Goal: Task Accomplishment & Management: Manage account settings

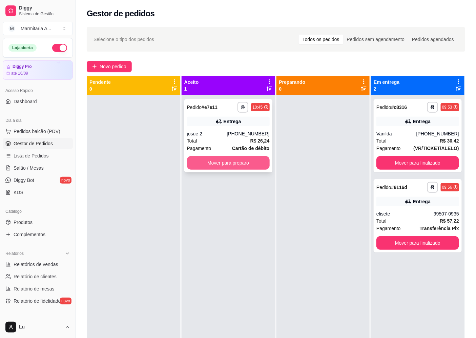
click at [257, 162] on button "Mover para preparo" at bounding box center [228, 163] width 83 height 14
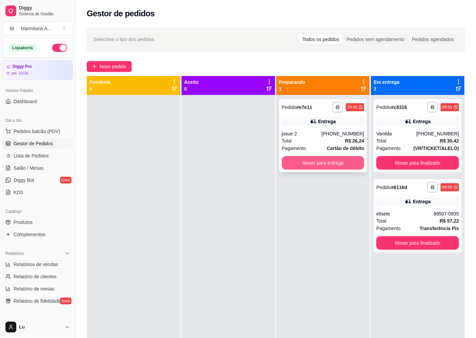
click at [346, 163] on button "Mover para entrega" at bounding box center [323, 163] width 83 height 14
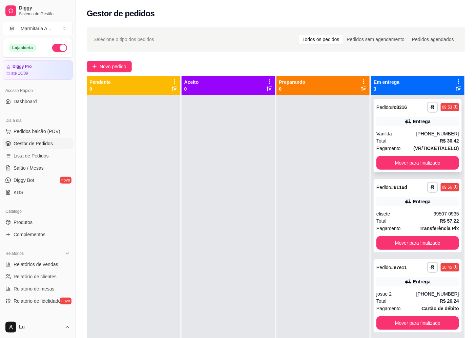
click at [399, 128] on div "**********" at bounding box center [418, 135] width 88 height 73
click at [128, 67] on button "Novo pedido" at bounding box center [109, 66] width 45 height 11
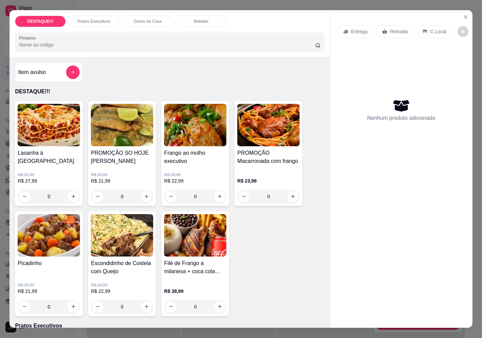
click at [344, 29] on icon at bounding box center [345, 31] width 5 height 5
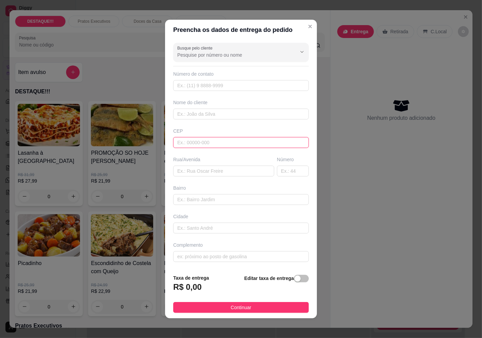
click at [218, 138] on input "text" at bounding box center [241, 142] width 136 height 11
paste input "04658090"
type input "04658090"
type input "Rua [PERSON_NAME]"
type input "[GEOGRAPHIC_DATA]"
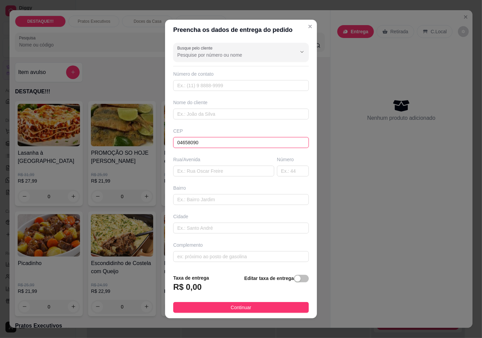
type input "[GEOGRAPHIC_DATA]"
type input "04658090"
click at [294, 172] on input "text" at bounding box center [293, 170] width 32 height 11
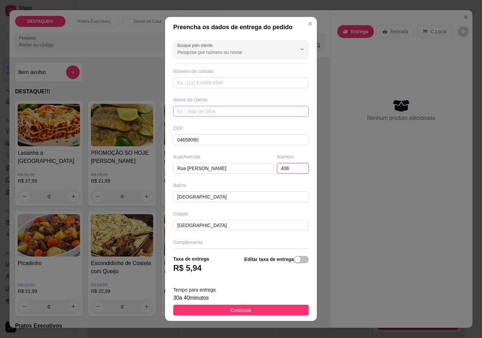
type input "408"
click at [215, 108] on input "text" at bounding box center [241, 111] width 136 height 11
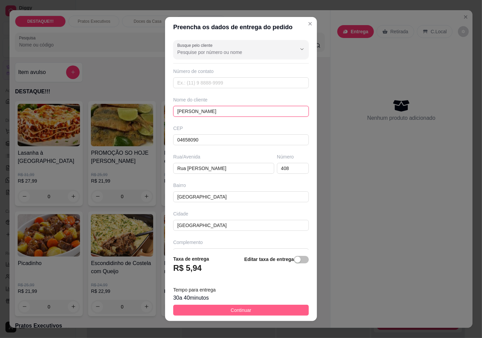
type input "[PERSON_NAME]"
click at [279, 307] on button "Continuar" at bounding box center [241, 309] width 136 height 11
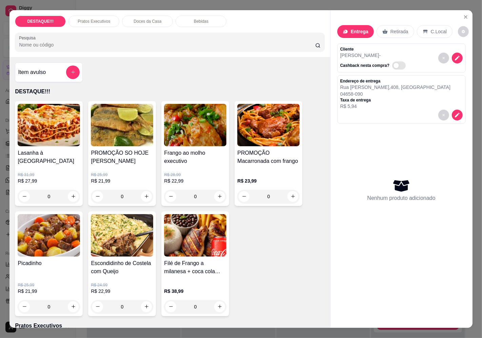
click at [66, 242] on img at bounding box center [49, 235] width 62 height 42
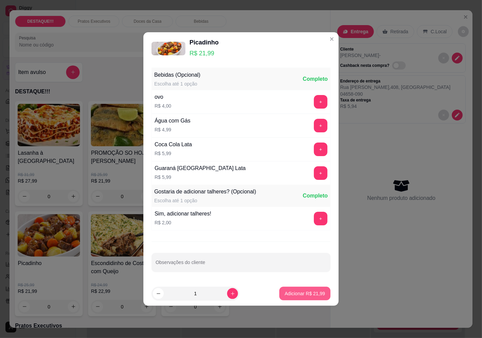
click at [317, 286] on footer "1 Adicionar R$ 21,99" at bounding box center [240, 293] width 195 height 24
click at [317, 289] on button "Adicionar R$ 21,99" at bounding box center [304, 293] width 51 height 14
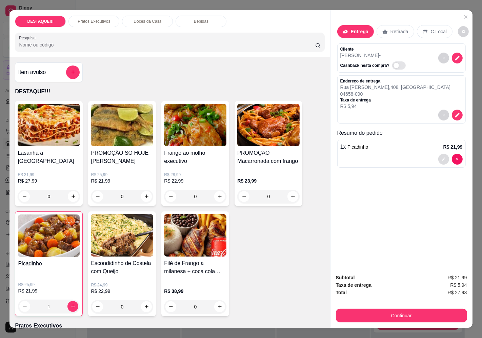
click at [443, 157] on button "decrease-product-quantity" at bounding box center [443, 159] width 11 height 11
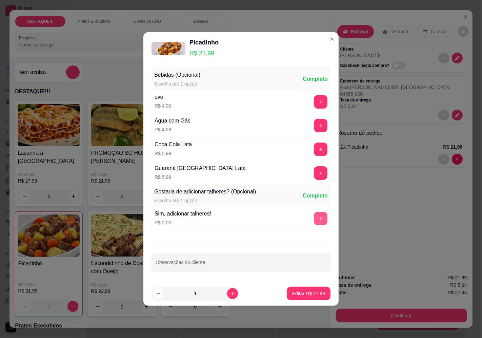
click at [315, 216] on button "+" at bounding box center [321, 219] width 14 height 14
click at [316, 297] on button "Editar R$ 23,99" at bounding box center [308, 293] width 42 height 13
type input "0"
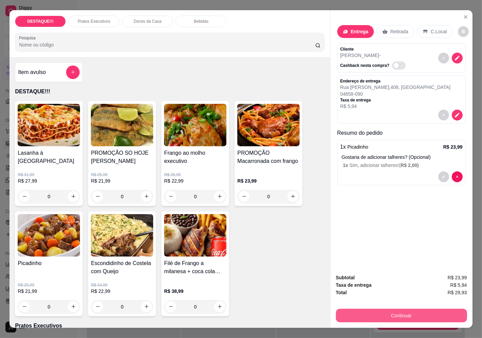
click at [395, 307] on div "Continuar" at bounding box center [401, 314] width 131 height 15
click at [385, 313] on button "Continuar" at bounding box center [401, 315] width 127 height 13
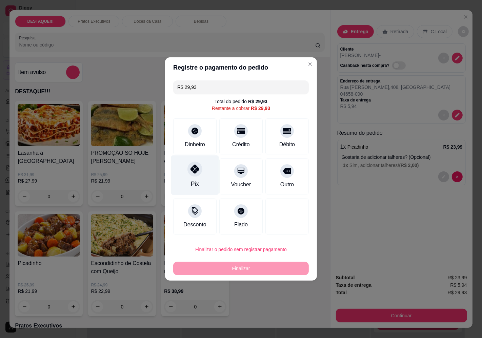
drag, startPoint x: 191, startPoint y: 169, endPoint x: 194, endPoint y: 177, distance: 8.2
click at [192, 169] on icon at bounding box center [194, 168] width 9 height 9
type input "R$ 0,00"
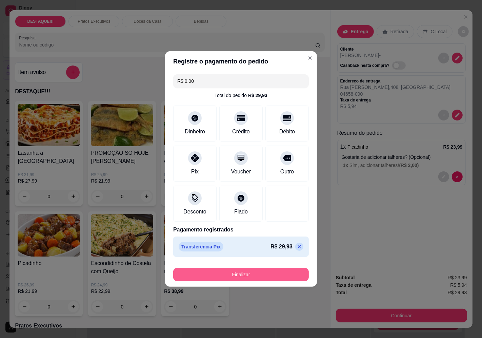
click at [238, 277] on button "Finalizar" at bounding box center [241, 274] width 136 height 14
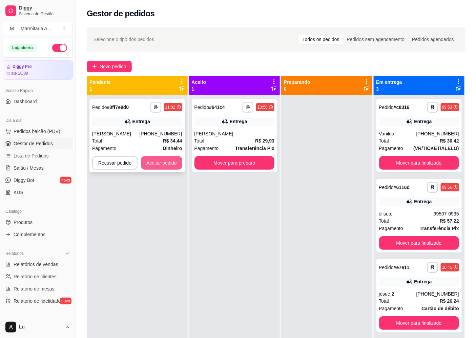
click at [151, 164] on button "Aceitar pedido" at bounding box center [161, 163] width 41 height 14
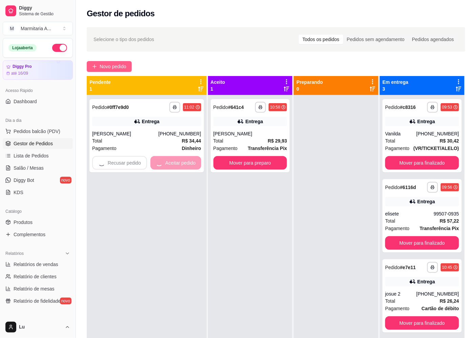
click at [125, 62] on button "Novo pedido" at bounding box center [109, 66] width 45 height 11
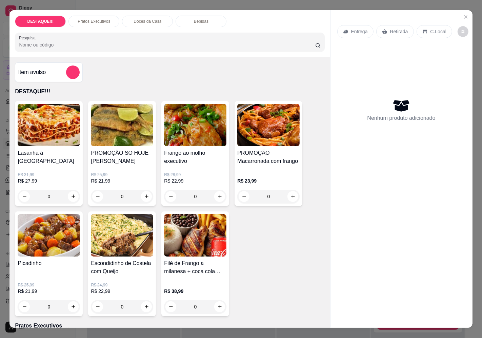
drag, startPoint x: 356, startPoint y: 21, endPoint x: 355, endPoint y: 24, distance: 3.8
click at [355, 22] on div "Entrega Retirada C.Local" at bounding box center [401, 32] width 128 height 24
click at [355, 28] on p "Entrega" at bounding box center [359, 31] width 17 height 7
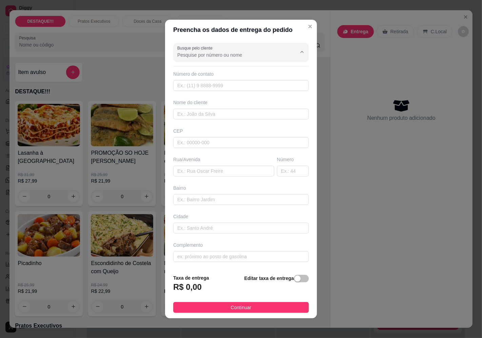
click at [256, 52] on input "Busque pelo cliente" at bounding box center [231, 55] width 108 height 7
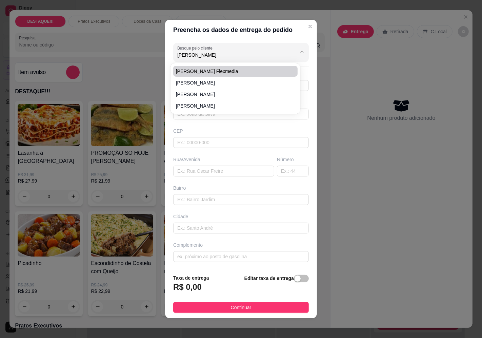
click at [205, 70] on span "[PERSON_NAME] flexmedia" at bounding box center [232, 71] width 112 height 7
type input "[PERSON_NAME] flexmedia"
type input "11952542488"
type input "[PERSON_NAME] flexmedia"
type input "04634042"
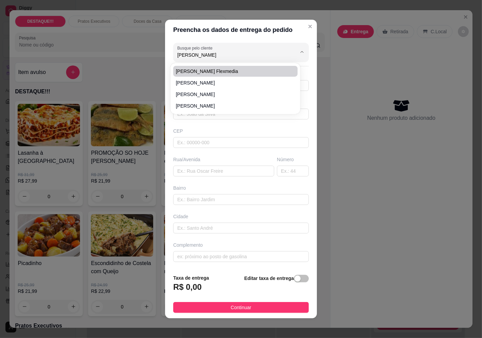
type input "[GEOGRAPHIC_DATA]"
type input "581"
type input "[GEOGRAPHIC_DATA] ([GEOGRAPHIC_DATA])"
type input "[GEOGRAPHIC_DATA]"
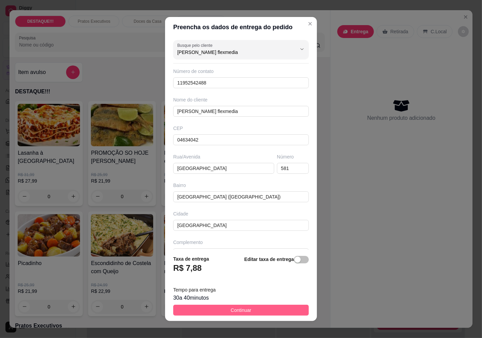
type input "[PERSON_NAME] flexmedia"
click at [295, 308] on button "Continuar" at bounding box center [241, 309] width 136 height 11
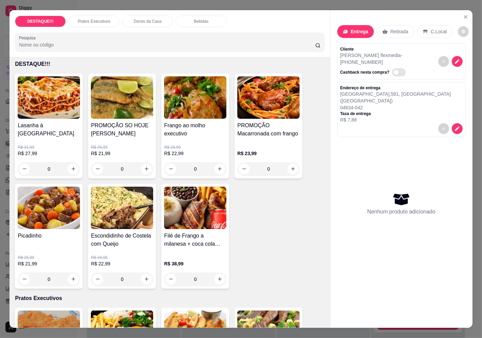
scroll to position [38, 0]
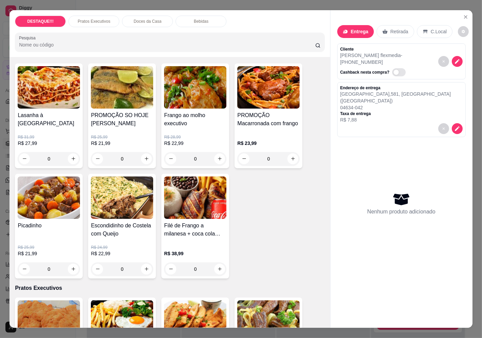
click at [37, 121] on div "Lasanha à [GEOGRAPHIC_DATA]" at bounding box center [49, 119] width 62 height 16
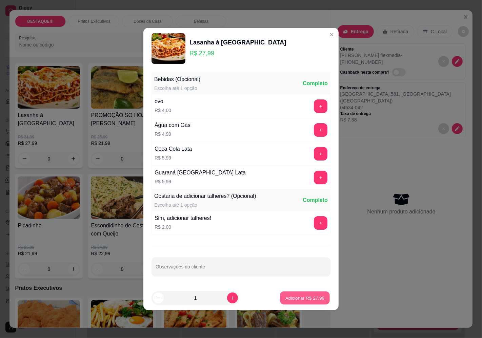
click at [309, 303] on button "Adicionar R$ 27,99" at bounding box center [305, 297] width 50 height 13
type input "1"
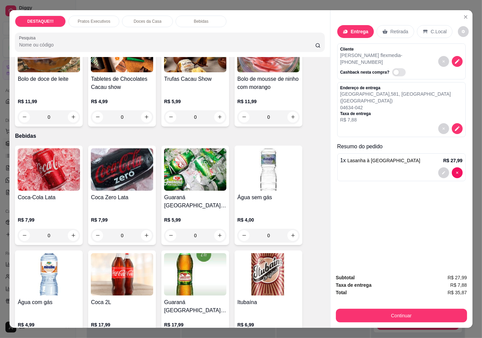
scroll to position [753, 0]
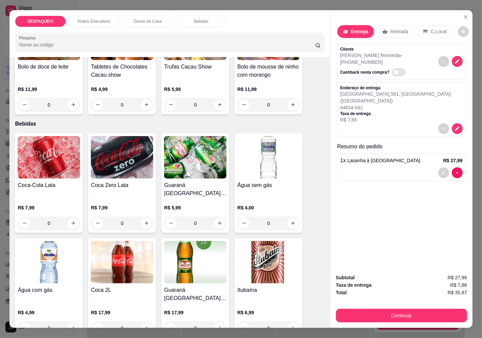
click at [63, 181] on h4 "Coca-Cola Lata" at bounding box center [49, 185] width 62 height 8
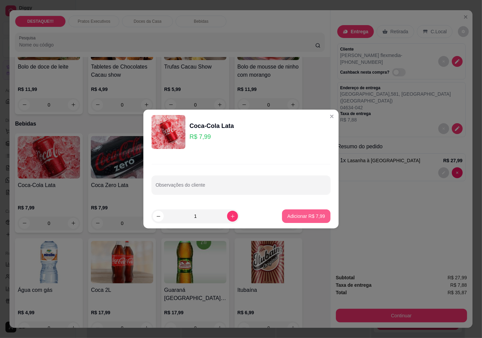
click at [317, 219] on button "Adicionar R$ 7,99" at bounding box center [306, 216] width 48 height 14
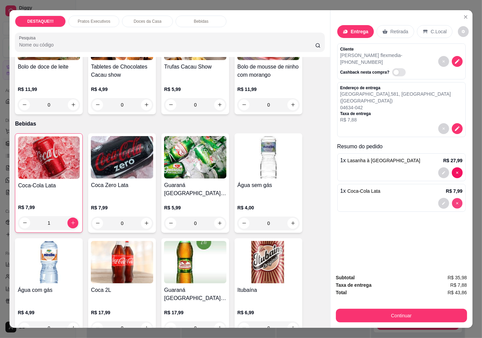
type input "0"
click at [126, 181] on h4 "Coca Zero Lata" at bounding box center [122, 185] width 62 height 8
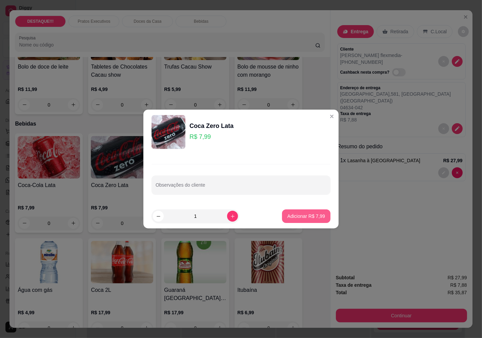
click at [320, 218] on button "Adicionar R$ 7,99" at bounding box center [306, 216] width 48 height 14
type input "1"
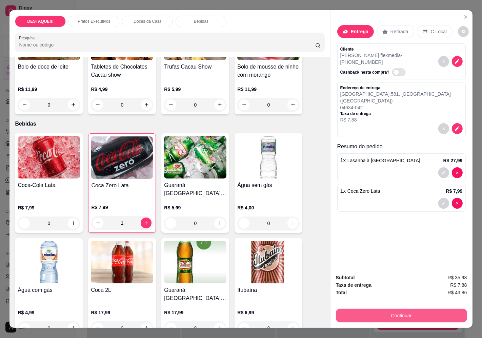
click at [388, 314] on button "Continuar" at bounding box center [401, 315] width 131 height 14
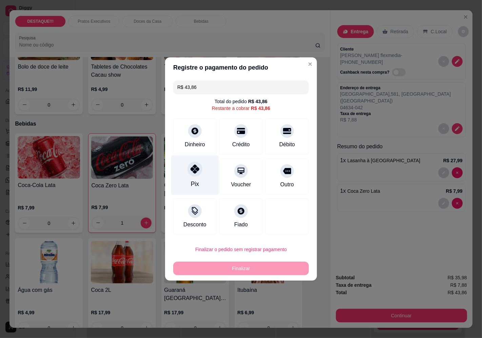
click at [193, 184] on div "Pix" at bounding box center [195, 183] width 8 height 9
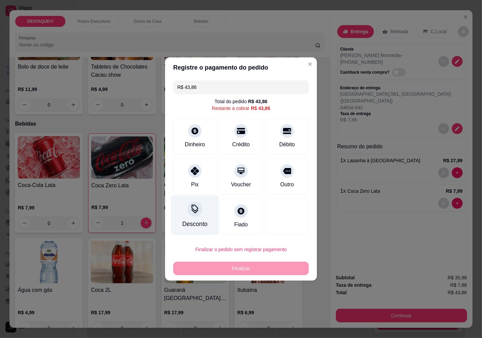
type input "R$ 0,00"
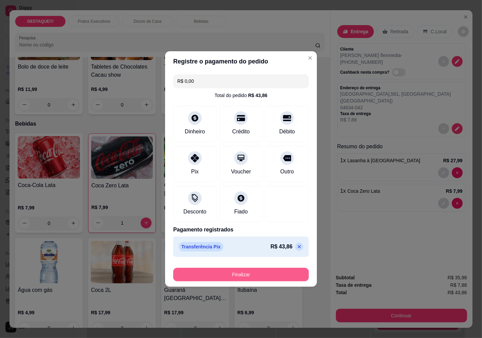
click at [278, 277] on button "Finalizar" at bounding box center [241, 274] width 136 height 14
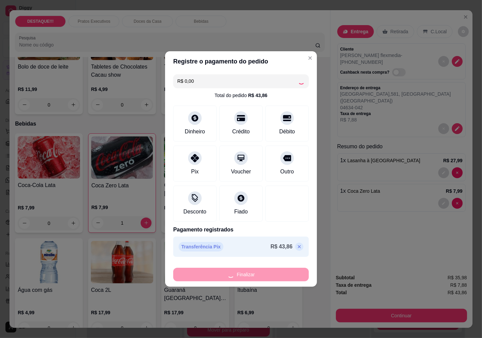
type input "0"
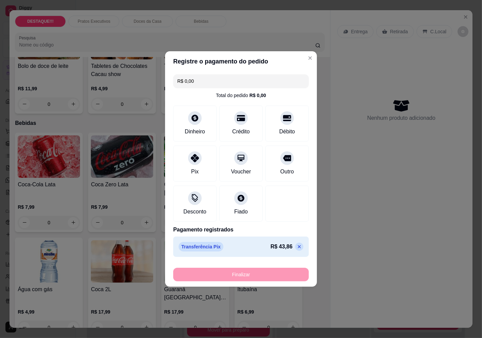
type input "-R$ 43,86"
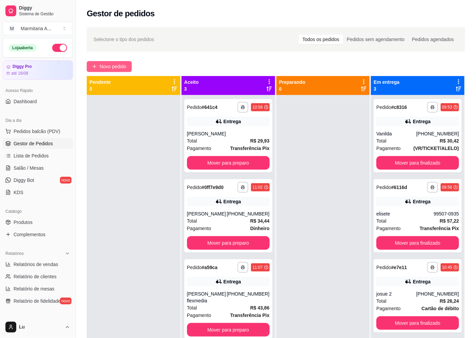
click at [115, 67] on span "Novo pedido" at bounding box center [113, 66] width 27 height 7
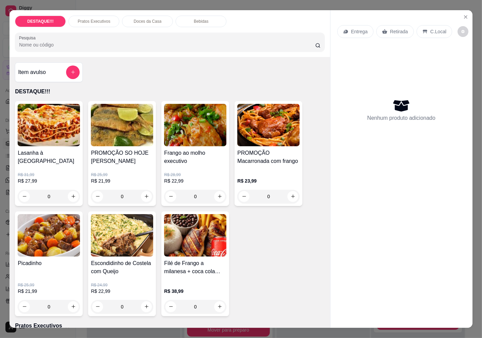
click at [345, 34] on div "Entrega" at bounding box center [355, 31] width 36 height 13
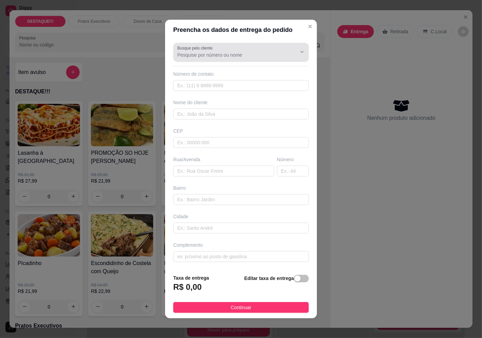
drag, startPoint x: 280, startPoint y: 56, endPoint x: 289, endPoint y: 52, distance: 10.6
click at [280, 56] on div at bounding box center [240, 52] width 127 height 14
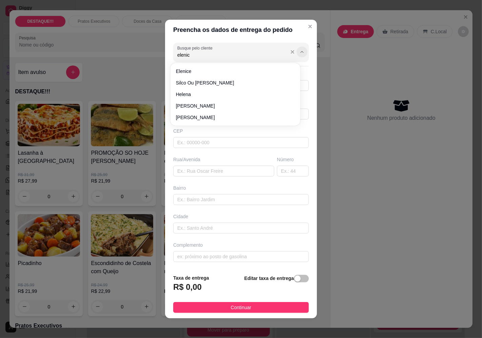
type input "elenice"
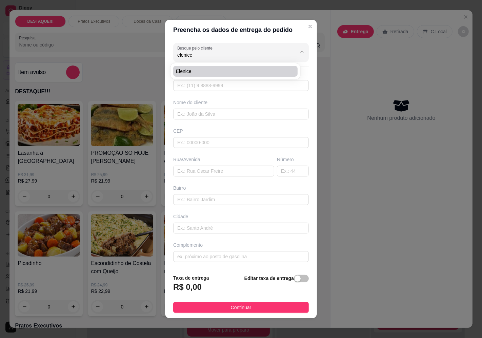
click at [196, 74] on span "elenice" at bounding box center [232, 71] width 112 height 7
type input "11971217501"
type input "elenice"
type input "04635070"
type input "[GEOGRAPHIC_DATA]"
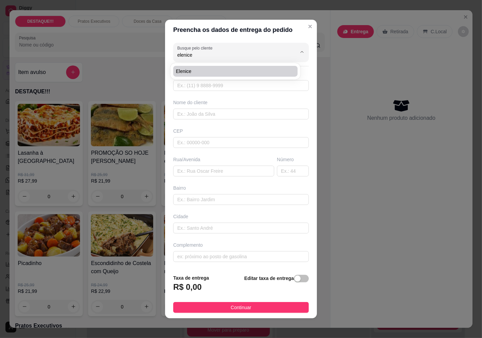
type input "40"
type input "[GEOGRAPHIC_DATA]"
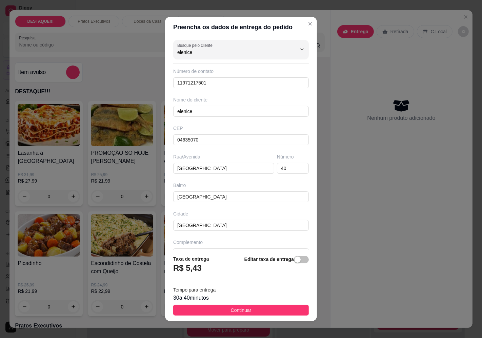
type input "elenice"
click at [277, 312] on button "Continuar" at bounding box center [241, 309] width 136 height 11
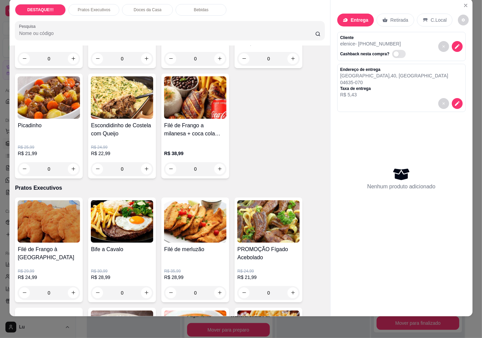
scroll to position [150, 0]
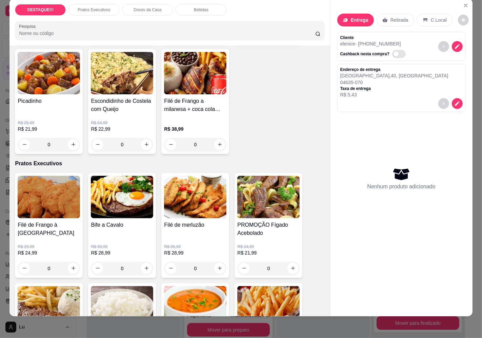
click at [114, 211] on img at bounding box center [122, 197] width 62 height 42
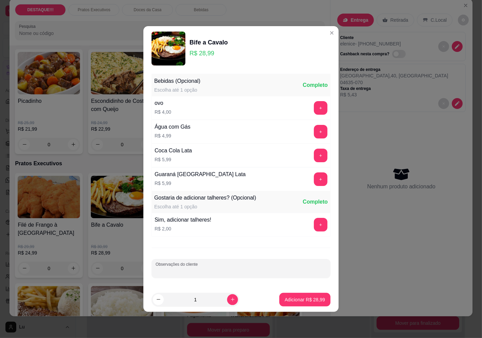
click at [290, 270] on input "Observações do cliente" at bounding box center [241, 270] width 171 height 7
type input "sem feijao macarrao e ovo frito"
click at [299, 297] on p "Adicionar R$ 28,99" at bounding box center [305, 299] width 40 height 7
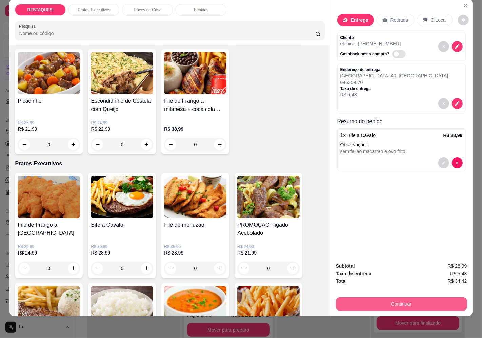
click at [442, 300] on button "Continuar" at bounding box center [401, 304] width 131 height 14
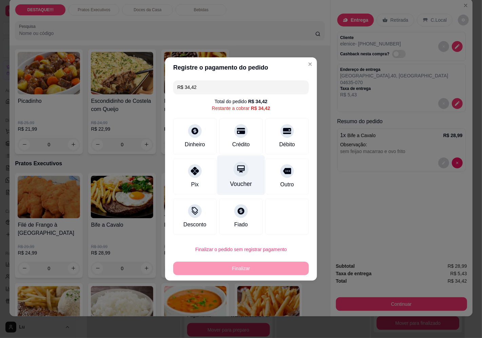
click at [236, 178] on div "Voucher" at bounding box center [241, 175] width 48 height 40
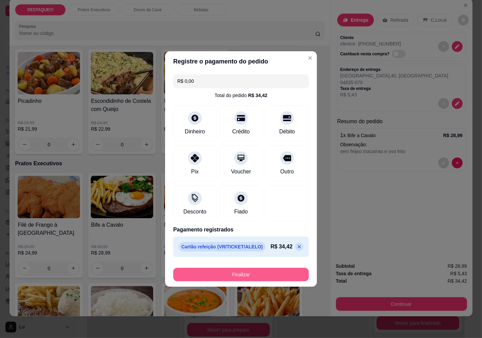
click at [273, 272] on button "Finalizar" at bounding box center [241, 274] width 136 height 14
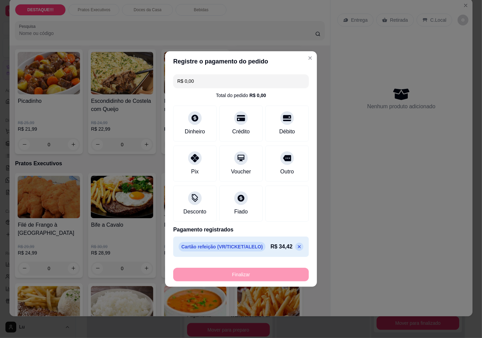
type input "-R$ 34,42"
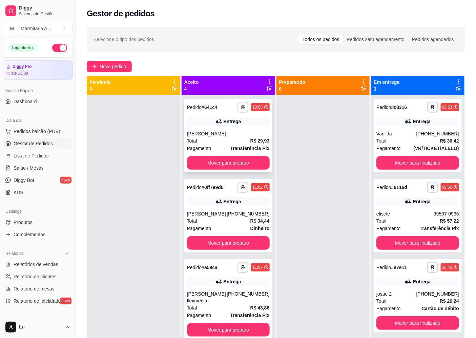
click at [236, 128] on div "**********" at bounding box center [228, 135] width 88 height 73
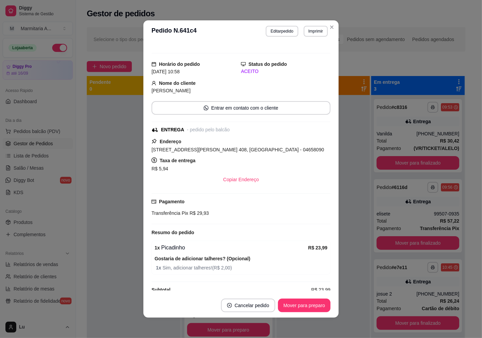
scroll to position [65, 0]
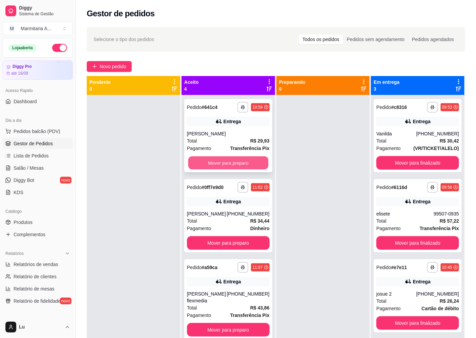
click at [252, 160] on button "Mover para preparo" at bounding box center [228, 162] width 80 height 13
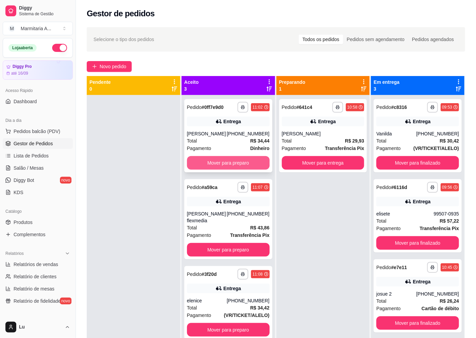
click at [259, 168] on button "Mover para preparo" at bounding box center [228, 163] width 83 height 14
click at [257, 243] on button "Mover para preparo" at bounding box center [228, 250] width 83 height 14
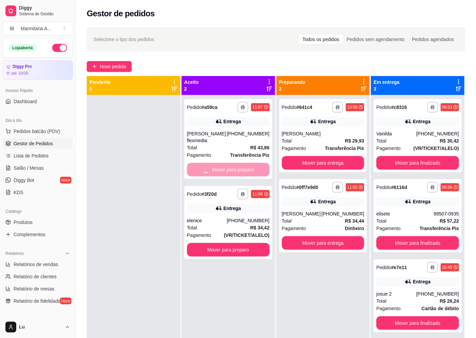
click at [257, 243] on button "Mover para preparo" at bounding box center [228, 250] width 83 height 14
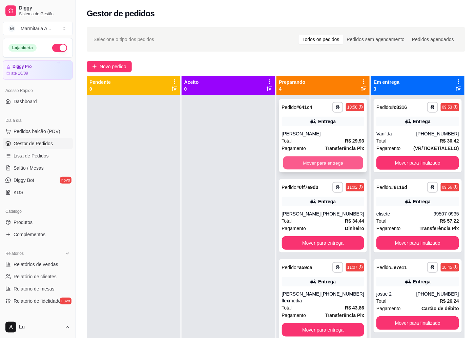
click at [295, 157] on button "Mover para entrega" at bounding box center [323, 162] width 80 height 13
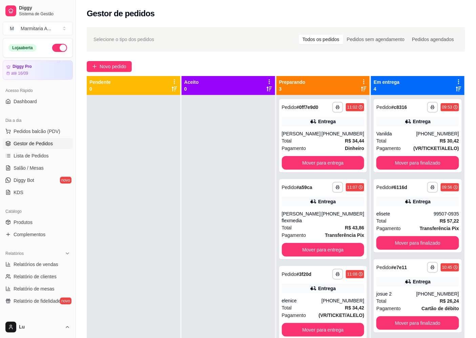
click at [295, 152] on span "Pagamento" at bounding box center [294, 147] width 24 height 7
click at [338, 163] on button "Mover para entrega" at bounding box center [323, 163] width 83 height 14
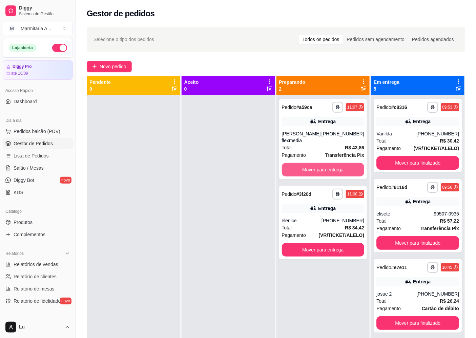
click at [339, 168] on button "Mover para entrega" at bounding box center [323, 170] width 83 height 14
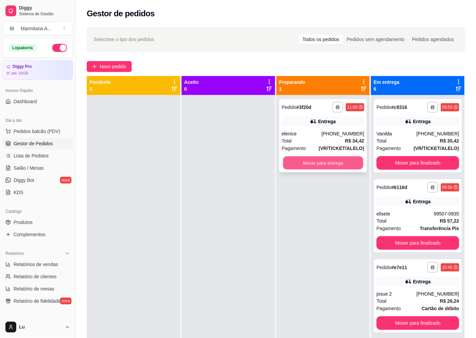
click at [335, 164] on button "Mover para entrega" at bounding box center [323, 162] width 80 height 13
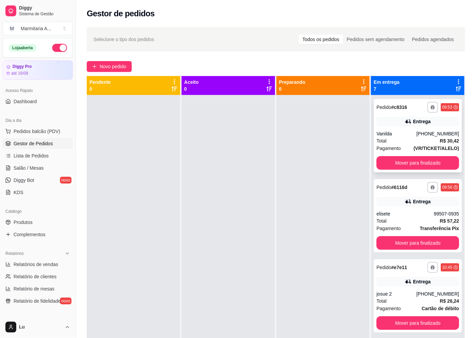
click at [397, 135] on div "Vanilda" at bounding box center [397, 133] width 40 height 7
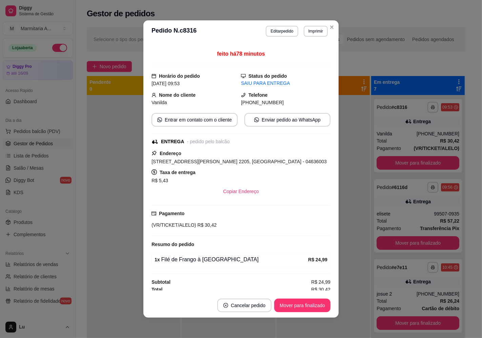
scroll to position [45, 0]
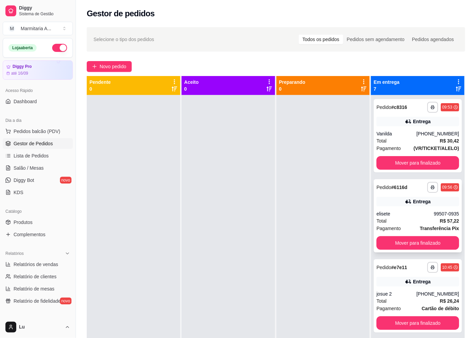
click at [398, 222] on div "Total R$ 57,22" at bounding box center [418, 220] width 83 height 7
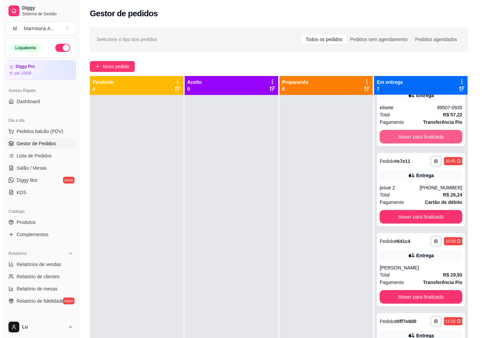
scroll to position [113, 0]
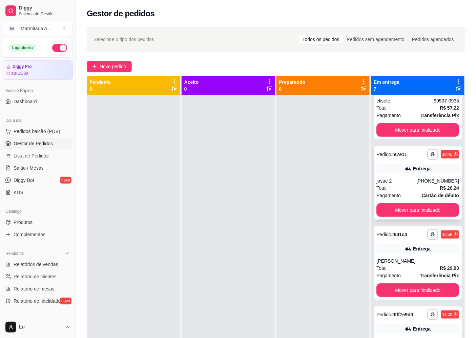
click at [391, 190] on div "Total R$ 26,24" at bounding box center [418, 187] width 83 height 7
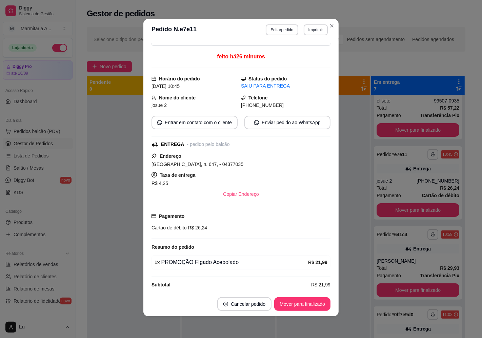
scroll to position [45, 0]
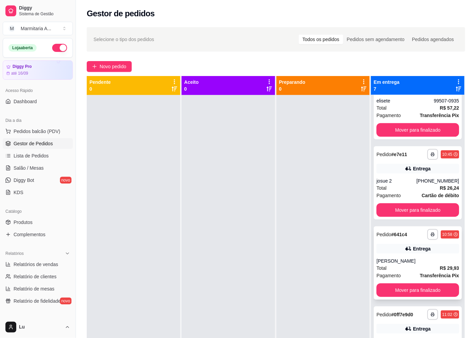
click at [392, 255] on div "**********" at bounding box center [418, 262] width 88 height 73
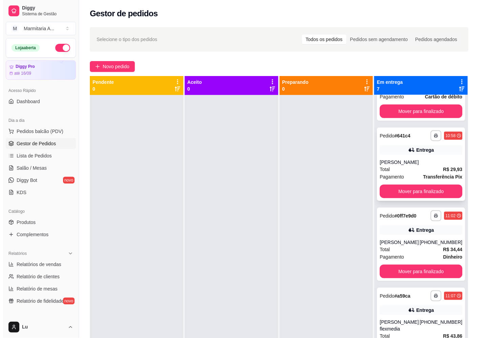
scroll to position [235, 0]
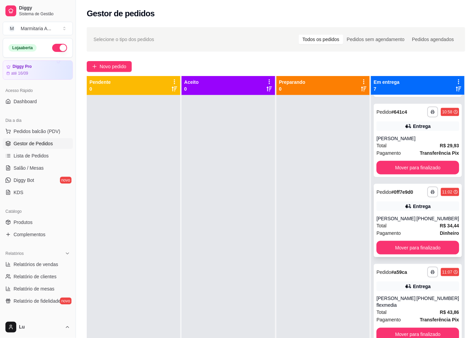
click at [387, 204] on div "Entrega" at bounding box center [418, 205] width 83 height 9
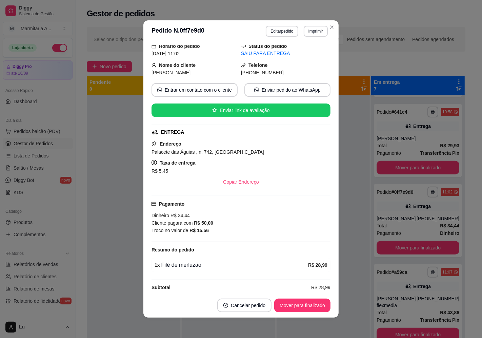
scroll to position [80, 0]
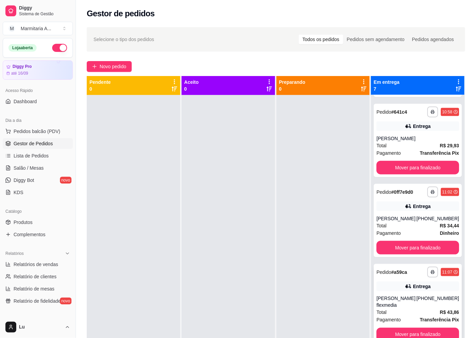
click at [395, 311] on div "Total R$ 43,86" at bounding box center [418, 311] width 83 height 7
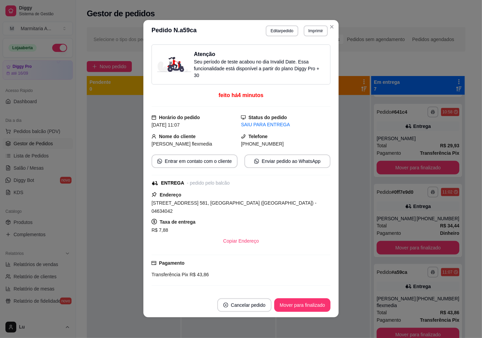
scroll to position [1, 0]
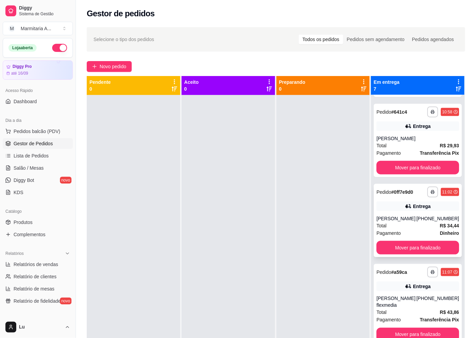
click at [410, 222] on div "[PERSON_NAME]" at bounding box center [397, 218] width 40 height 7
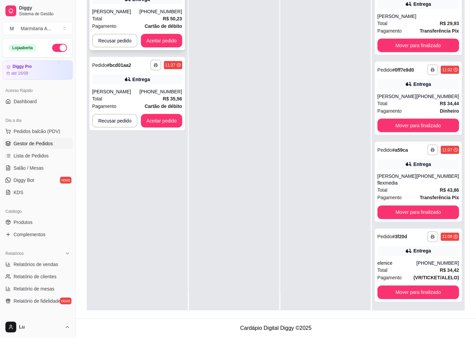
scroll to position [0, 0]
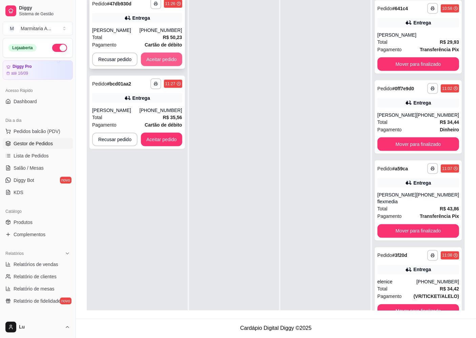
click at [156, 57] on button "Aceitar pedido" at bounding box center [161, 60] width 41 height 14
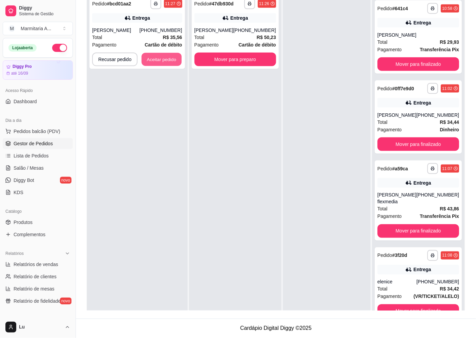
click at [156, 57] on button "Aceitar pedido" at bounding box center [162, 59] width 40 height 13
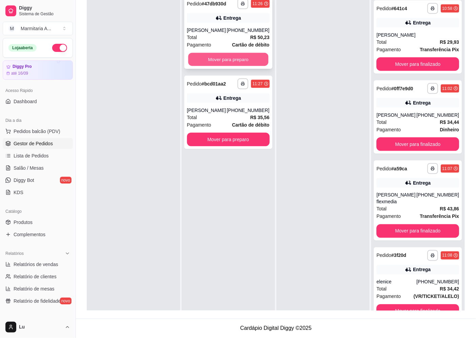
click at [247, 59] on button "Mover para preparo" at bounding box center [228, 59] width 80 height 13
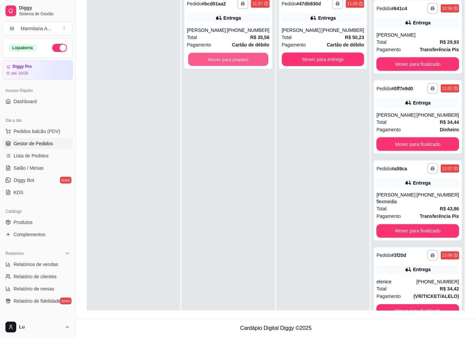
click at [247, 60] on button "Mover para preparo" at bounding box center [228, 59] width 80 height 13
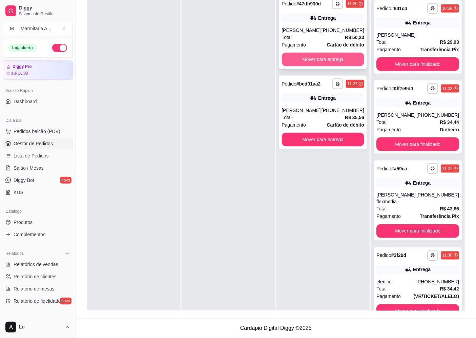
click at [352, 59] on button "Mover para entrega" at bounding box center [323, 60] width 83 height 14
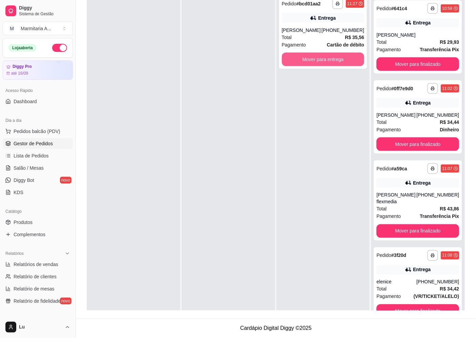
click at [352, 59] on button "Mover para entrega" at bounding box center [323, 60] width 83 height 14
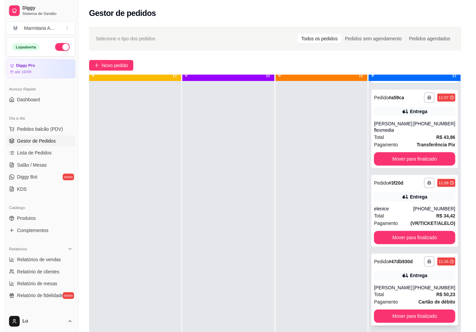
scroll to position [19, 0]
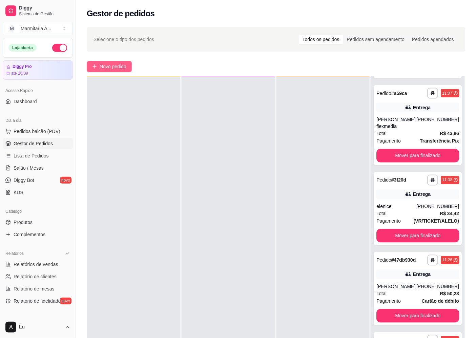
click at [113, 68] on span "Novo pedido" at bounding box center [113, 66] width 27 height 7
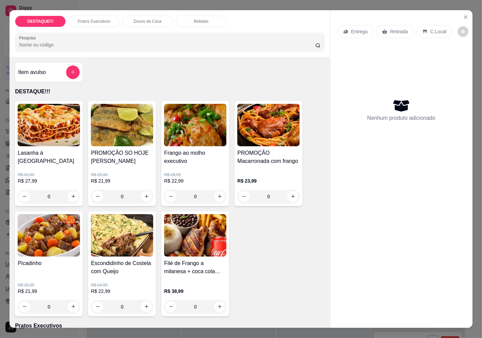
click at [358, 32] on p "Entrega" at bounding box center [359, 31] width 17 height 7
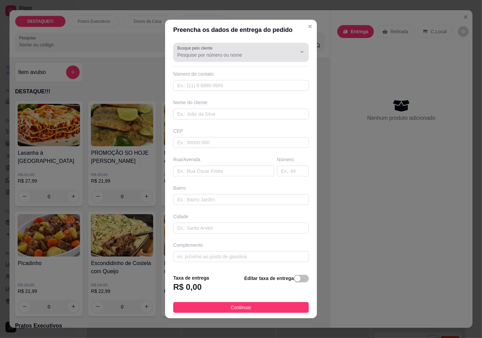
click at [277, 59] on div at bounding box center [240, 52] width 127 height 14
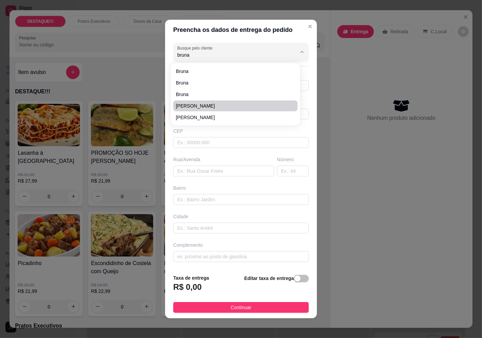
click at [233, 106] on span "[PERSON_NAME]" at bounding box center [232, 105] width 112 height 7
type input "[PERSON_NAME]"
type input "11986086156"
type input "[PERSON_NAME]"
type input "04363001"
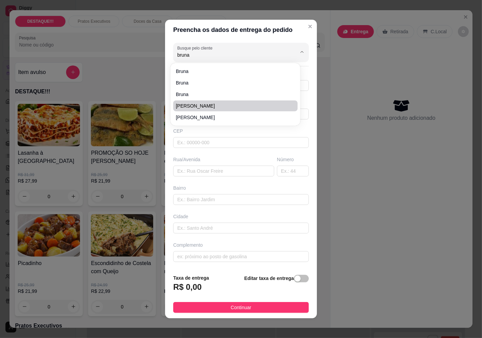
type input "[GEOGRAPHIC_DATA]"
type input "934"
type input "Vila Mascote"
type input "[GEOGRAPHIC_DATA]"
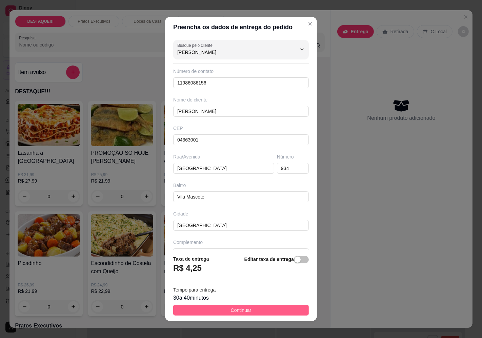
type input "[PERSON_NAME]"
click at [284, 310] on button "Continuar" at bounding box center [241, 309] width 136 height 11
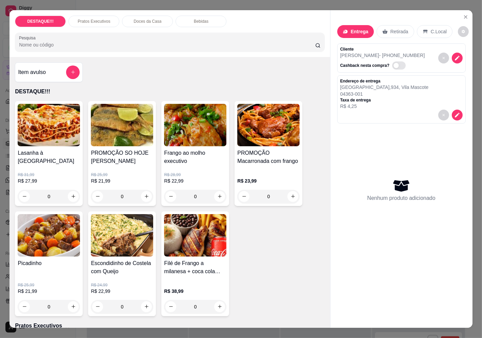
click at [265, 153] on h4 "PROMOÇÃO Macarronada com frango" at bounding box center [268, 157] width 62 height 16
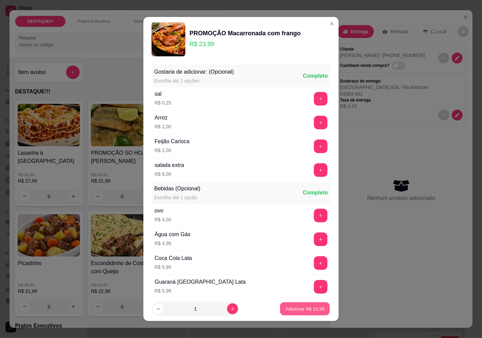
click at [307, 305] on p "Adicionar R$ 23,99" at bounding box center [304, 308] width 39 height 6
type input "1"
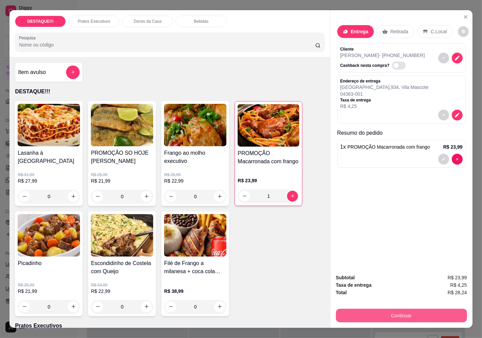
click at [411, 312] on button "Continuar" at bounding box center [401, 315] width 131 height 14
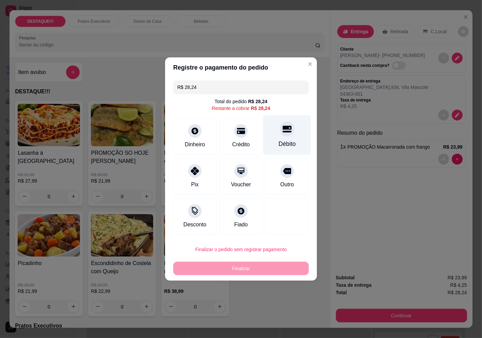
click at [279, 144] on div "Débito" at bounding box center [287, 143] width 17 height 9
type input "R$ 0,00"
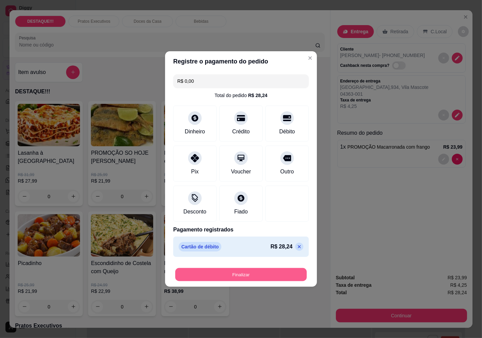
click at [266, 272] on button "Finalizar" at bounding box center [241, 274] width 132 height 13
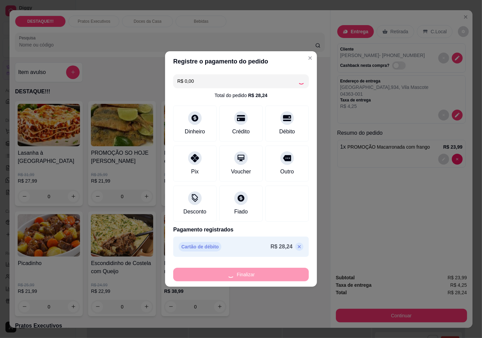
type input "0"
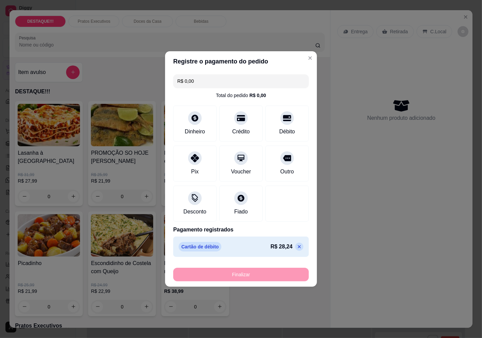
type input "-R$ 28,24"
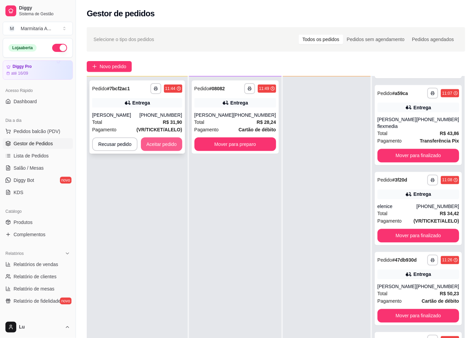
click at [156, 146] on button "Aceitar pedido" at bounding box center [161, 144] width 41 height 14
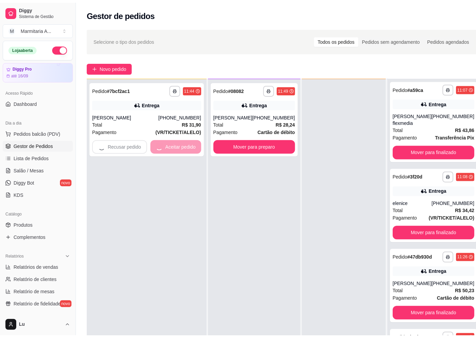
scroll to position [395, 0]
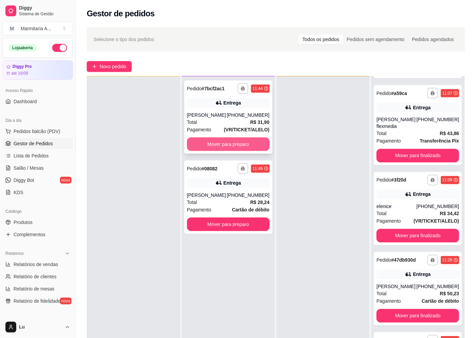
click at [221, 142] on button "Mover para preparo" at bounding box center [228, 144] width 83 height 14
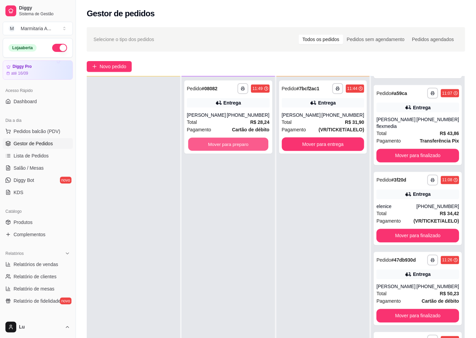
click at [221, 142] on button "Mover para preparo" at bounding box center [228, 144] width 80 height 13
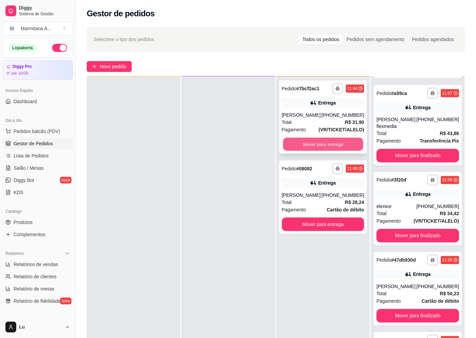
click at [335, 141] on button "Mover para entrega" at bounding box center [323, 144] width 80 height 13
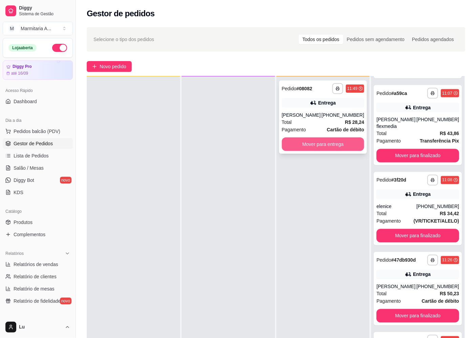
click at [334, 142] on button "Mover para entrega" at bounding box center [323, 144] width 83 height 14
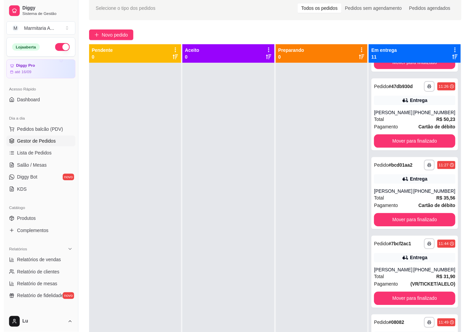
scroll to position [0, 0]
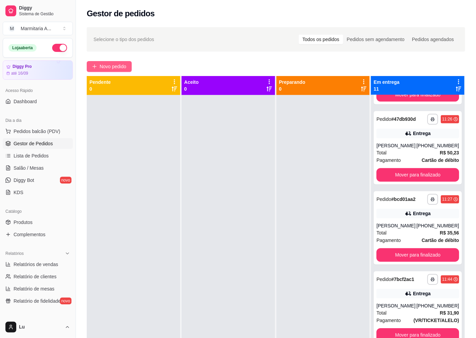
click at [120, 66] on span "Novo pedido" at bounding box center [113, 66] width 27 height 7
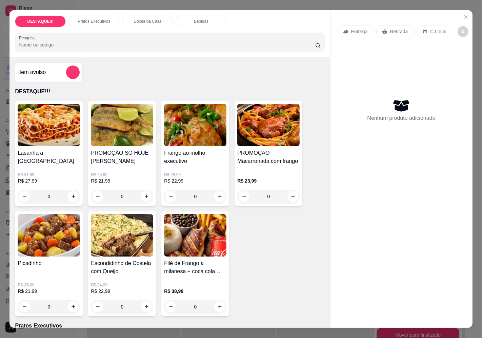
click at [332, 26] on div "Entrega Retirada C.Local Nenhum produto adicionado" at bounding box center [401, 163] width 142 height 306
click at [343, 30] on icon at bounding box center [345, 32] width 4 height 4
click at [242, 45] on div at bounding box center [240, 52] width 127 height 14
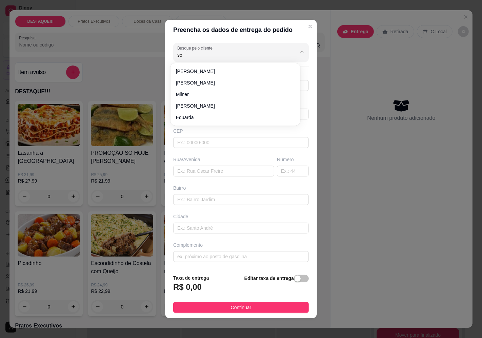
type input "sol"
click at [177, 73] on span "sol" at bounding box center [232, 71] width 112 height 7
type input "979521090"
type input "sol"
type input "04376070"
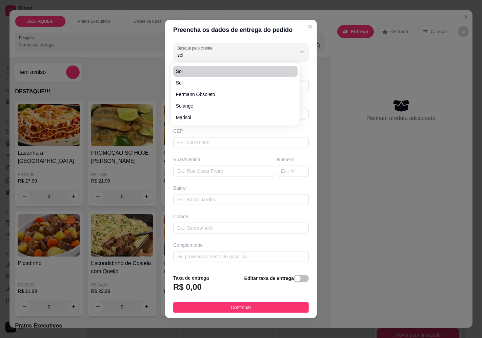
type input "Rua [PERSON_NAME]"
type input "385"
type input "[GEOGRAPHIC_DATA]"
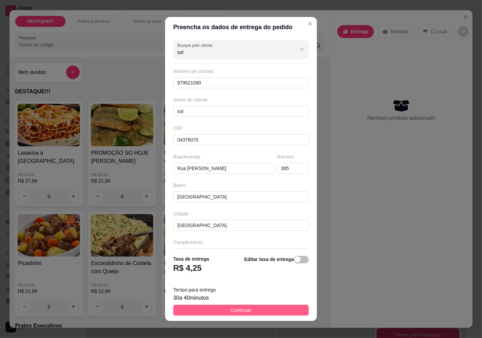
type input "sol"
click at [277, 310] on button "Continuar" at bounding box center [241, 309] width 136 height 11
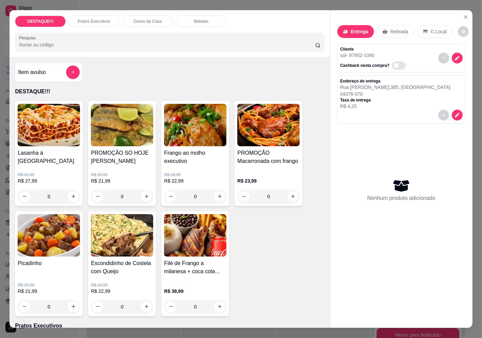
click at [204, 137] on img at bounding box center [195, 125] width 62 height 42
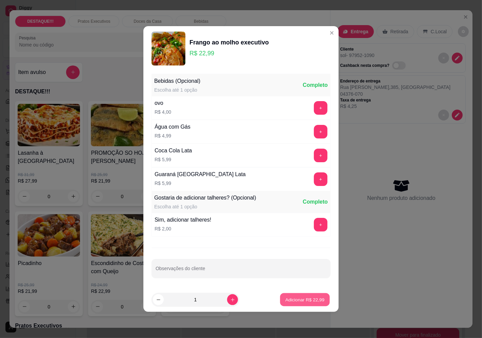
click at [297, 302] on p "Adicionar R$ 22,99" at bounding box center [304, 299] width 39 height 6
type input "1"
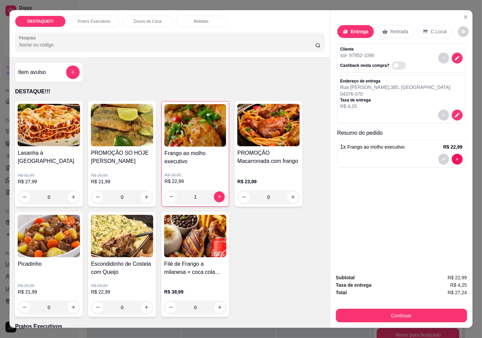
click at [389, 320] on div "Subtotal R$ 22,99 Taxa de entrega R$ 4,25 Total R$ 27,24 Continuar" at bounding box center [401, 297] width 142 height 59
click at [370, 308] on button "Continuar" at bounding box center [401, 315] width 131 height 14
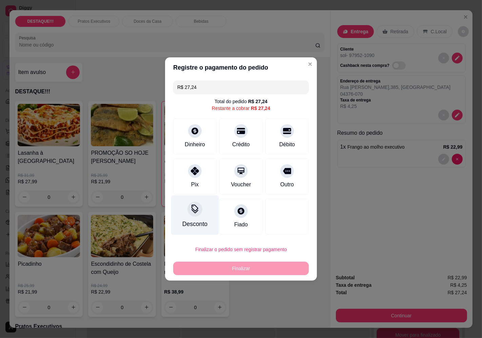
drag, startPoint x: 191, startPoint y: 180, endPoint x: 200, endPoint y: 191, distance: 14.5
click at [192, 180] on div "Pix" at bounding box center [194, 176] width 43 height 36
type input "R$ 0,00"
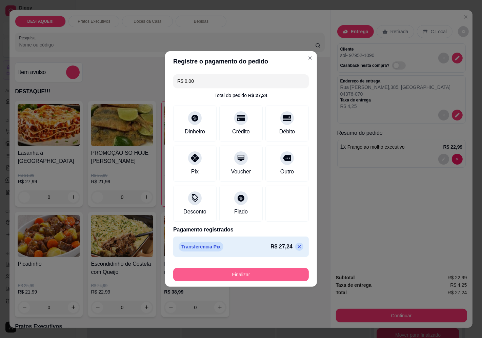
click at [263, 276] on button "Finalizar" at bounding box center [241, 274] width 136 height 14
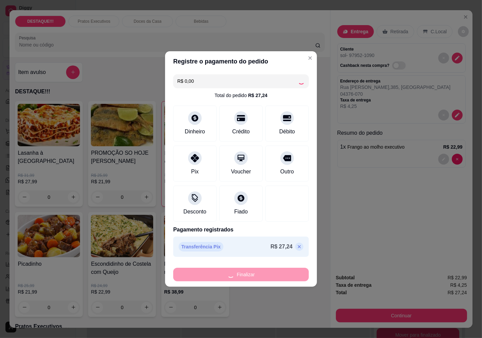
type input "0"
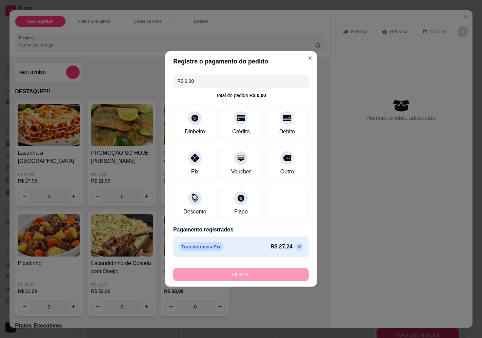
type input "-R$ 27,24"
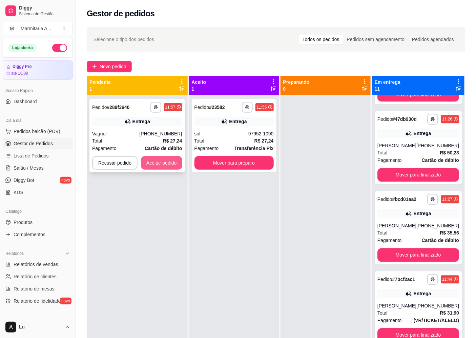
click at [164, 163] on button "Aceitar pedido" at bounding box center [161, 163] width 41 height 14
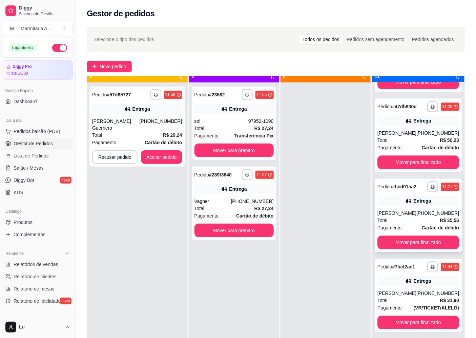
scroll to position [19, 0]
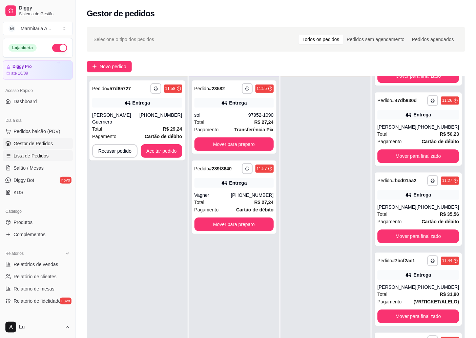
click at [39, 159] on link "Lista de Pedidos" at bounding box center [38, 155] width 70 height 11
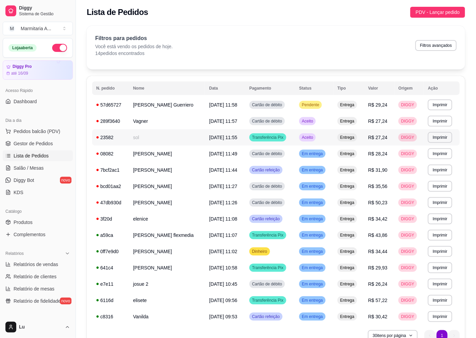
scroll to position [37, 0]
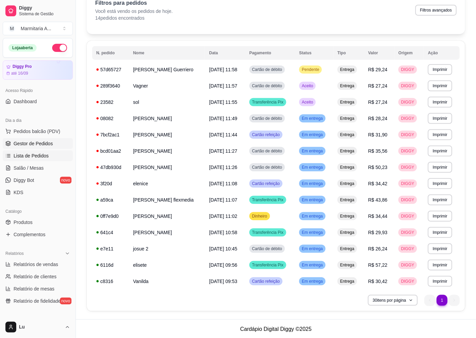
click at [41, 146] on span "Gestor de Pedidos" at bounding box center [33, 143] width 39 height 7
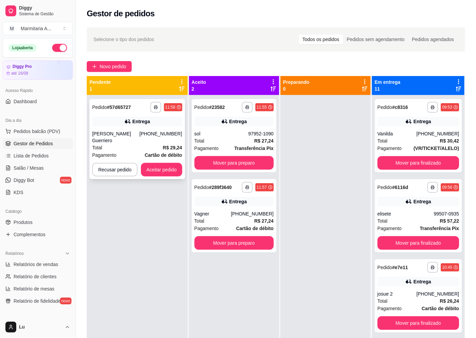
click at [163, 145] on strong "R$ 29,24" at bounding box center [172, 147] width 19 height 5
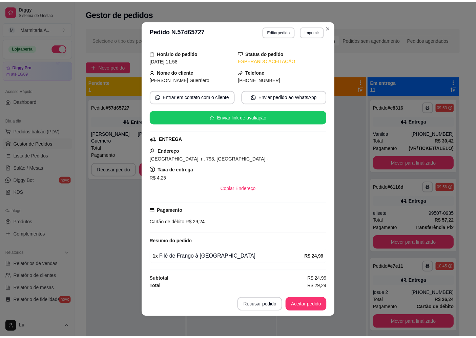
scroll to position [1, 0]
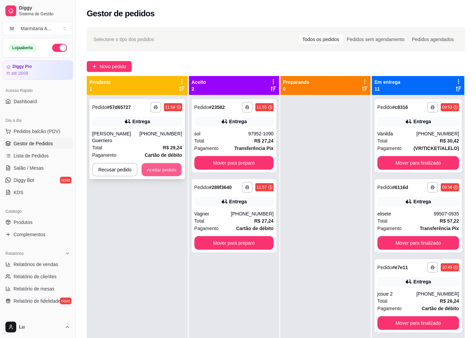
click at [159, 163] on button "Aceitar pedido" at bounding box center [162, 169] width 40 height 13
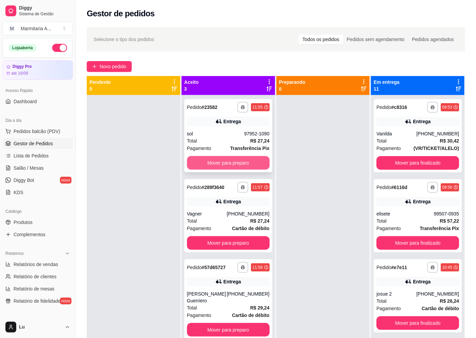
click at [257, 166] on button "Mover para preparo" at bounding box center [228, 163] width 83 height 14
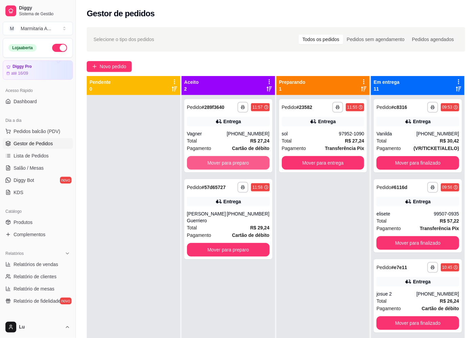
click at [258, 165] on button "Mover para preparo" at bounding box center [228, 163] width 83 height 14
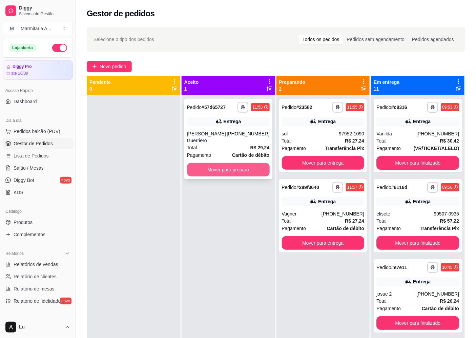
click at [256, 165] on button "Mover para preparo" at bounding box center [228, 170] width 83 height 14
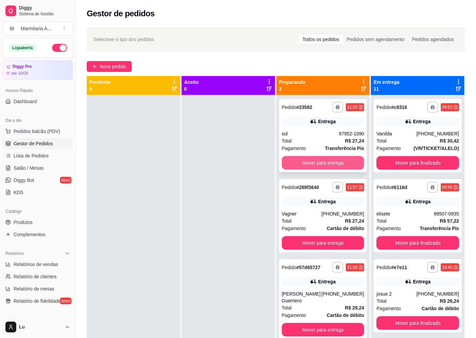
click at [329, 160] on button "Mover para entrega" at bounding box center [323, 163] width 83 height 14
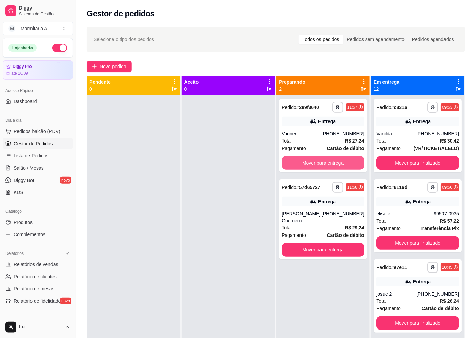
click at [329, 160] on button "Mover para entrega" at bounding box center [323, 163] width 83 height 14
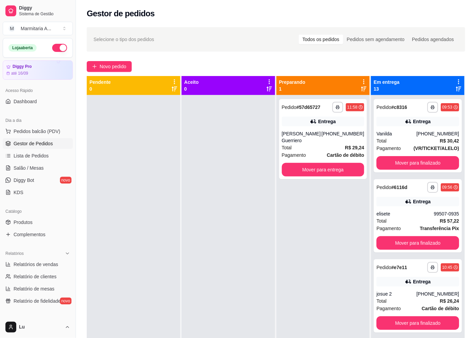
click at [329, 160] on div "**********" at bounding box center [323, 139] width 88 height 80
click at [354, 170] on button "Mover para entrega" at bounding box center [323, 170] width 83 height 14
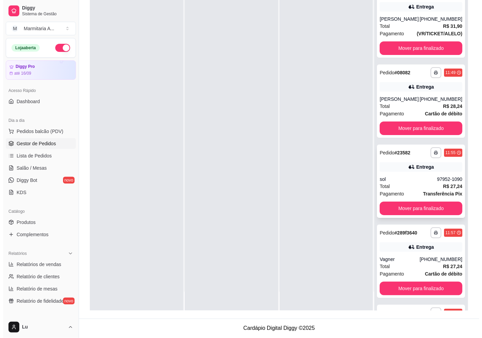
scroll to position [802, 0]
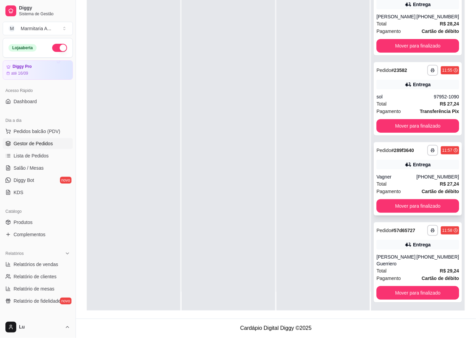
click at [409, 176] on div "Vagner" at bounding box center [397, 176] width 40 height 7
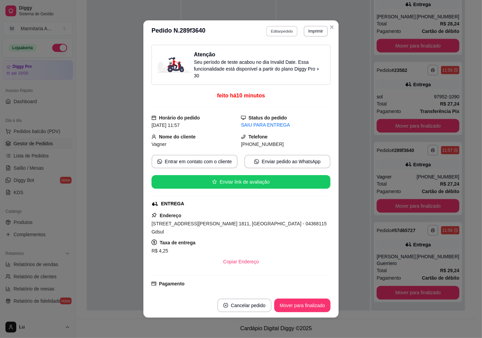
click at [274, 32] on button "Editar pedido" at bounding box center [282, 31] width 32 height 11
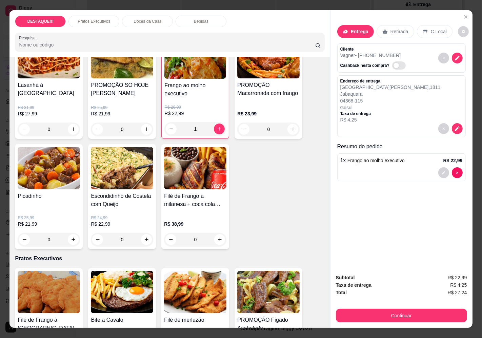
scroll to position [0, 0]
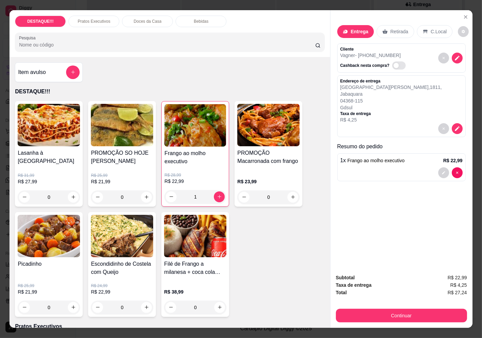
click at [45, 253] on img at bounding box center [49, 236] width 62 height 42
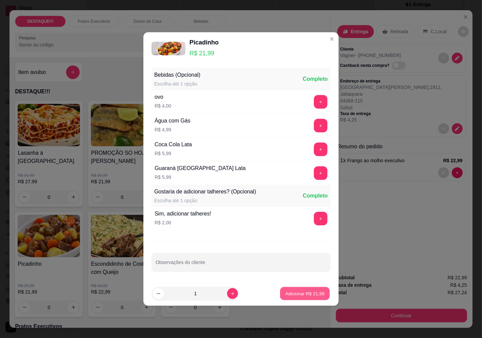
click at [307, 296] on p "Adicionar R$ 21,99" at bounding box center [304, 293] width 39 height 6
type input "1"
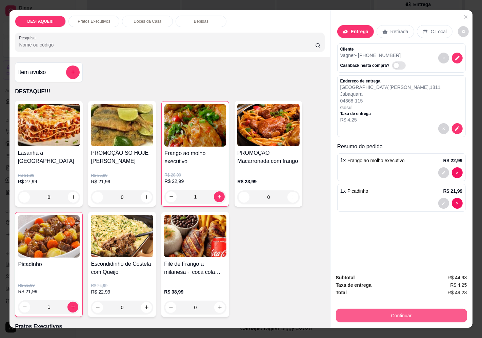
click at [380, 313] on button "Continuar" at bounding box center [401, 315] width 131 height 14
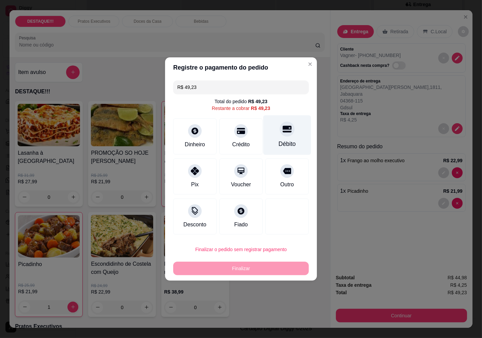
click at [280, 137] on div "Débito" at bounding box center [287, 135] width 48 height 40
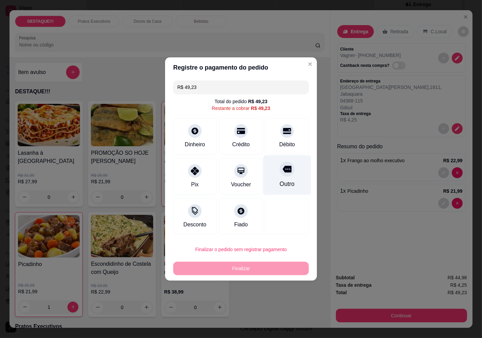
type input "R$ 0,00"
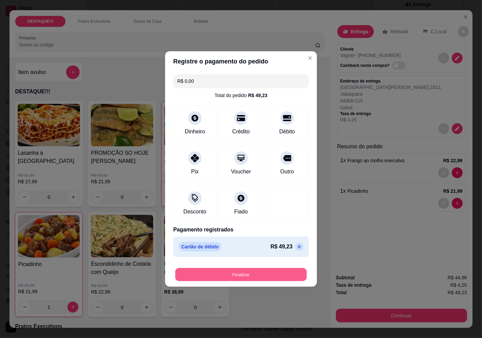
click at [282, 278] on button "Finalizar" at bounding box center [241, 274] width 132 height 13
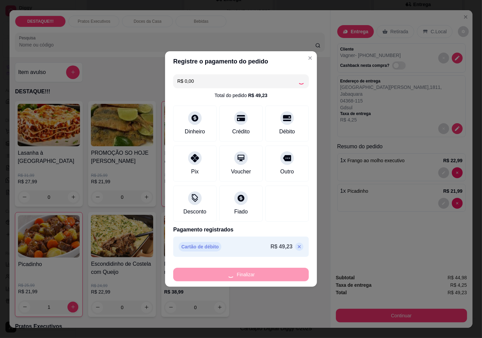
type input "0"
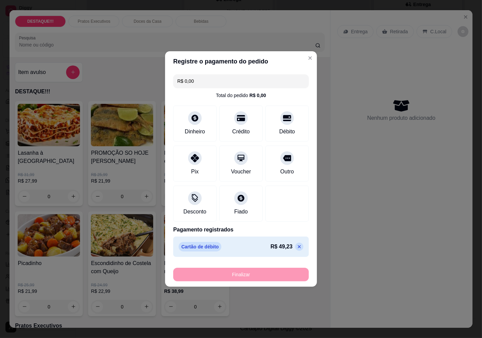
type input "-R$ 49,23"
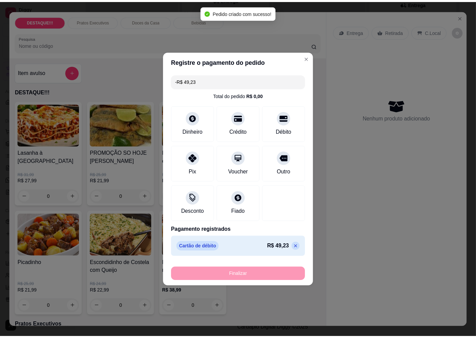
scroll to position [722, 0]
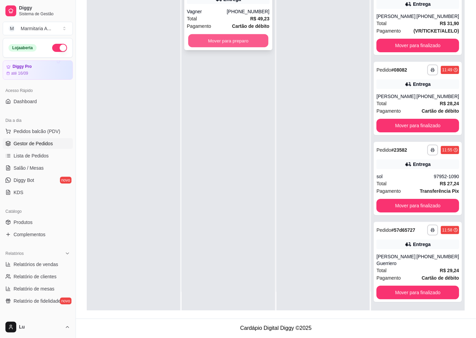
click at [229, 43] on button "Mover para preparo" at bounding box center [228, 40] width 80 height 13
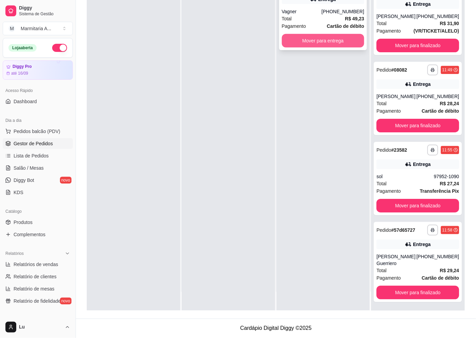
click at [348, 44] on button "Mover para entrega" at bounding box center [323, 41] width 83 height 14
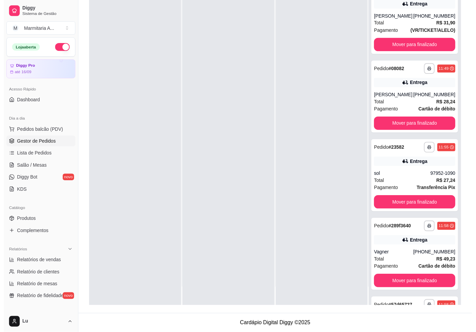
scroll to position [0, 0]
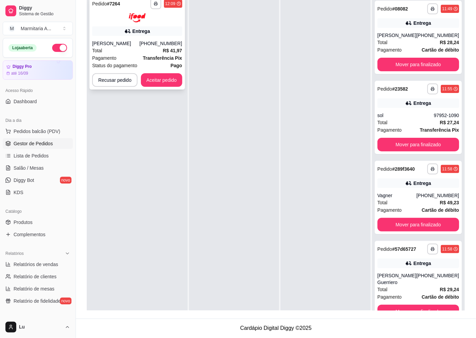
click at [160, 88] on div "**********" at bounding box center [137, 43] width 96 height 94
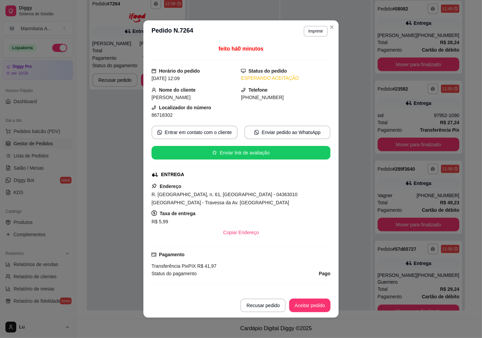
click at [152, 102] on div "feito há 0 minutos Horário do pedido [DATE] 12:09 Status do pedido ESPERANDO AC…" at bounding box center [241, 167] width 179 height 245
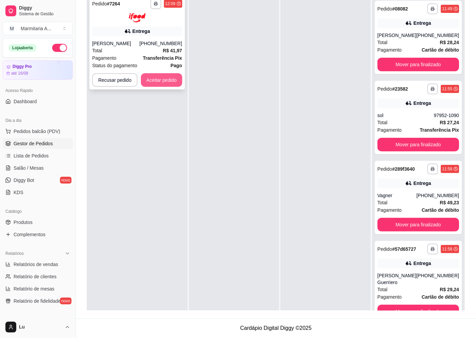
click at [167, 82] on button "Aceitar pedido" at bounding box center [161, 80] width 41 height 14
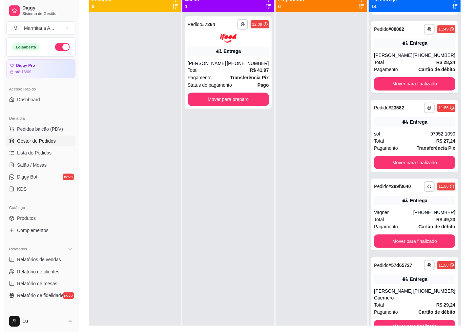
scroll to position [66, 0]
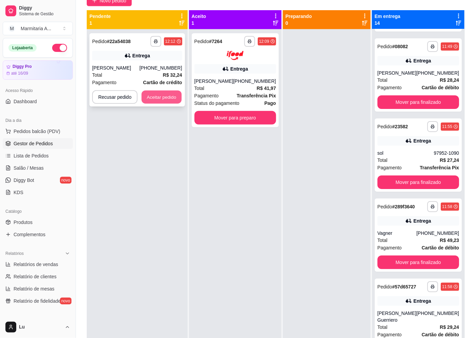
click at [158, 94] on button "Aceitar pedido" at bounding box center [162, 97] width 40 height 13
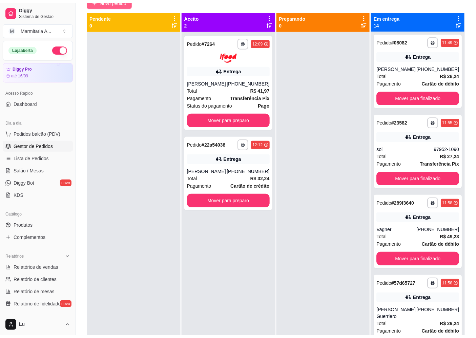
scroll to position [802, 0]
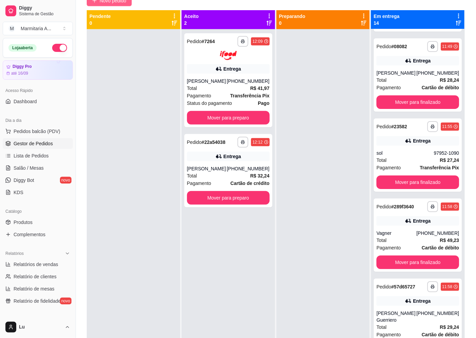
click at [119, 3] on span "Novo pedido" at bounding box center [113, 0] width 27 height 7
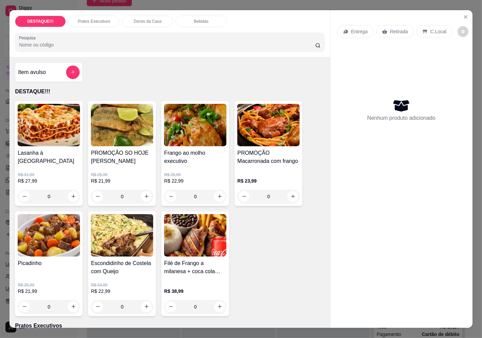
drag, startPoint x: 336, startPoint y: 18, endPoint x: 338, endPoint y: 31, distance: 13.0
click at [337, 20] on div "Entrega Retirada C.Local" at bounding box center [401, 32] width 128 height 24
click at [340, 32] on div "Entrega" at bounding box center [355, 31] width 36 height 13
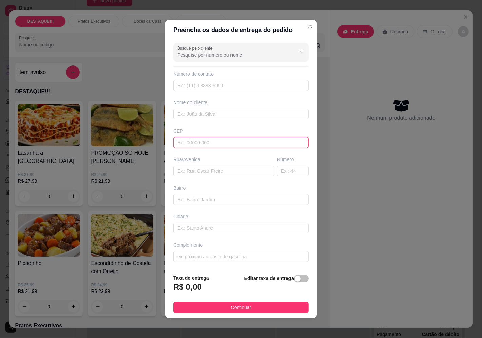
click at [235, 140] on input "text" at bounding box center [241, 142] width 136 height 11
paste input "04660000"
type input "04660000"
type input "[GEOGRAPHIC_DATA]"
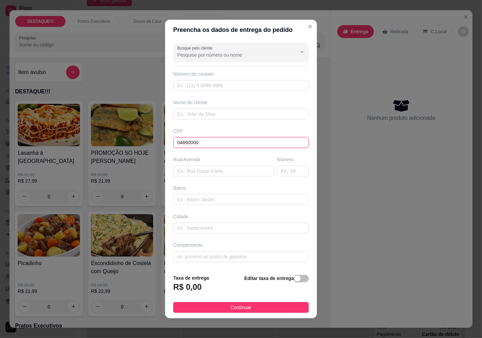
type input "[GEOGRAPHIC_DATA]"
type input "04660000"
click at [267, 170] on div "Rua/[GEOGRAPHIC_DATA]" at bounding box center [224, 166] width 104 height 20
click at [284, 174] on input "text" at bounding box center [293, 170] width 32 height 11
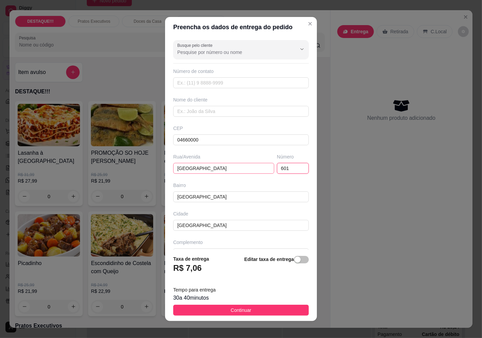
type input "601"
drag, startPoint x: 243, startPoint y: 171, endPoint x: 36, endPoint y: 157, distance: 206.9
click at [36, 157] on div "Preencha os dados de entrega do pedido Busque pelo cliente Número de contato No…" at bounding box center [241, 169] width 482 height 338
click at [218, 108] on input "text" at bounding box center [241, 111] width 136 height 11
type input "[GEOGRAPHIC_DATA]"
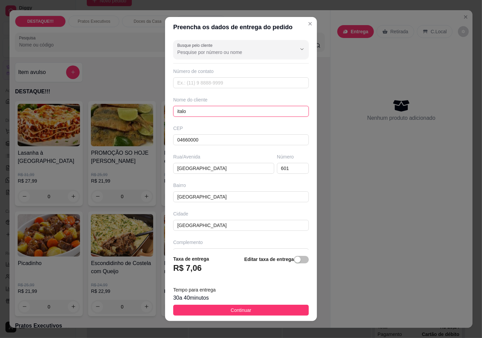
type input "italo"
click at [212, 80] on input "text" at bounding box center [241, 82] width 136 height 11
paste input "[PHONE_NUMBER]"
type input "[PHONE_NUMBER]"
click at [231, 308] on span "Continuar" at bounding box center [241, 309] width 21 height 7
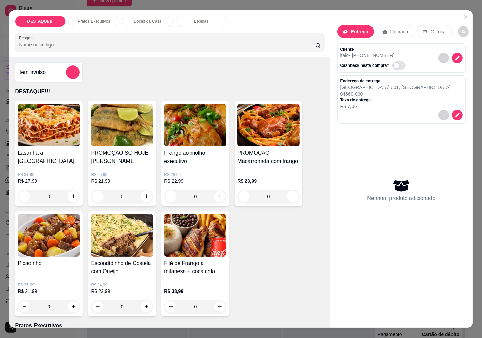
click at [62, 151] on h4 "Lasanha à [GEOGRAPHIC_DATA]" at bounding box center [49, 157] width 62 height 16
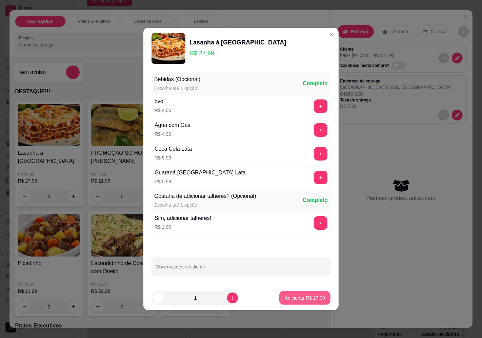
click at [310, 296] on p "Adicionar R$ 27,99" at bounding box center [305, 297] width 40 height 7
type input "1"
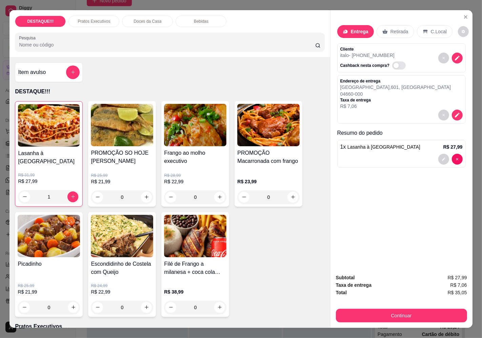
drag, startPoint x: 409, startPoint y: 303, endPoint x: 409, endPoint y: 307, distance: 3.7
click at [409, 304] on div "Subtotal R$ 27,99 Taxa de entrega R$ 7,06 Total R$ 35,05 Continuar" at bounding box center [401, 298] width 131 height 48
click at [410, 312] on button "Continuar" at bounding box center [401, 315] width 131 height 14
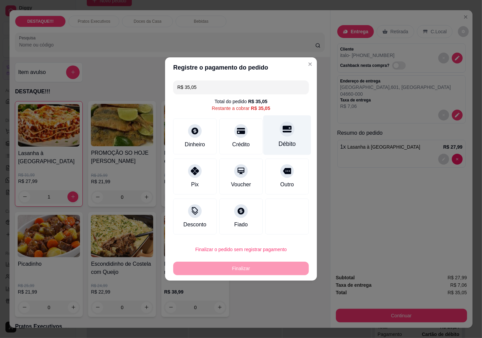
click at [292, 130] on div "Débito" at bounding box center [287, 135] width 48 height 40
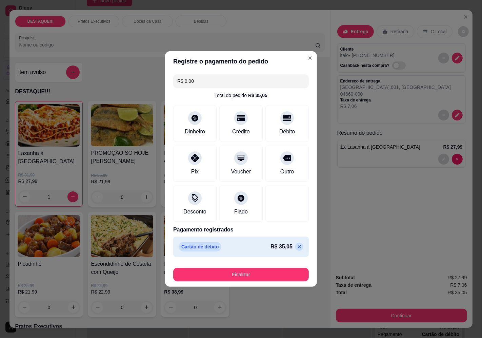
drag, startPoint x: 292, startPoint y: 249, endPoint x: 286, endPoint y: 237, distance: 13.5
click at [297, 249] on icon at bounding box center [299, 246] width 5 height 5
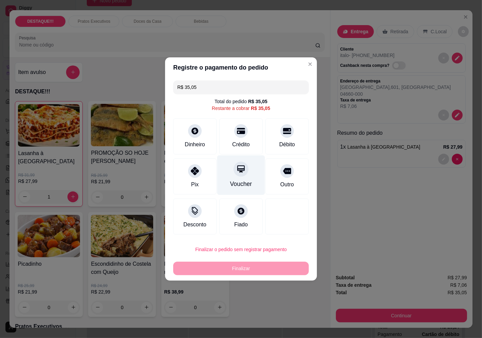
click at [241, 174] on div at bounding box center [241, 168] width 15 height 15
type input "R$ 0,00"
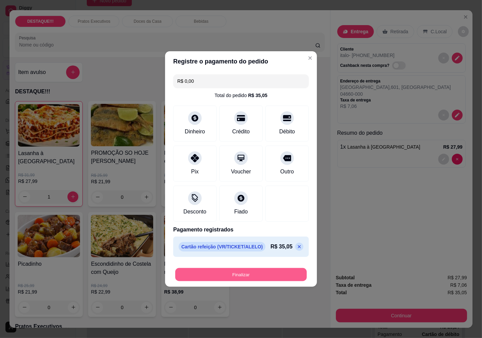
click at [280, 270] on button "Finalizar" at bounding box center [241, 274] width 132 height 13
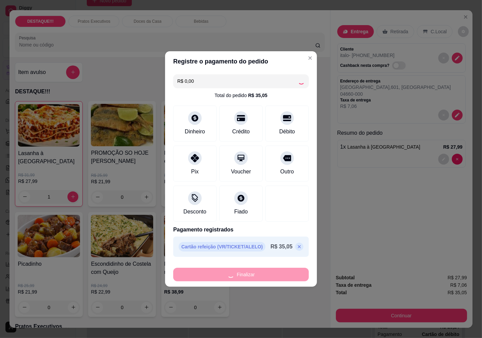
type input "0"
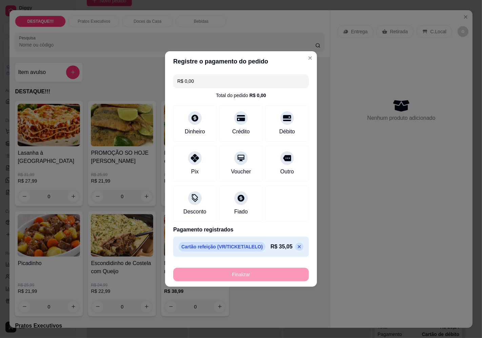
type input "-R$ 35,05"
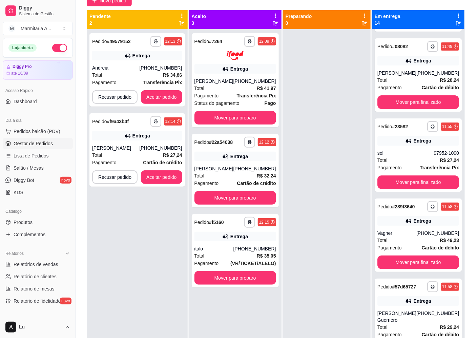
drag, startPoint x: 39, startPoint y: 219, endPoint x: 44, endPoint y: 213, distance: 8.7
click at [39, 219] on link "Produtos" at bounding box center [38, 222] width 70 height 11
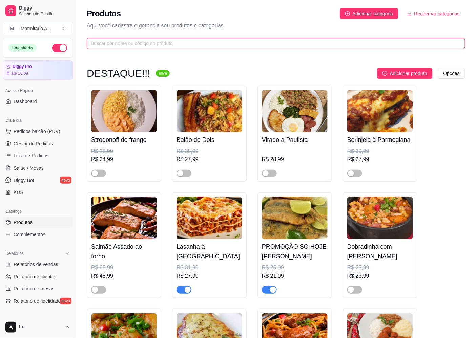
drag, startPoint x: 231, startPoint y: 39, endPoint x: 232, endPoint y: 44, distance: 5.9
click at [232, 44] on span at bounding box center [276, 43] width 379 height 11
click at [234, 45] on input "text" at bounding box center [273, 43] width 365 height 7
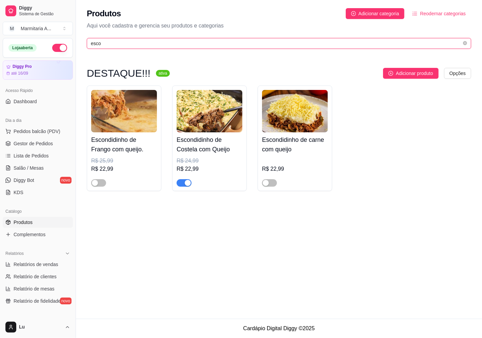
type input "esco"
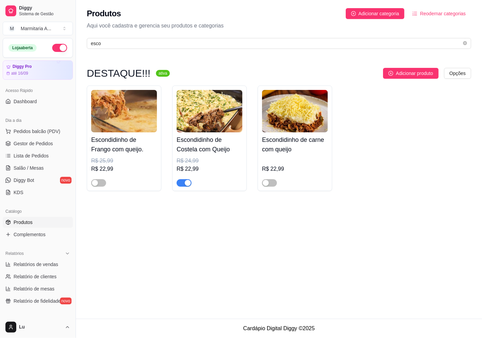
click at [188, 181] on div "button" at bounding box center [188, 183] width 6 height 6
drag, startPoint x: 45, startPoint y: 129, endPoint x: 52, endPoint y: 130, distance: 6.1
click at [45, 130] on span "Pedidos balcão (PDV)" at bounding box center [37, 131] width 47 height 7
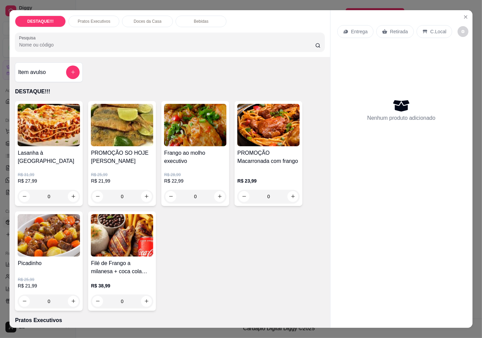
drag, startPoint x: 358, startPoint y: 19, endPoint x: 357, endPoint y: 26, distance: 6.9
click at [358, 22] on div "Entrega Retirada C.Local" at bounding box center [401, 32] width 128 height 24
click at [357, 28] on p "Entrega" at bounding box center [359, 31] width 17 height 7
click at [268, 58] on input "Busque pelo cliente" at bounding box center [231, 55] width 108 height 7
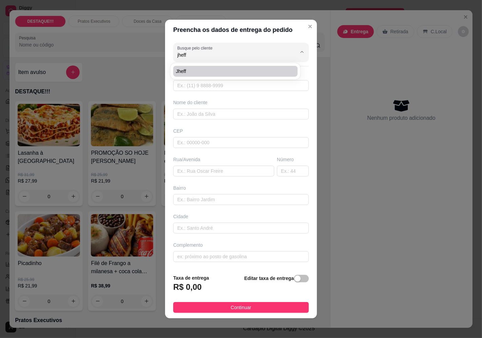
click at [214, 73] on span "Jheff" at bounding box center [232, 71] width 112 height 7
type input "Jheff"
type input "11959997980"
type input "Jheff"
type input "04364030"
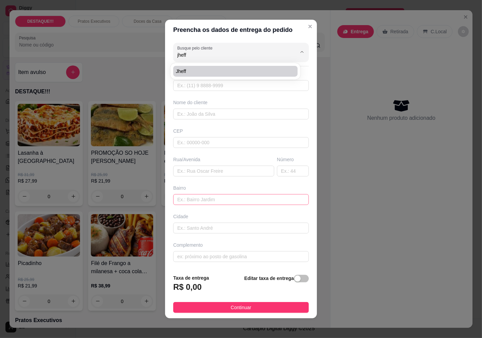
type input "Rua das Flechas"
type input "573"
type input "[GEOGRAPHIC_DATA]"
type input "Salão"
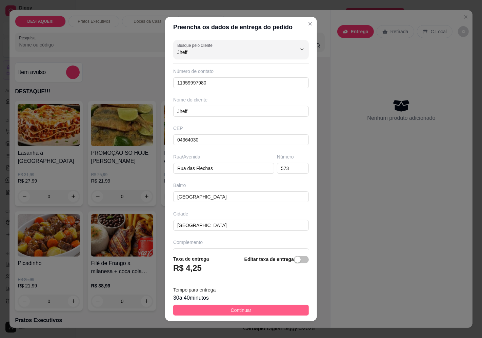
type input "Jheff"
drag, startPoint x: 252, startPoint y: 310, endPoint x: 247, endPoint y: 300, distance: 11.1
click at [252, 310] on button "Continuar" at bounding box center [241, 309] width 136 height 11
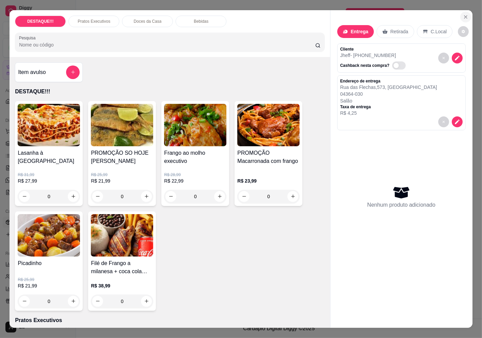
click at [463, 14] on icon "Close" at bounding box center [465, 16] width 5 height 5
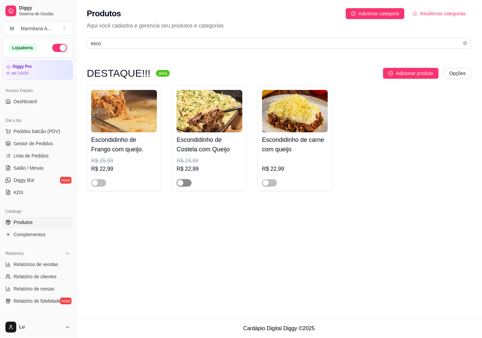
click at [184, 184] on button "button" at bounding box center [184, 182] width 15 height 7
click at [62, 130] on button "Pedidos balcão (PDV)" at bounding box center [38, 131] width 70 height 11
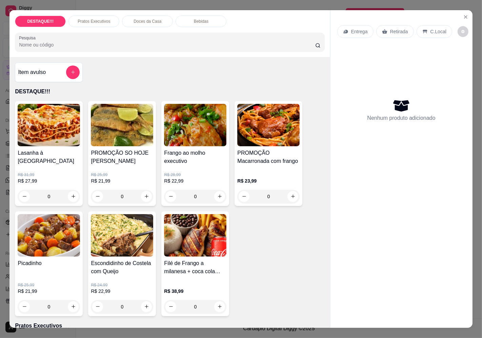
click at [353, 25] on div "Entrega" at bounding box center [355, 31] width 36 height 13
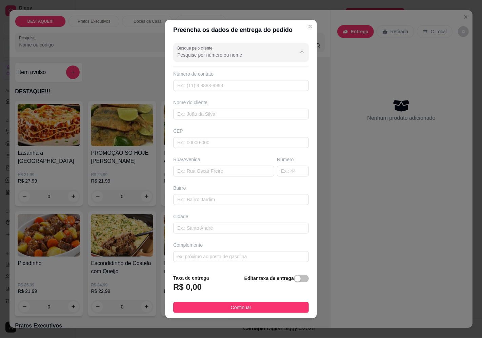
click at [230, 54] on input "Busque pelo cliente" at bounding box center [231, 55] width 108 height 7
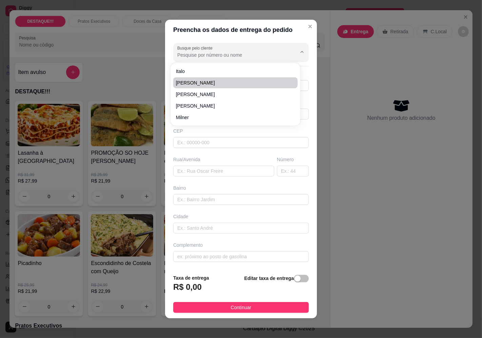
click at [207, 78] on li "[PERSON_NAME]" at bounding box center [235, 82] width 124 height 11
type input "[PERSON_NAME]"
type input "11965846593"
type input "[PERSON_NAME]"
type input "Rua das flechas"
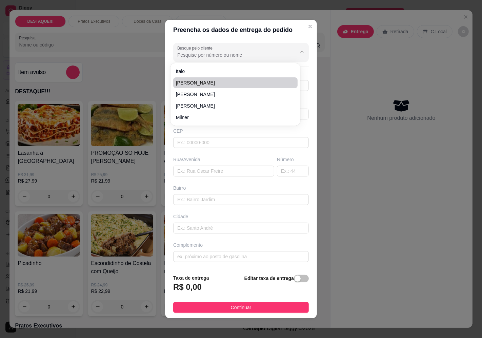
type input "573"
type input "Cidade Ademar"
type input "[GEOGRAPHIC_DATA]"
type input "Salão de beleza [PERSON_NAME]"
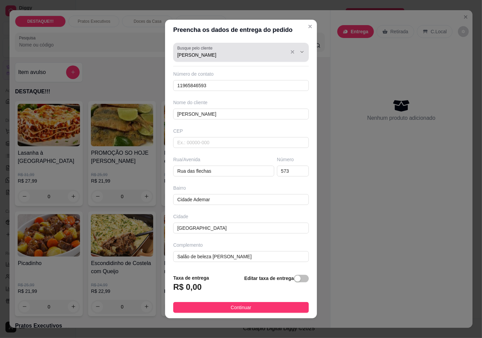
drag, startPoint x: 216, startPoint y: 48, endPoint x: 141, endPoint y: 45, distance: 75.0
click at [141, 45] on div "Preencha os dados de entrega do pedido Busque pelo cliente [PERSON_NAME] Número…" at bounding box center [241, 169] width 482 height 338
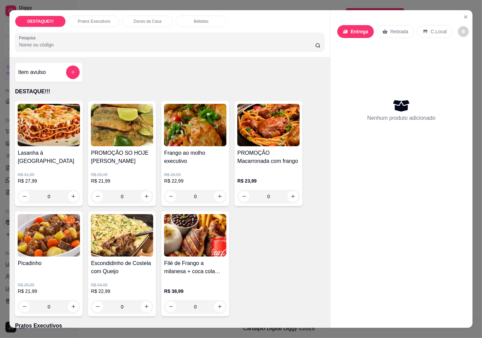
click at [342, 33] on div "Entrega" at bounding box center [355, 31] width 37 height 13
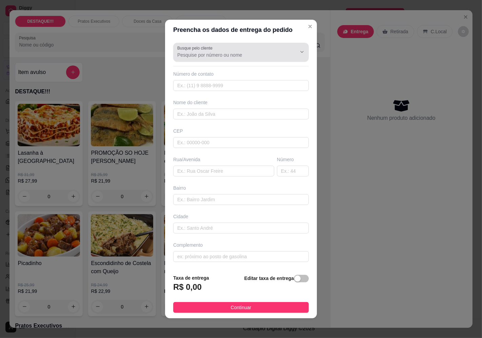
click at [251, 54] on input "Busque pelo cliente" at bounding box center [231, 55] width 108 height 7
click at [212, 63] on div "Jheff" at bounding box center [235, 71] width 130 height 16
click at [207, 68] on span "Jheff" at bounding box center [232, 71] width 112 height 7
type input "Jheff"
type input "11959997980"
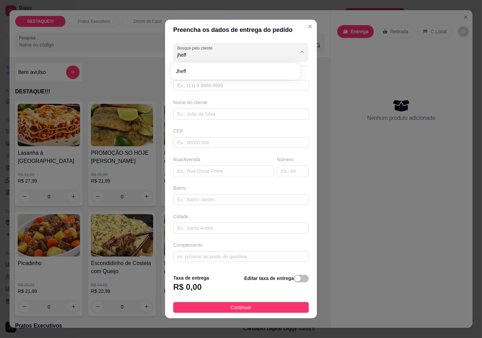
type input "Jheff"
type input "04364030"
type input "Rua das Flechas"
type input "573"
type input "[GEOGRAPHIC_DATA]"
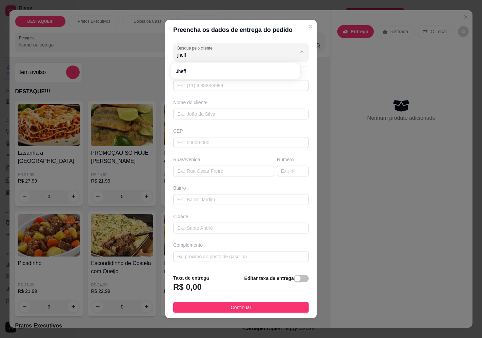
type input "[GEOGRAPHIC_DATA]"
type input "Salão"
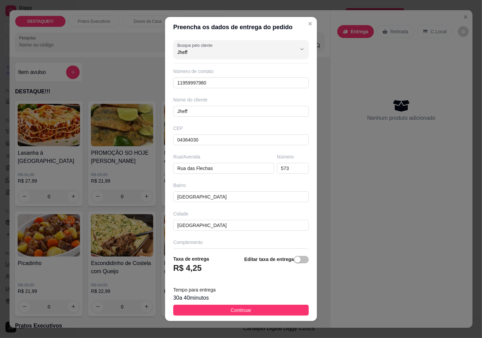
click at [262, 310] on button "Continuar" at bounding box center [241, 309] width 136 height 11
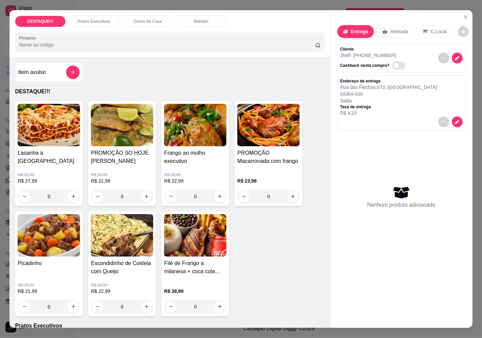
click at [108, 252] on img at bounding box center [122, 235] width 62 height 42
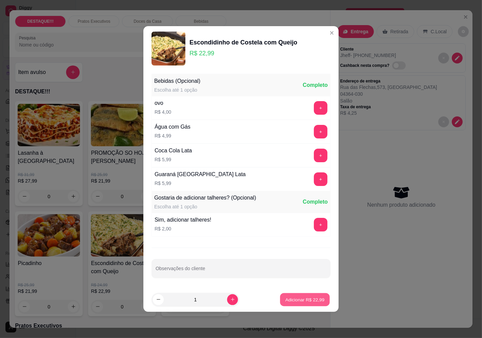
click at [316, 303] on button "Adicionar R$ 22,99" at bounding box center [305, 299] width 50 height 13
type input "1"
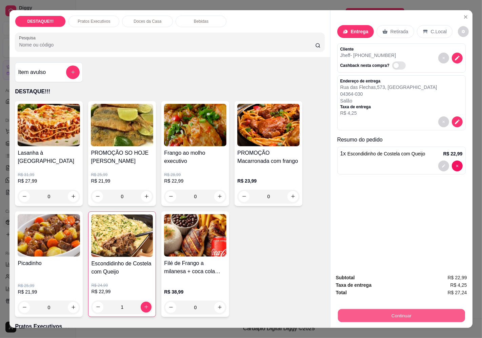
click at [390, 311] on button "Continuar" at bounding box center [401, 315] width 127 height 13
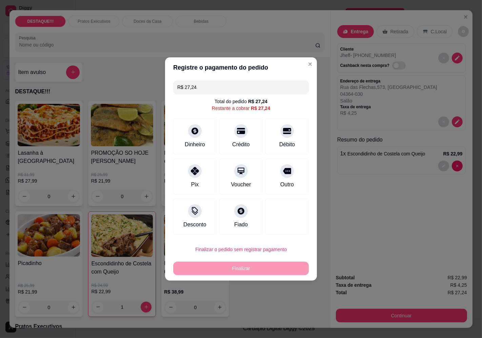
drag, startPoint x: 195, startPoint y: 172, endPoint x: 217, endPoint y: 219, distance: 51.7
click at [195, 173] on icon at bounding box center [195, 171] width 8 height 8
type input "R$ 0,00"
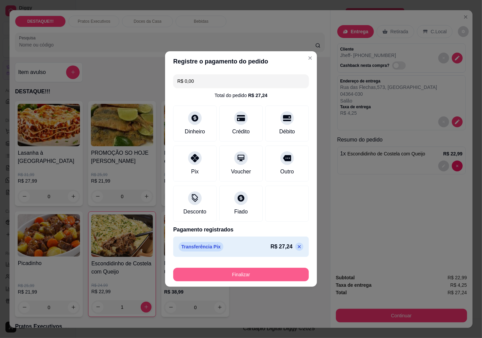
click at [256, 270] on button "Finalizar" at bounding box center [241, 274] width 136 height 14
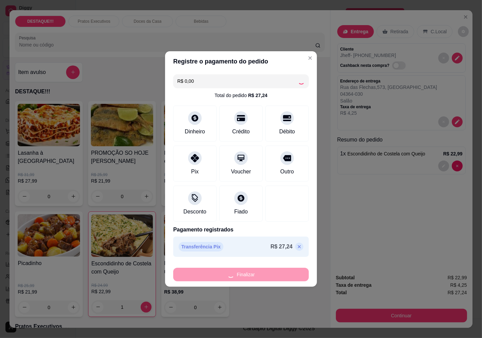
type input "0"
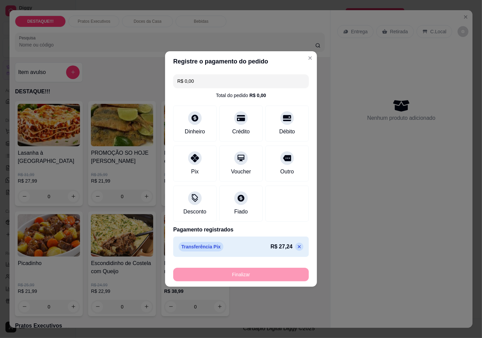
type input "-R$ 27,24"
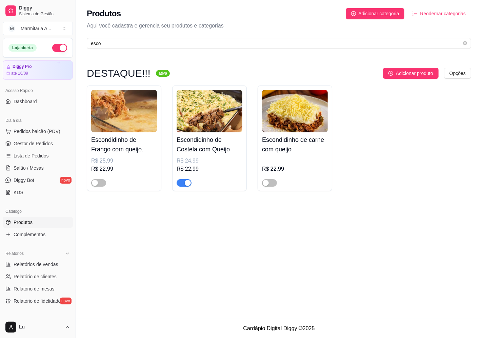
click at [187, 182] on div "button" at bounding box center [188, 183] width 6 height 6
click at [59, 131] on button "Pedidos balcão (PDV)" at bounding box center [38, 131] width 70 height 11
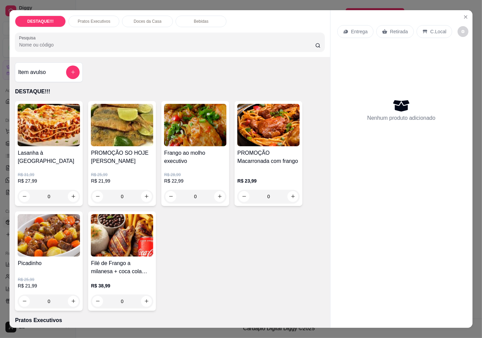
click at [355, 28] on p "Entrega" at bounding box center [359, 31] width 17 height 7
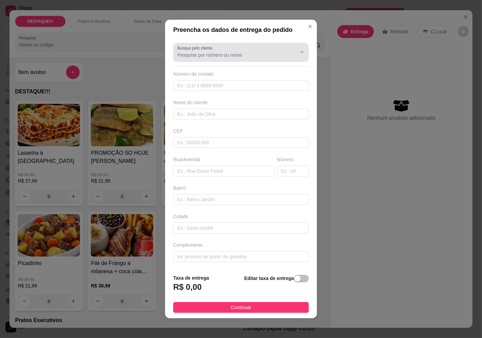
click at [247, 55] on input "Busque pelo cliente" at bounding box center [231, 55] width 108 height 7
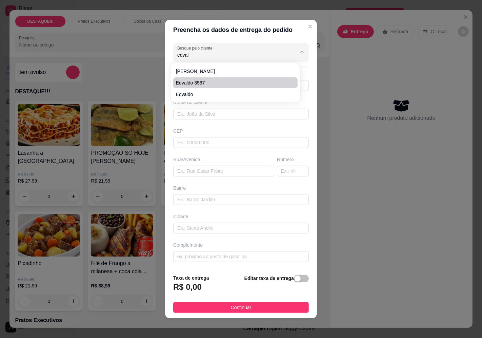
click at [205, 83] on span "edvaldo 3567" at bounding box center [232, 82] width 112 height 7
type input "edvaldo 3567"
type input "11997523318"
type input "edvaldo 3567"
type input "04627020"
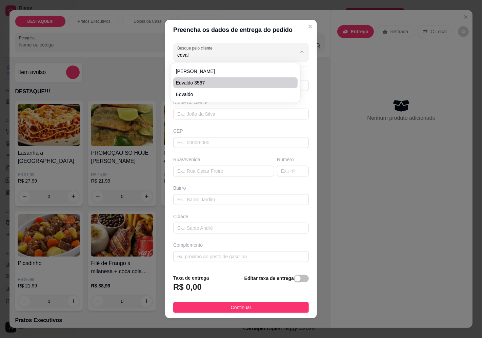
type input "Av. [US_STATE][GEOGRAPHIC_DATA]"
type input "3567"
type input "Santo Amaro"
type input "[GEOGRAPHIC_DATA]"
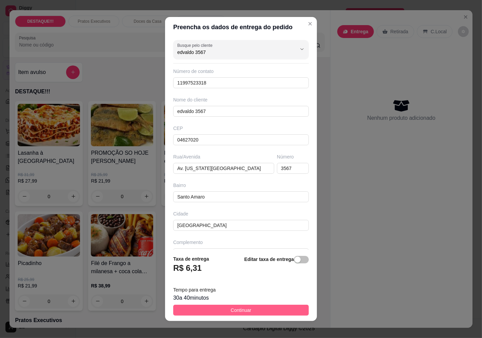
type input "edvaldo 3567"
click at [290, 309] on button "Continuar" at bounding box center [241, 309] width 136 height 11
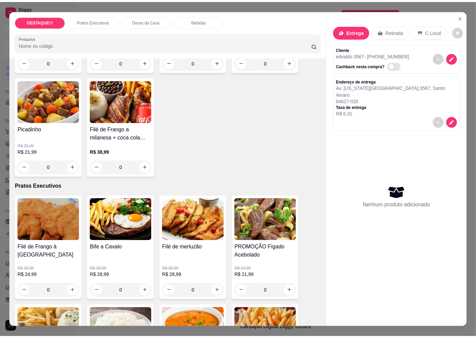
scroll to position [150, 0]
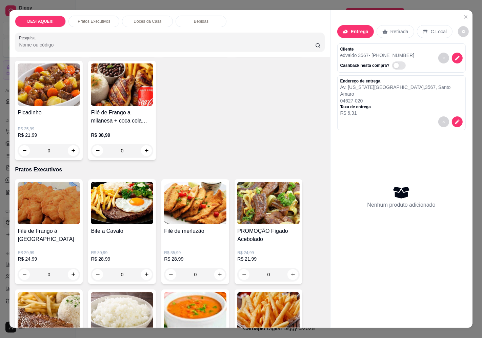
click at [265, 228] on h4 "PROMOÇÃO Fígado Acebolado" at bounding box center [268, 235] width 62 height 16
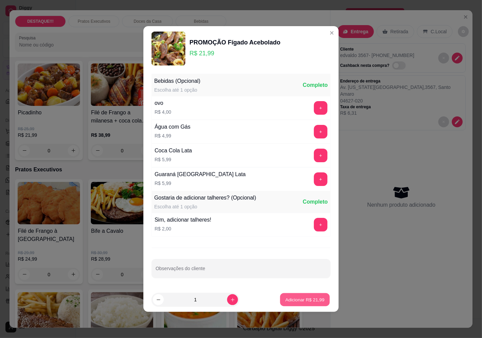
click at [316, 298] on p "Adicionar R$ 21,99" at bounding box center [304, 299] width 39 height 6
type input "1"
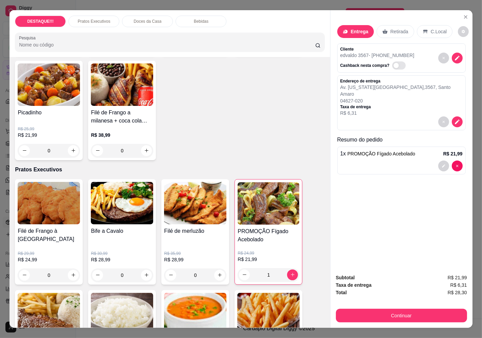
click at [421, 320] on div "Subtotal R$ 21,99 Taxa de entrega R$ 6,31 Total R$ 28,30 Continuar" at bounding box center [401, 297] width 142 height 59
click at [422, 312] on button "Continuar" at bounding box center [401, 315] width 127 height 13
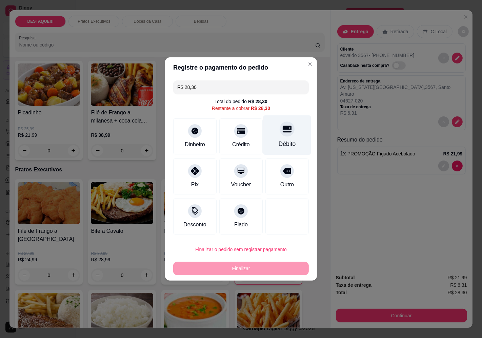
click at [287, 145] on div "Débito" at bounding box center [287, 143] width 17 height 9
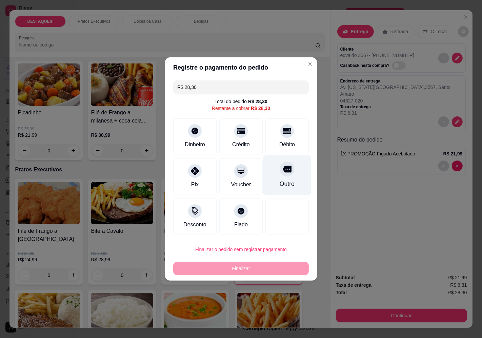
type input "R$ 0,00"
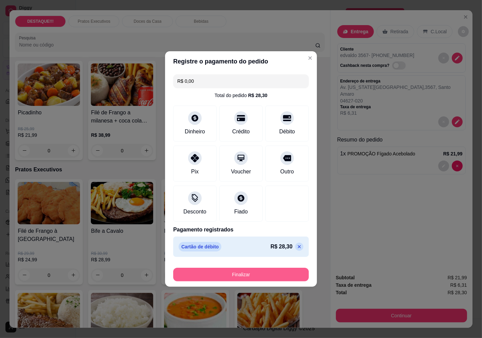
click at [287, 278] on button "Finalizar" at bounding box center [241, 274] width 136 height 14
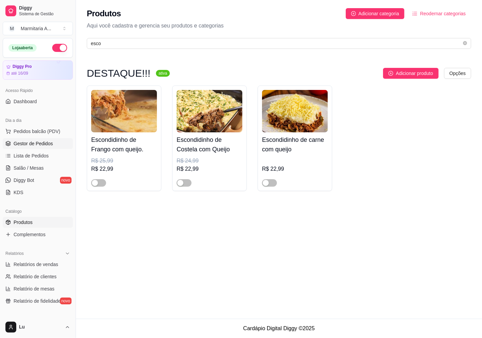
click at [52, 139] on link "Gestor de Pedidos" at bounding box center [38, 143] width 70 height 11
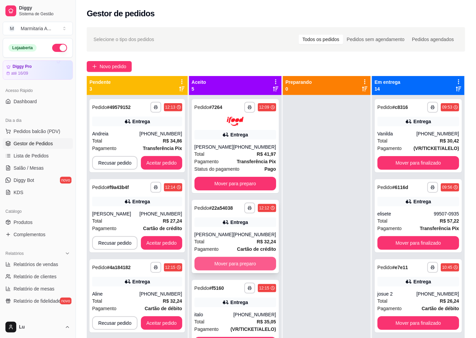
click at [253, 270] on button "Mover para preparo" at bounding box center [236, 264] width 82 height 14
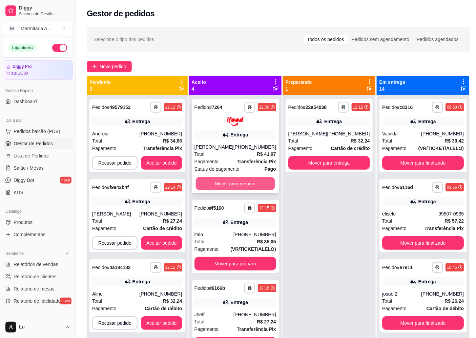
click at [249, 185] on button "Mover para preparo" at bounding box center [235, 183] width 79 height 13
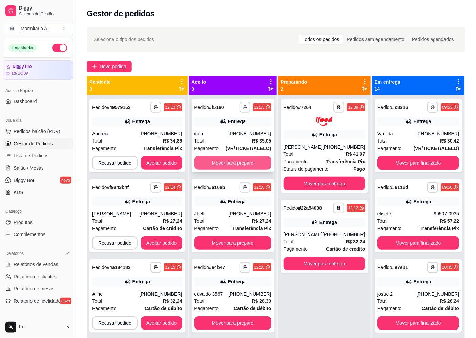
click at [257, 156] on button "Mover para preparo" at bounding box center [233, 163] width 77 height 14
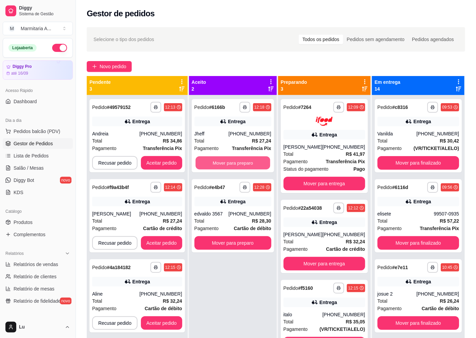
click at [259, 160] on button "Mover para preparo" at bounding box center [233, 162] width 75 height 13
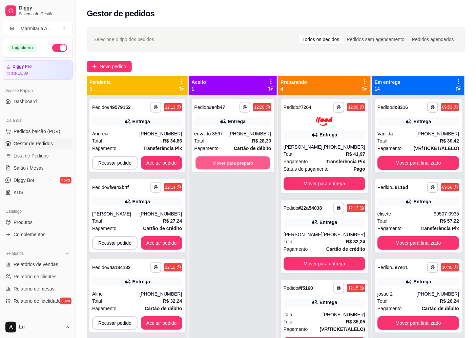
click at [259, 160] on button "Mover para preparo" at bounding box center [233, 162] width 75 height 13
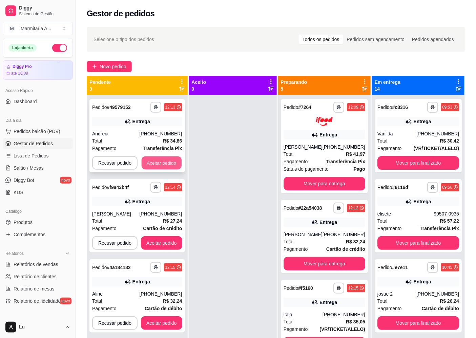
click at [160, 159] on button "Aceitar pedido" at bounding box center [162, 162] width 40 height 13
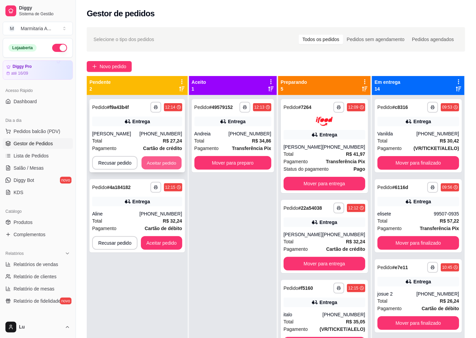
click at [161, 159] on button "Aceitar pedido" at bounding box center [162, 162] width 40 height 13
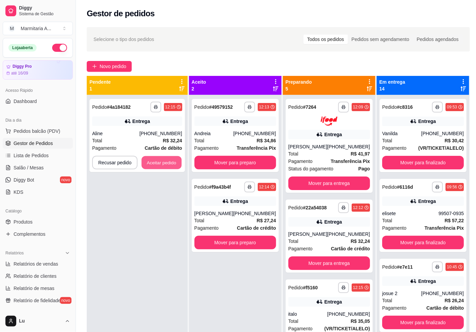
click at [161, 159] on button "Aceitar pedido" at bounding box center [162, 162] width 40 height 13
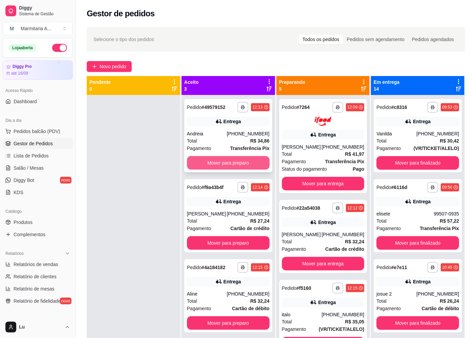
click at [258, 162] on button "Mover para preparo" at bounding box center [228, 163] width 83 height 14
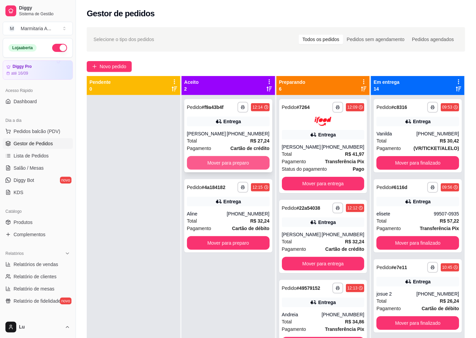
click at [260, 162] on button "Mover para preparo" at bounding box center [228, 163] width 83 height 14
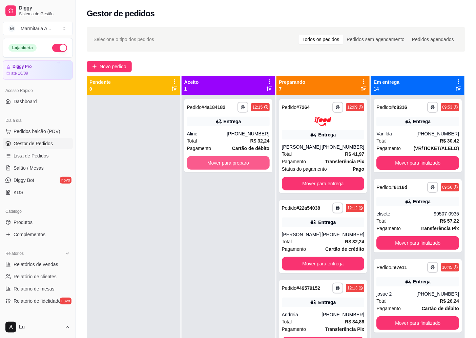
click at [260, 162] on button "Mover para preparo" at bounding box center [228, 163] width 83 height 14
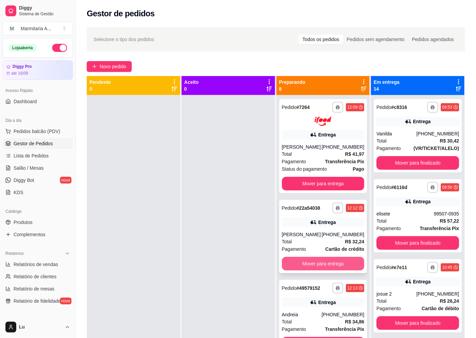
click at [340, 269] on button "Mover para entrega" at bounding box center [323, 264] width 83 height 14
click at [340, 267] on button "Mover para entrega" at bounding box center [323, 264] width 83 height 14
click at [340, 267] on button "Mover para entrega" at bounding box center [323, 263] width 80 height 13
click at [340, 267] on button "Mover para entrega" at bounding box center [323, 264] width 83 height 14
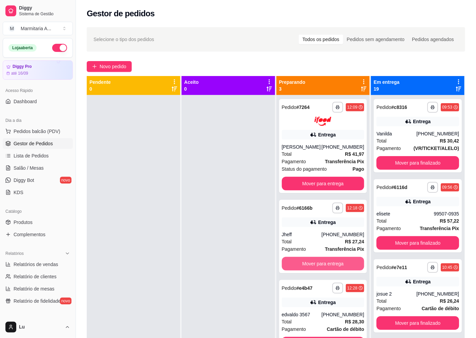
click at [340, 267] on button "Mover para entrega" at bounding box center [323, 264] width 83 height 14
click at [339, 267] on div "Mover para entrega" at bounding box center [323, 264] width 83 height 14
click at [344, 266] on button "Mover para entrega" at bounding box center [323, 264] width 83 height 14
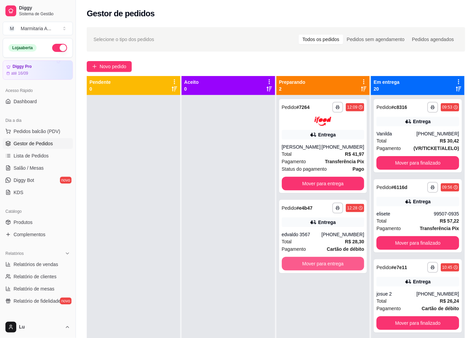
click at [344, 266] on button "Mover para entrega" at bounding box center [323, 264] width 83 height 14
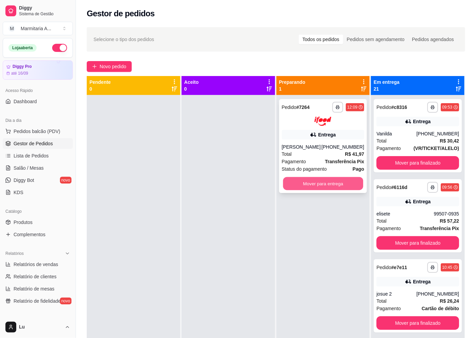
click at [350, 188] on button "Mover para entrega" at bounding box center [323, 183] width 80 height 13
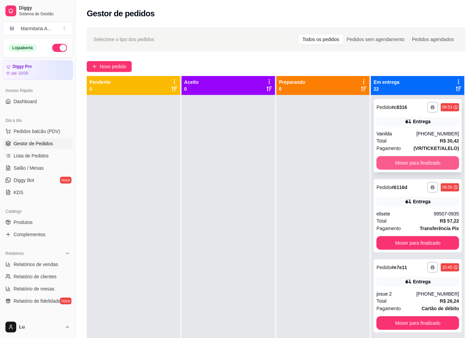
click at [406, 162] on button "Mover para finalizado" at bounding box center [418, 163] width 83 height 14
click at [406, 163] on button "Mover para finalizado" at bounding box center [418, 163] width 83 height 14
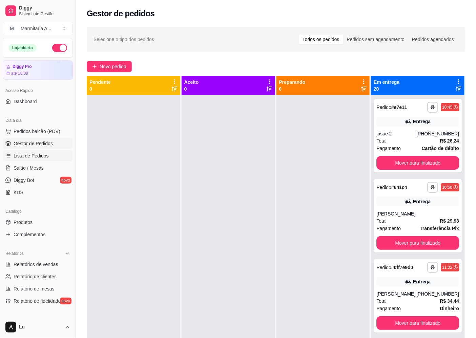
click at [45, 155] on span "Lista de Pedidos" at bounding box center [31, 155] width 35 height 7
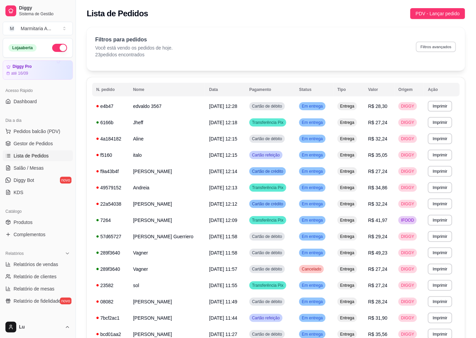
click at [426, 43] on button "Filtros avançados" at bounding box center [436, 46] width 40 height 11
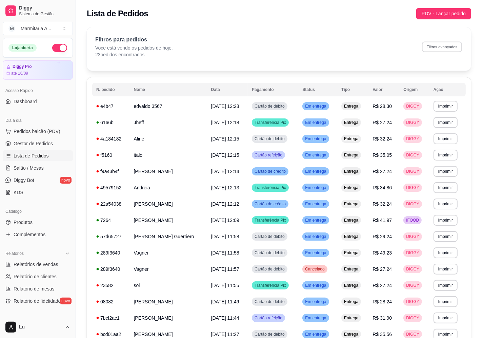
select select "0"
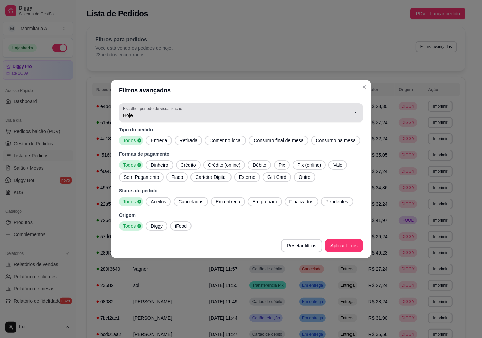
click at [137, 117] on span "Hoje" at bounding box center [237, 115] width 228 height 7
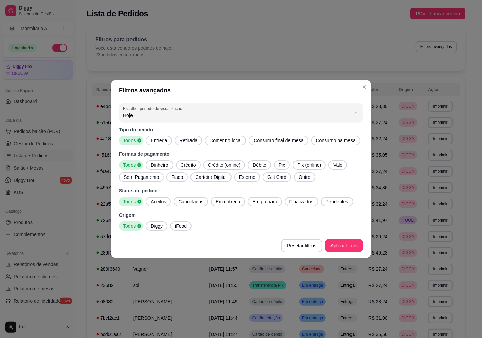
click at [138, 143] on span "Ontem" at bounding box center [237, 142] width 217 height 6
type input "1"
select select "1"
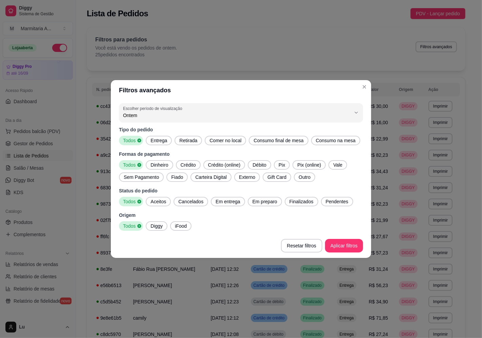
click at [333, 165] on span "Vale" at bounding box center [337, 164] width 15 height 7
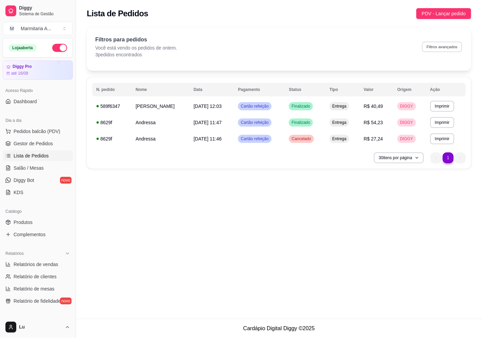
click at [458, 49] on button "Filtros avançados" at bounding box center [442, 46] width 40 height 11
select select "1"
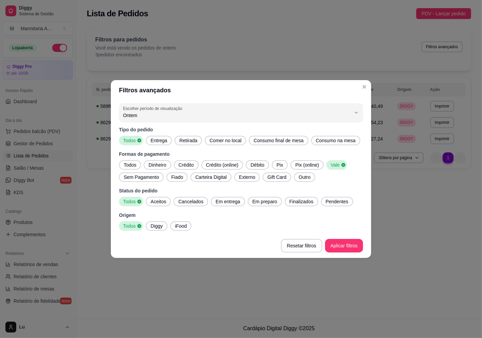
click at [130, 166] on span "Todos" at bounding box center [130, 164] width 18 height 7
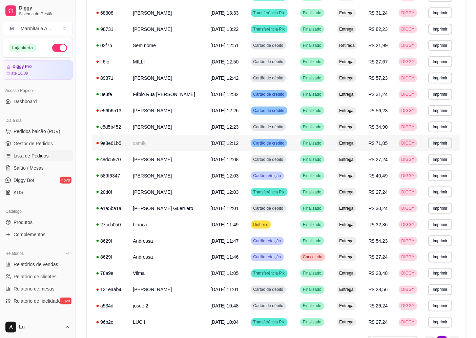
scroll to position [178, 0]
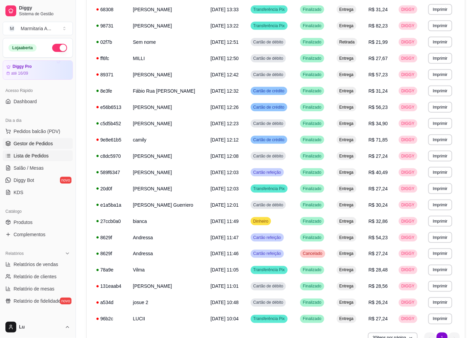
click at [39, 144] on span "Gestor de Pedidos" at bounding box center [33, 143] width 39 height 7
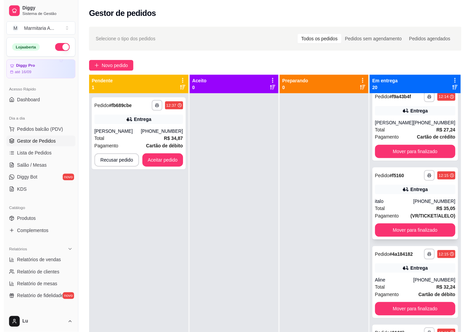
scroll to position [1309, 0]
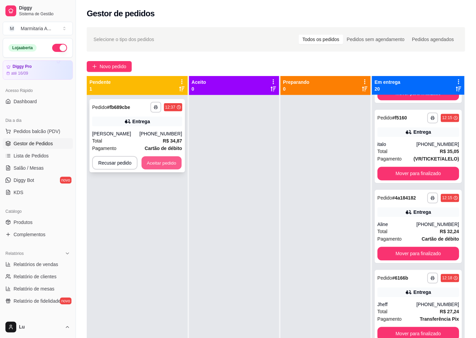
click at [168, 168] on button "Aceitar pedido" at bounding box center [162, 162] width 40 height 13
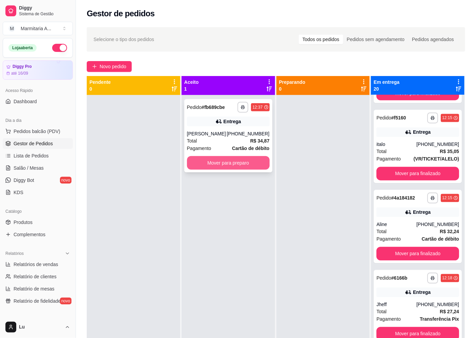
click at [255, 163] on button "Mover para preparo" at bounding box center [228, 163] width 83 height 14
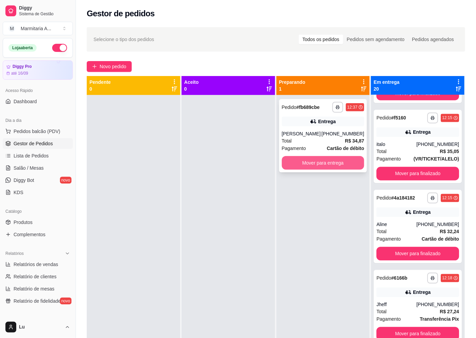
click at [325, 166] on button "Mover para entrega" at bounding box center [323, 163] width 83 height 14
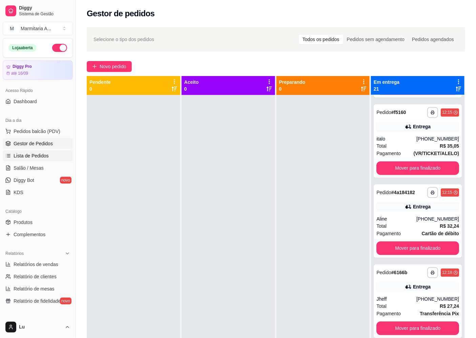
click at [37, 156] on span "Lista de Pedidos" at bounding box center [31, 155] width 35 height 7
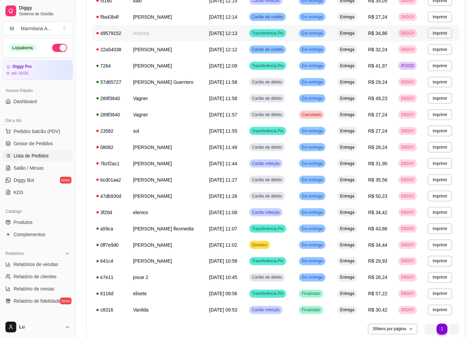
scroll to position [199, 0]
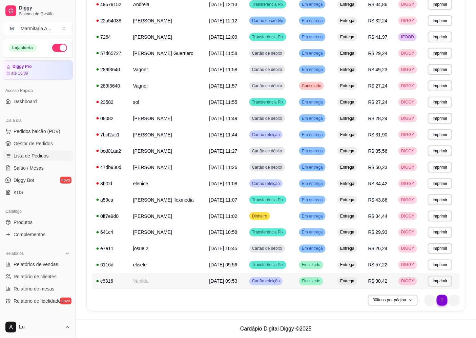
click at [175, 279] on td "Vanilda" at bounding box center [167, 281] width 76 height 16
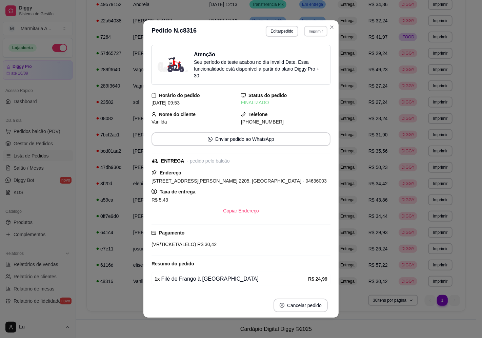
click at [319, 30] on button "Imprimir" at bounding box center [315, 31] width 23 height 11
click at [303, 52] on button "IMPRESSORA" at bounding box center [301, 55] width 49 height 11
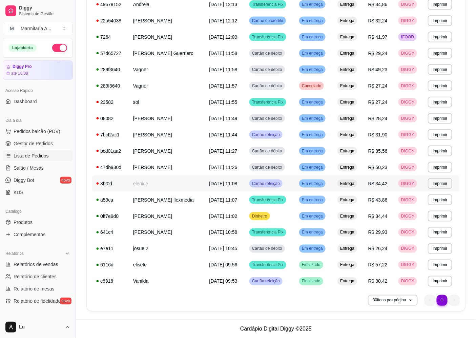
click at [153, 188] on td "elenice" at bounding box center [167, 183] width 76 height 16
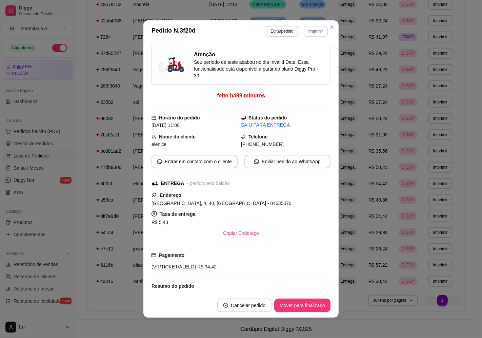
click at [310, 26] on button "Imprimir" at bounding box center [316, 31] width 24 height 11
click at [307, 51] on button "IMPRESSORA" at bounding box center [300, 55] width 47 height 11
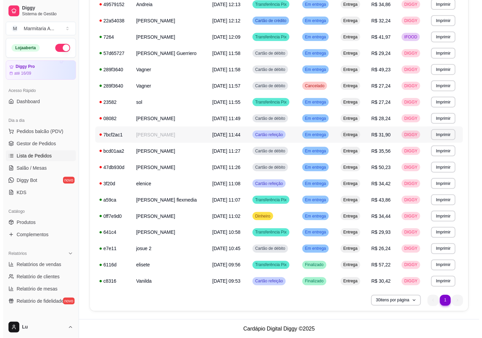
scroll to position [0, 0]
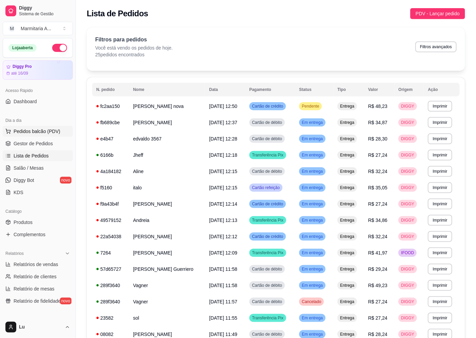
click at [53, 136] on button "Pedidos balcão (PDV)" at bounding box center [38, 131] width 70 height 11
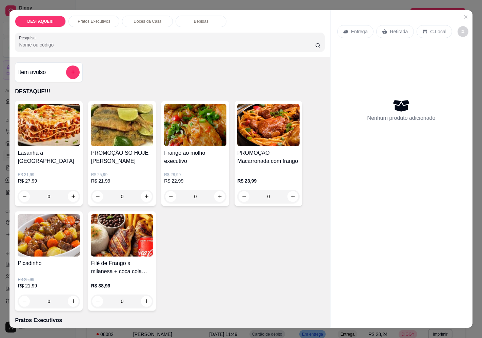
click at [399, 28] on p "Retirada" at bounding box center [399, 31] width 18 height 7
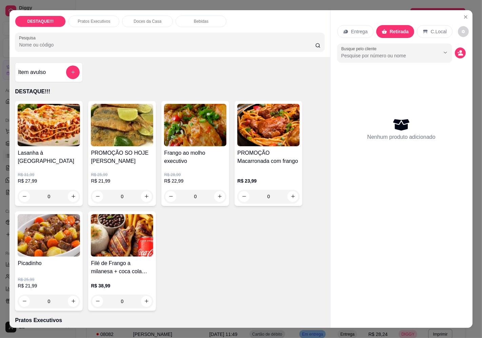
drag, startPoint x: 4, startPoint y: 142, endPoint x: 38, endPoint y: 137, distance: 34.3
click at [4, 142] on div "DESTAQUE!!! Pratos Executivos Doces da Casa Bebidas Pesquisa Item avulso DESTAQ…" at bounding box center [241, 169] width 482 height 338
click at [39, 137] on img at bounding box center [49, 125] width 62 height 42
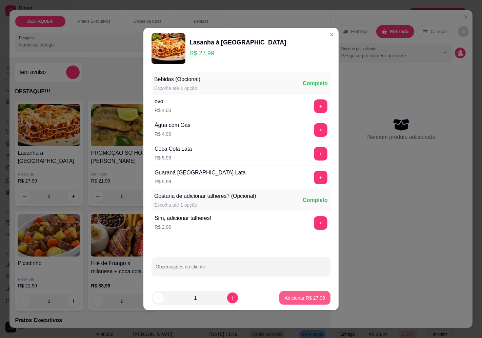
click at [310, 297] on p "Adicionar R$ 27,99" at bounding box center [305, 297] width 40 height 7
type input "1"
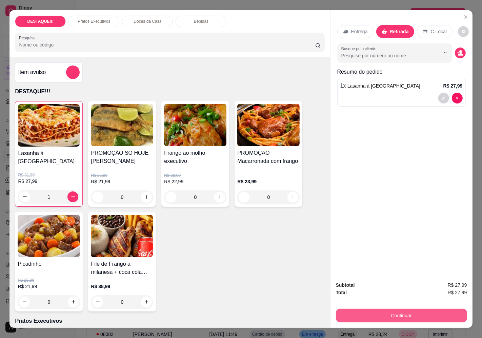
click at [388, 316] on button "Continuar" at bounding box center [401, 315] width 131 height 14
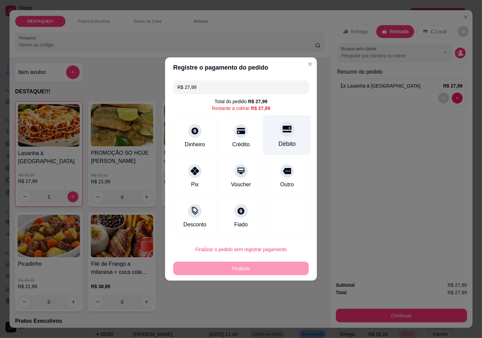
click at [297, 136] on div "Débito" at bounding box center [287, 135] width 48 height 40
type input "R$ 0,00"
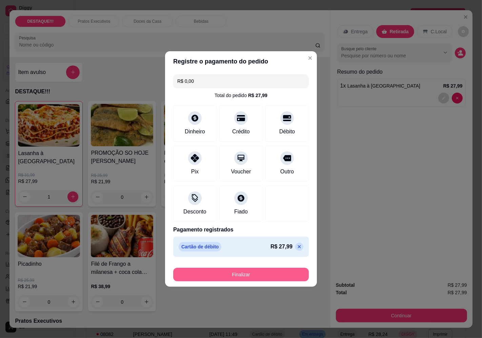
click at [243, 275] on button "Finalizar" at bounding box center [241, 274] width 136 height 14
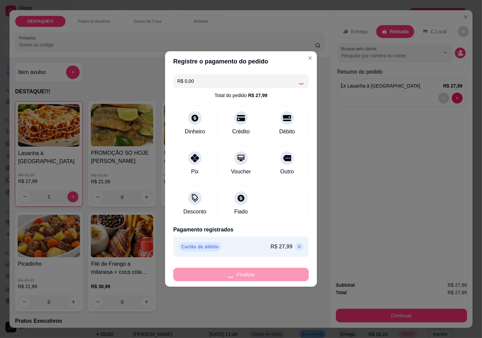
type input "0"
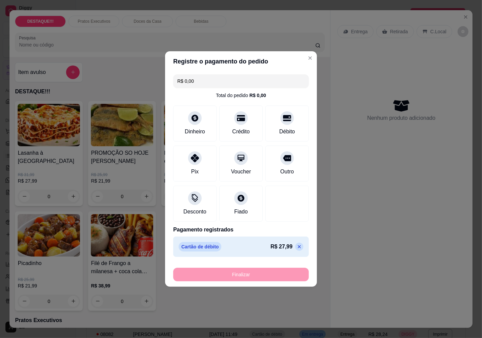
type input "-R$ 27,99"
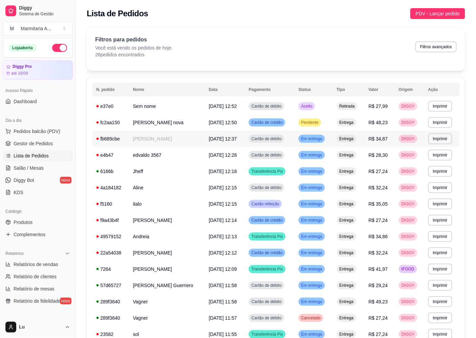
click at [174, 144] on td "[PERSON_NAME]" at bounding box center [167, 138] width 76 height 16
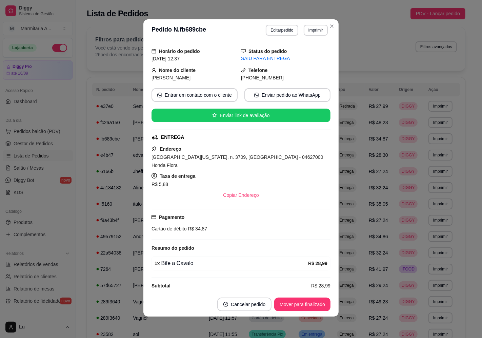
scroll to position [1, 0]
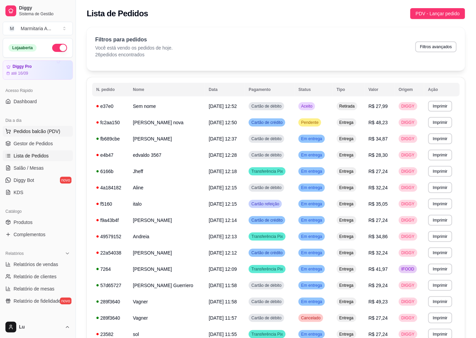
click at [58, 126] on button "Pedidos balcão (PDV)" at bounding box center [38, 131] width 70 height 11
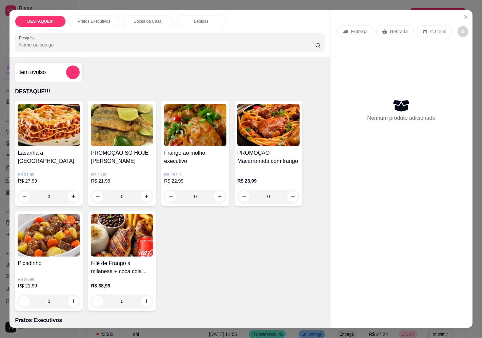
click at [350, 25] on div "Entrega" at bounding box center [355, 31] width 36 height 13
click at [286, 44] on div "Busque pelo cliente" at bounding box center [241, 52] width 136 height 19
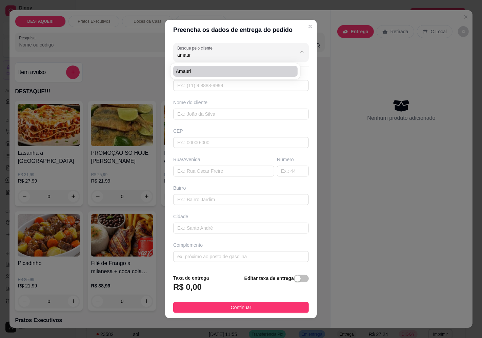
click at [192, 66] on li "Amauri" at bounding box center [235, 71] width 124 height 11
type input "Amauri"
type input "11968031262"
type input "Amauri"
type input "04381001"
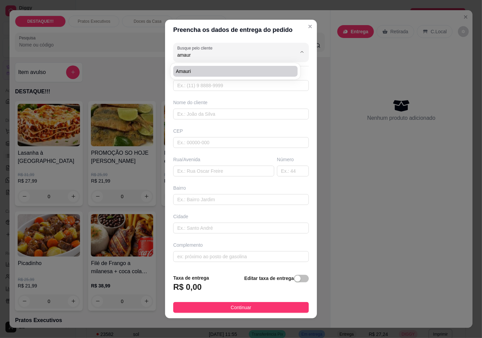
type input "[GEOGRAPHIC_DATA][PERSON_NAME]"
type input "1581"
type input "Jardim Prudência"
type input "[GEOGRAPHIC_DATA]"
type input "Rei do Óleo"
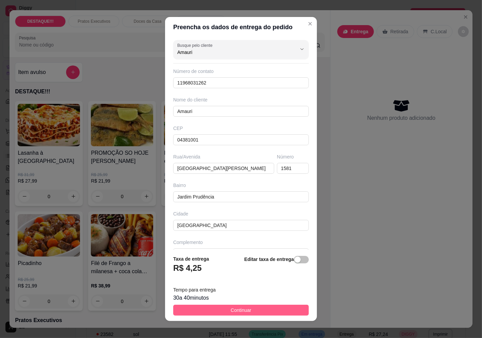
type input "Amauri"
click at [256, 314] on button "Continuar" at bounding box center [241, 309] width 136 height 11
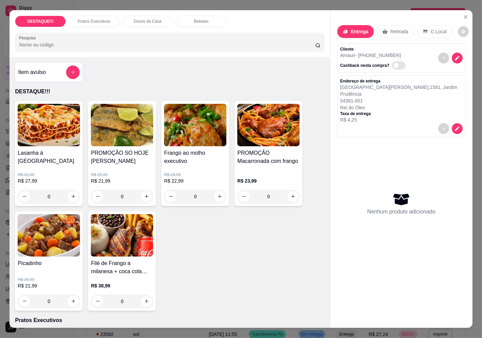
click at [40, 270] on div "R$ 25,99 R$ 21,99 0" at bounding box center [49, 289] width 62 height 38
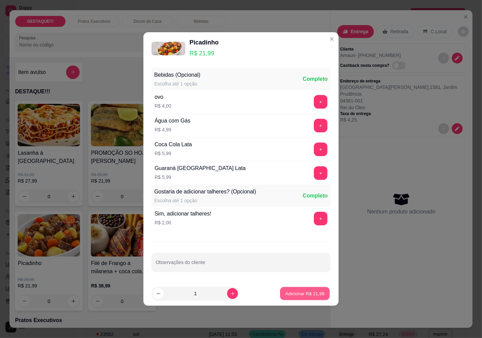
click at [320, 297] on button "Adicionar R$ 21,99" at bounding box center [305, 293] width 50 height 13
type input "1"
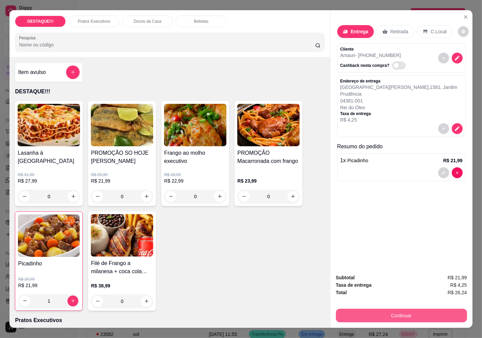
click at [375, 316] on button "Continuar" at bounding box center [401, 315] width 131 height 14
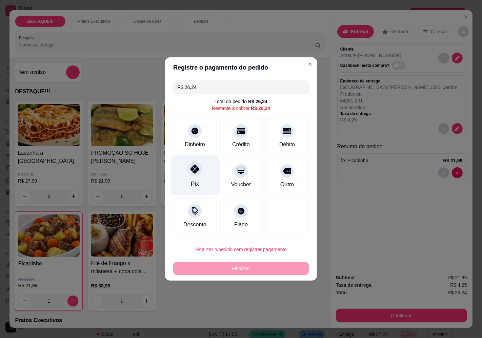
drag, startPoint x: 190, startPoint y: 163, endPoint x: 194, endPoint y: 172, distance: 9.3
click at [190, 165] on div at bounding box center [194, 168] width 15 height 15
type input "R$ 0,00"
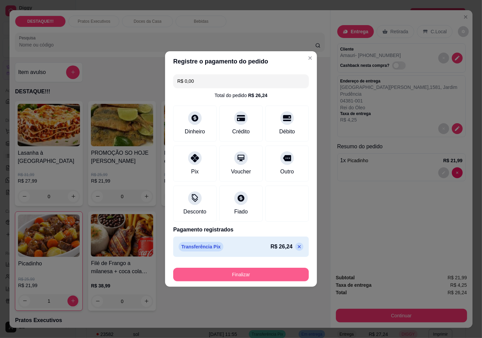
click at [281, 269] on button "Finalizar" at bounding box center [241, 274] width 136 height 14
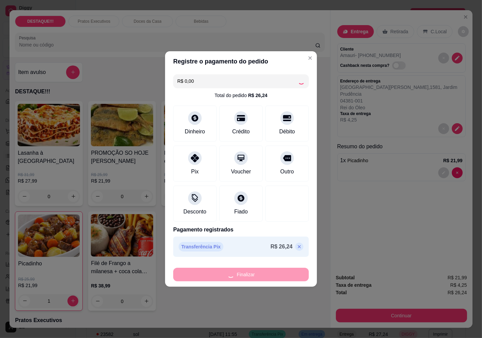
type input "0"
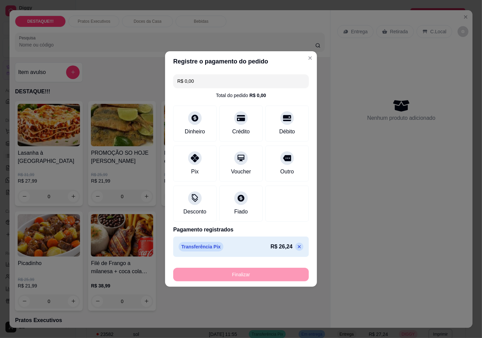
type input "-R$ 26,24"
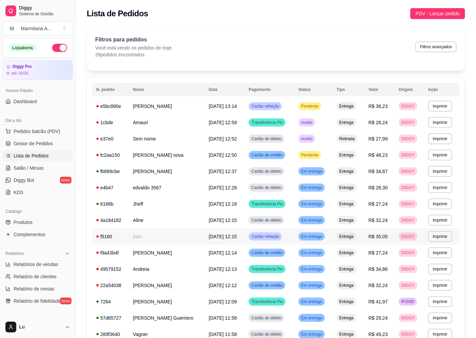
click at [176, 235] on td "italo" at bounding box center [167, 236] width 76 height 16
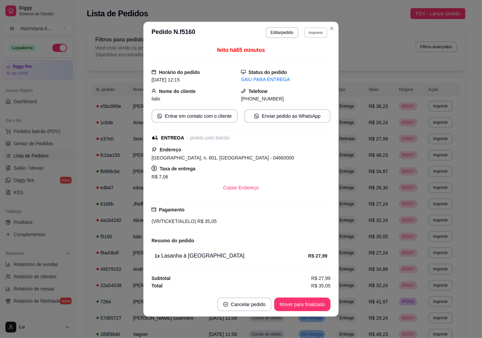
click at [309, 32] on button "Imprimir" at bounding box center [315, 32] width 23 height 11
click at [301, 62] on div "Escolha a impressora IMPRESSORA" at bounding box center [301, 51] width 56 height 23
click at [303, 58] on button "IMPRESSORA" at bounding box center [300, 56] width 47 height 11
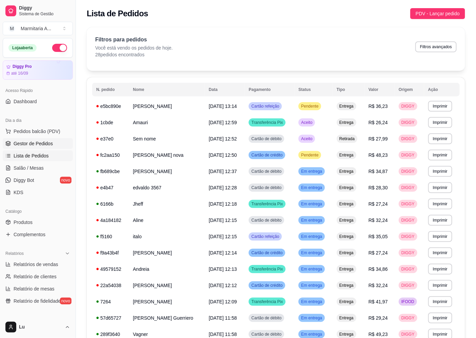
click at [17, 138] on link "Gestor de Pedidos" at bounding box center [38, 143] width 70 height 11
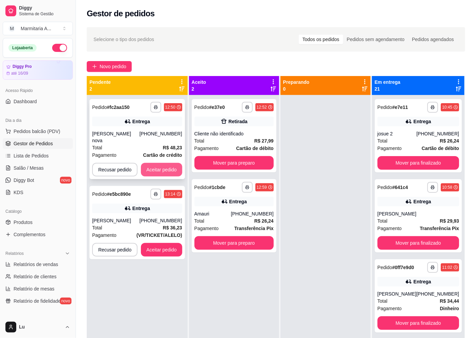
click at [156, 164] on button "Aceitar pedido" at bounding box center [161, 170] width 41 height 14
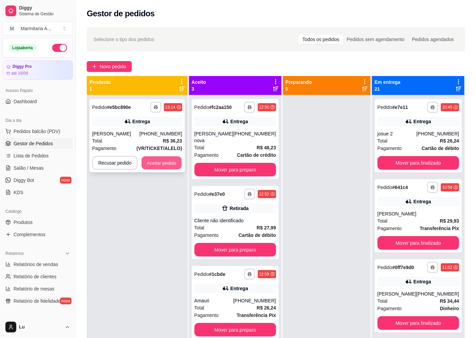
click at [155, 163] on button "Aceitar pedido" at bounding box center [162, 162] width 40 height 13
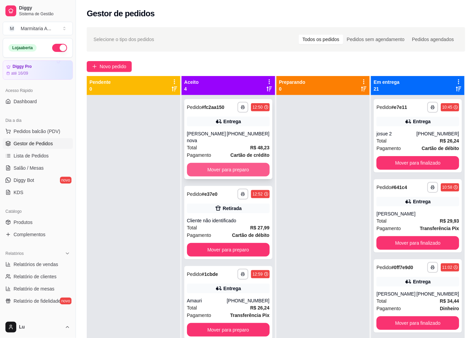
click at [259, 163] on button "Mover para preparo" at bounding box center [228, 170] width 83 height 14
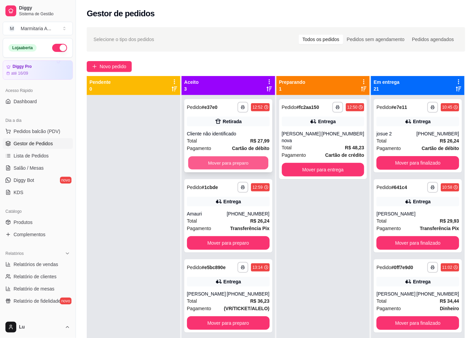
click at [262, 157] on button "Mover para preparo" at bounding box center [228, 162] width 80 height 13
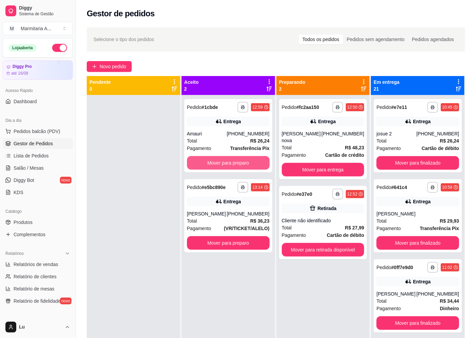
click at [262, 157] on button "Mover para preparo" at bounding box center [228, 163] width 83 height 14
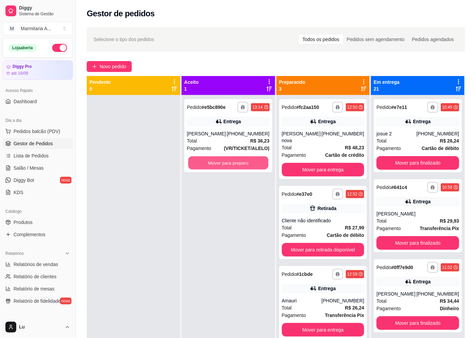
click at [262, 157] on button "Mover para preparo" at bounding box center [228, 162] width 80 height 13
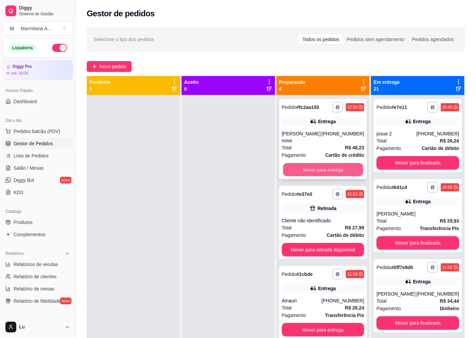
click at [325, 163] on button "Mover para entrega" at bounding box center [323, 169] width 80 height 13
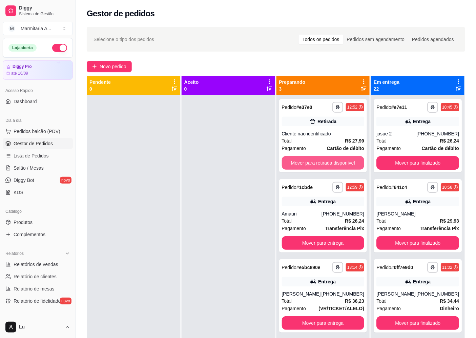
click at [325, 160] on button "Mover para retirada disponível" at bounding box center [323, 163] width 83 height 14
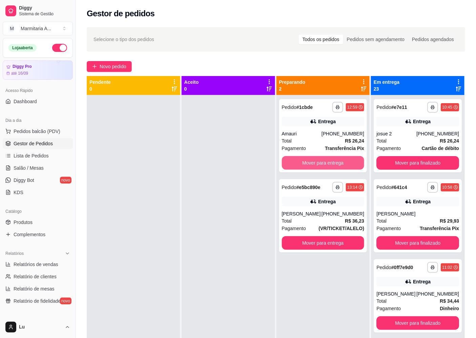
click at [325, 160] on button "Mover para entrega" at bounding box center [323, 163] width 83 height 14
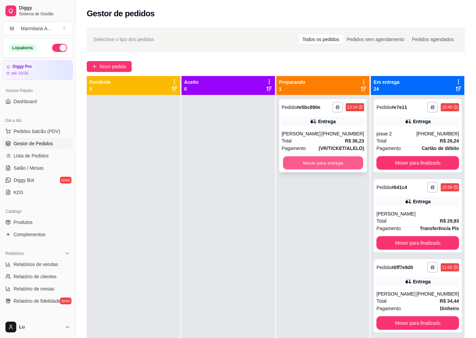
click at [322, 161] on button "Mover para entrega" at bounding box center [323, 162] width 80 height 13
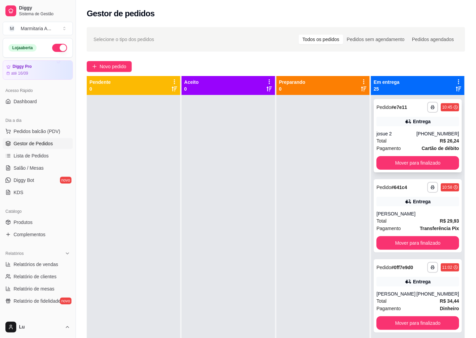
click at [422, 155] on div "**********" at bounding box center [418, 135] width 88 height 73
click at [422, 160] on button "Mover para finalizado" at bounding box center [418, 163] width 83 height 14
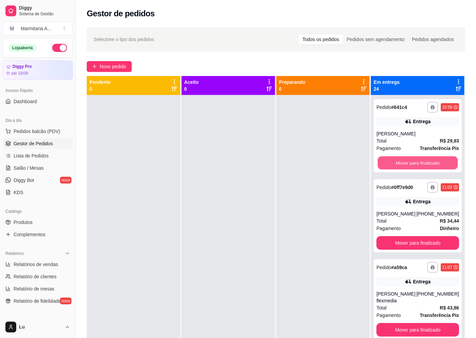
click at [422, 160] on button "Mover para finalizado" at bounding box center [418, 162] width 80 height 13
click at [422, 179] on div "**********" at bounding box center [418, 215] width 88 height 73
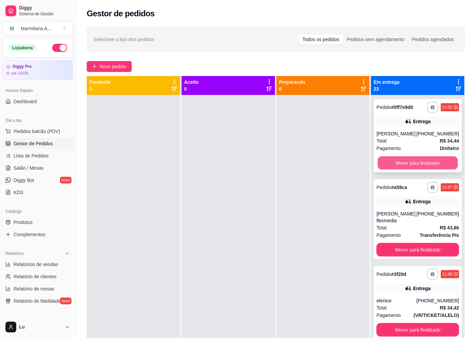
click at [416, 169] on button "Mover para finalizado" at bounding box center [418, 162] width 80 height 13
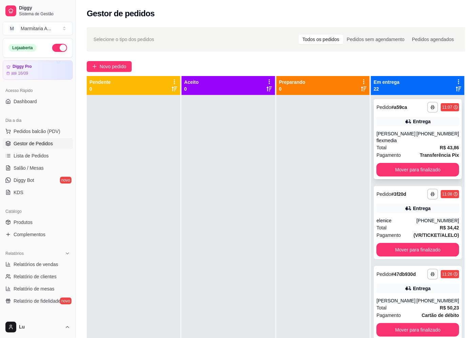
click at [416, 171] on div "**********" at bounding box center [418, 139] width 88 height 80
click at [414, 164] on button "Mover para finalizado" at bounding box center [418, 170] width 83 height 14
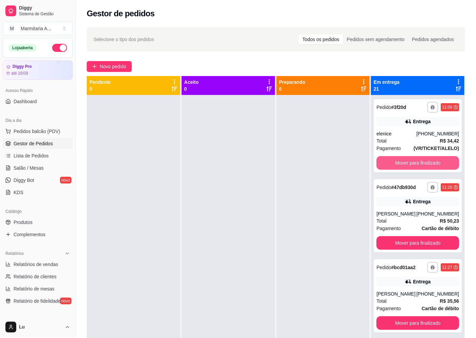
click at [414, 164] on button "Mover para finalizado" at bounding box center [418, 163] width 83 height 14
click at [412, 155] on div "**********" at bounding box center [418, 135] width 88 height 73
click at [419, 160] on button "Mover para finalizado" at bounding box center [418, 162] width 80 height 13
click at [420, 160] on button "Mover para finalizado" at bounding box center [418, 162] width 80 height 13
click at [420, 160] on button "Mover para finalizado" at bounding box center [418, 163] width 83 height 14
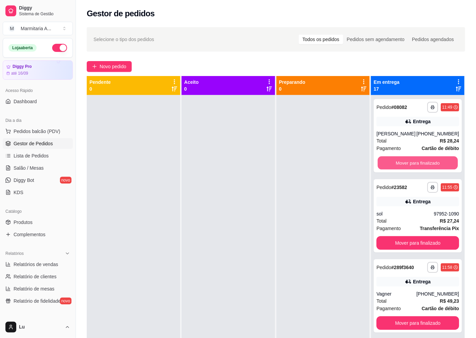
click at [421, 160] on button "Mover para finalizado" at bounding box center [418, 162] width 80 height 13
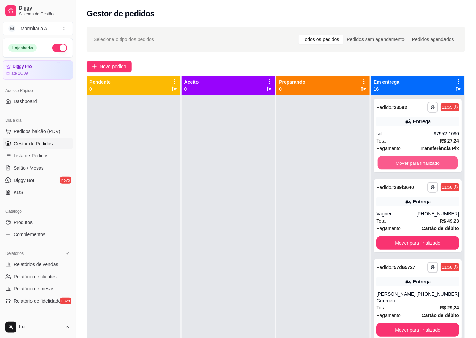
click at [421, 160] on button "Mover para finalizado" at bounding box center [418, 162] width 80 height 13
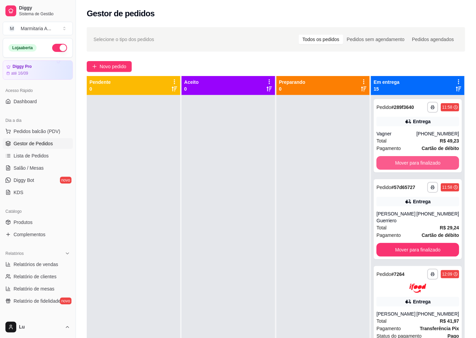
click at [422, 160] on button "Mover para finalizado" at bounding box center [418, 163] width 83 height 14
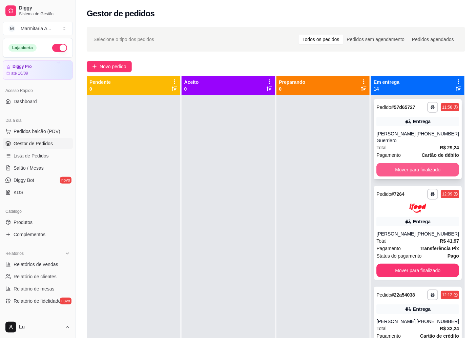
click at [421, 167] on button "Mover para finalizado" at bounding box center [418, 170] width 83 height 14
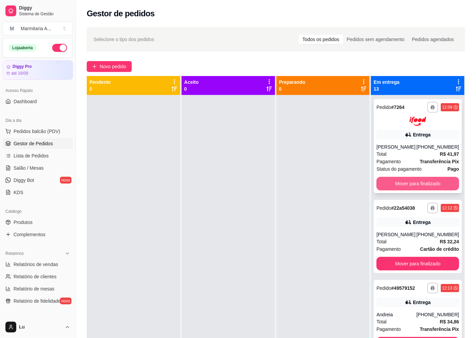
click at [408, 190] on button "Mover para finalizado" at bounding box center [418, 184] width 83 height 14
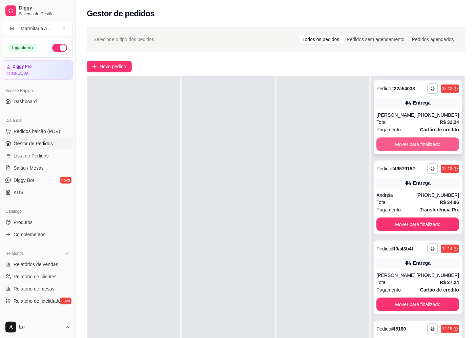
click at [424, 141] on button "Mover para finalizado" at bounding box center [418, 144] width 83 height 14
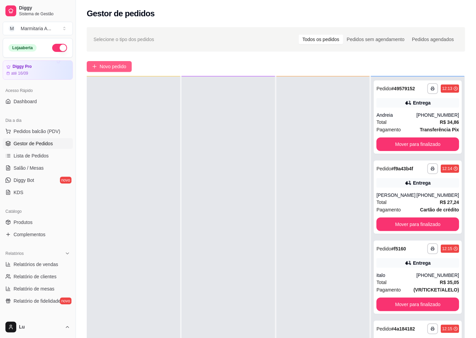
click at [121, 69] on span "Novo pedido" at bounding box center [113, 66] width 27 height 7
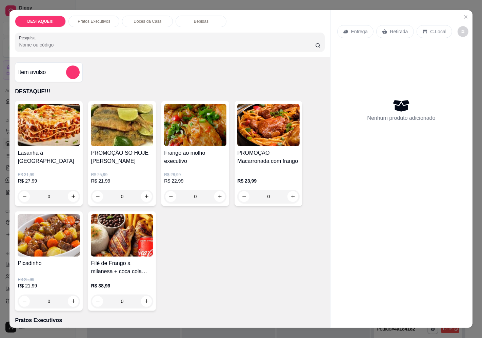
click at [339, 27] on div "Entrega" at bounding box center [355, 31] width 36 height 13
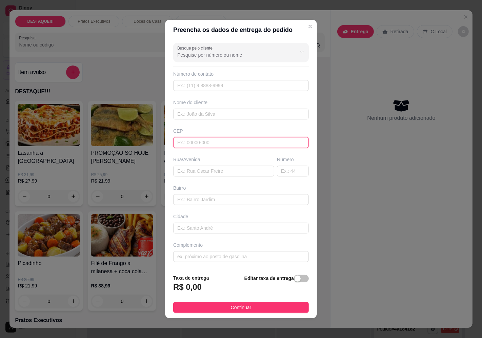
click at [212, 143] on input "text" at bounding box center [241, 142] width 136 height 11
paste input "04660000"
type input "04660000"
type input "[GEOGRAPHIC_DATA]"
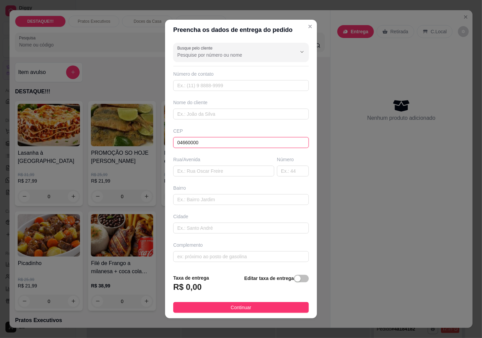
type input "[GEOGRAPHIC_DATA]"
type input "04660000"
click at [283, 171] on input "text" at bounding box center [293, 170] width 32 height 11
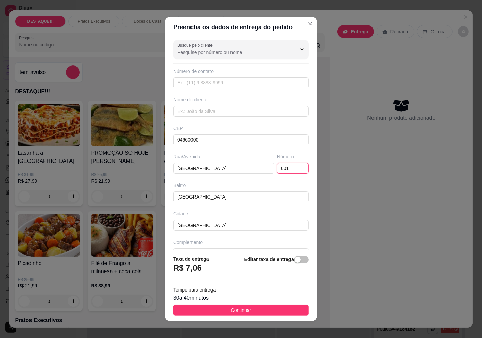
type input "601"
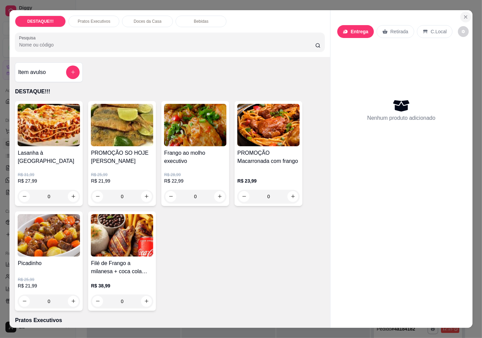
click at [461, 12] on button "Close" at bounding box center [465, 17] width 11 height 11
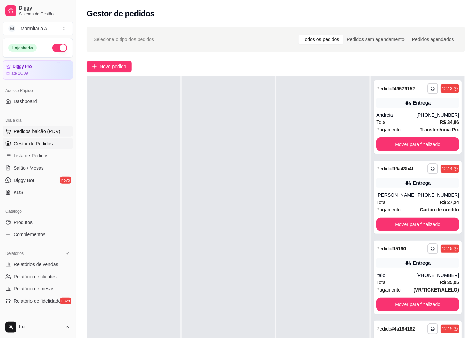
click at [49, 132] on span "Pedidos balcão (PDV)" at bounding box center [37, 131] width 47 height 7
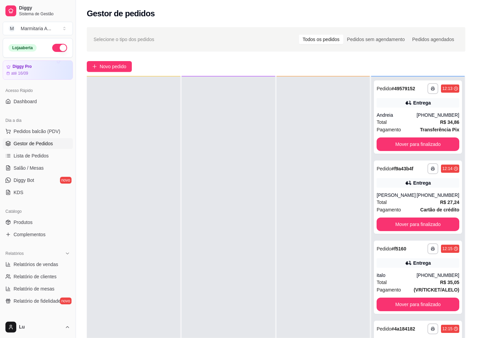
click at [388, 25] on div "Retirada" at bounding box center [395, 31] width 38 height 13
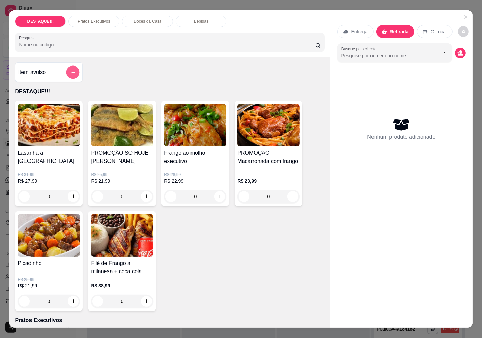
click at [75, 71] on button "add-separate-item" at bounding box center [72, 71] width 13 height 13
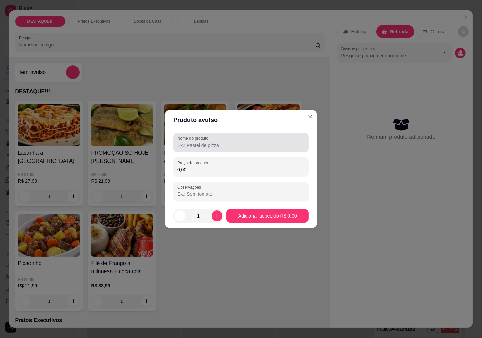
click at [219, 147] on input "Nome do produto" at bounding box center [240, 145] width 127 height 7
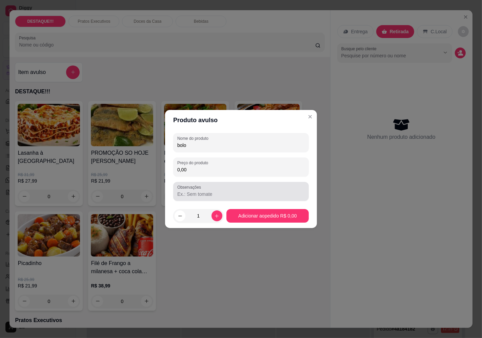
type input "bolo"
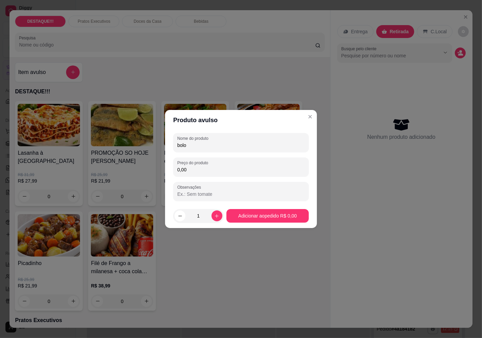
click at [222, 172] on input "0,00" at bounding box center [240, 169] width 127 height 7
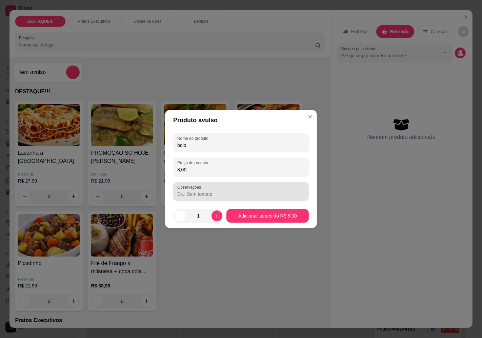
type input "8,00"
click at [201, 197] on input "Observações" at bounding box center [240, 193] width 127 height 7
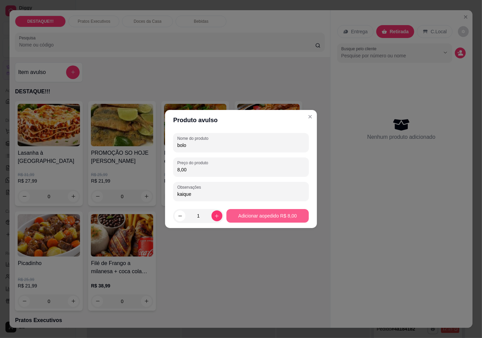
type input "kaique"
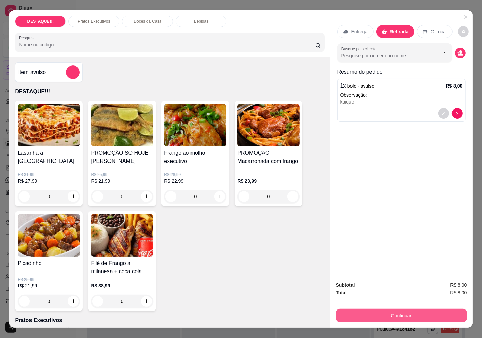
click at [428, 309] on button "Continuar" at bounding box center [401, 315] width 131 height 14
click at [409, 310] on button "Continuar" at bounding box center [401, 315] width 131 height 14
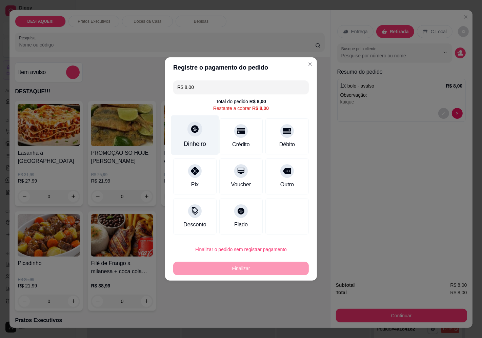
click at [197, 144] on div "Dinheiro" at bounding box center [195, 143] width 22 height 9
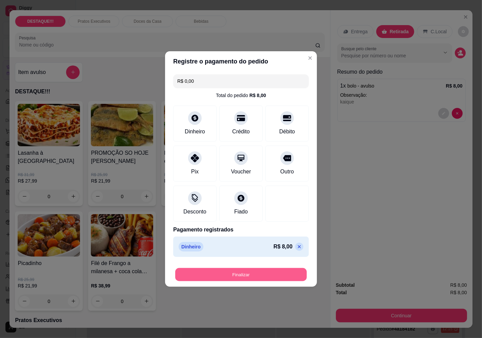
click at [276, 270] on button "Finalizar" at bounding box center [241, 274] width 132 height 13
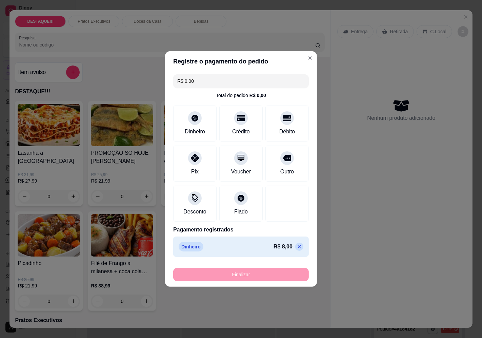
type input "-R$ 8,00"
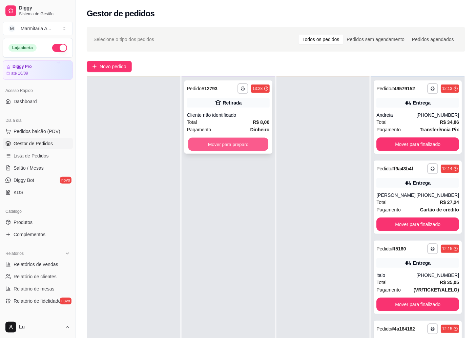
click at [254, 140] on button "Mover para preparo" at bounding box center [228, 144] width 80 height 13
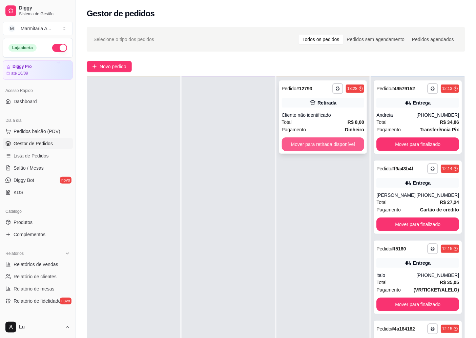
click at [324, 143] on button "Mover para retirada disponível" at bounding box center [323, 144] width 83 height 14
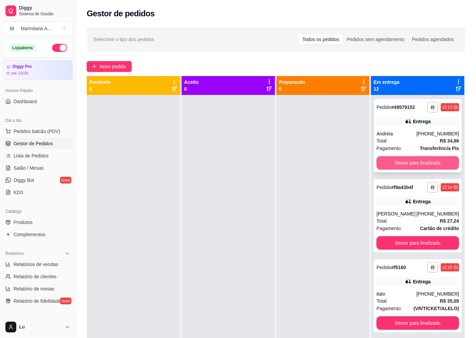
click at [425, 163] on button "Mover para finalizado" at bounding box center [418, 163] width 83 height 14
click at [425, 163] on button "Mover para finalizado" at bounding box center [418, 162] width 80 height 13
click at [425, 163] on button "Mover para finalizado" at bounding box center [418, 163] width 83 height 14
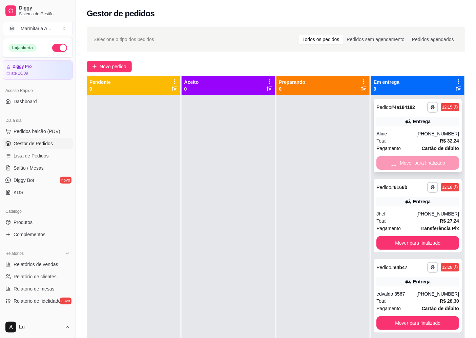
click at [425, 236] on button "Mover para finalizado" at bounding box center [418, 243] width 83 height 14
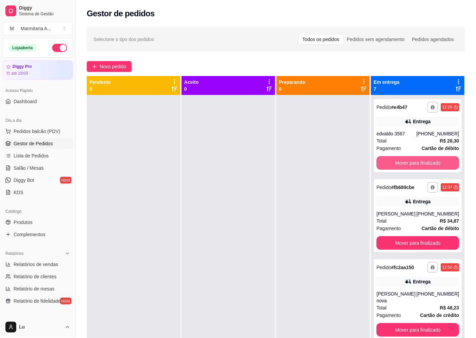
click at [425, 163] on button "Mover para finalizado" at bounding box center [418, 163] width 83 height 14
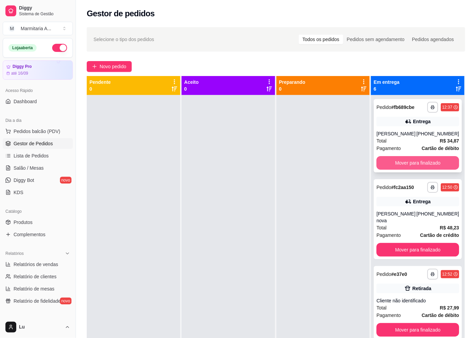
click at [424, 161] on button "Mover para finalizado" at bounding box center [418, 163] width 83 height 14
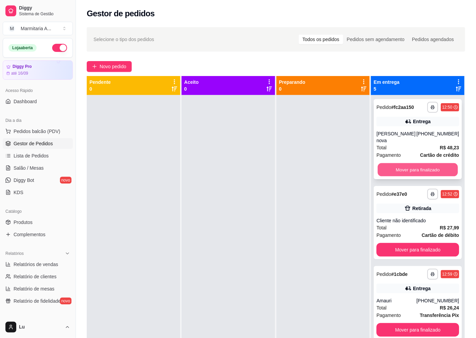
click at [428, 164] on button "Mover para finalizado" at bounding box center [418, 169] width 80 height 13
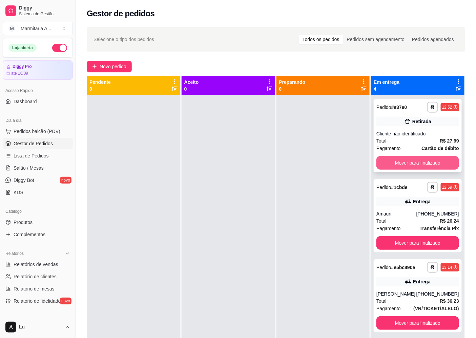
click at [425, 162] on button "Mover para finalizado" at bounding box center [418, 163] width 83 height 14
click at [420, 163] on button "Mover para finalizado" at bounding box center [418, 162] width 80 height 13
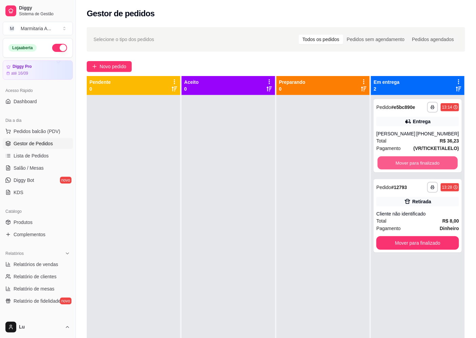
click at [420, 163] on button "Mover para finalizado" at bounding box center [418, 162] width 80 height 13
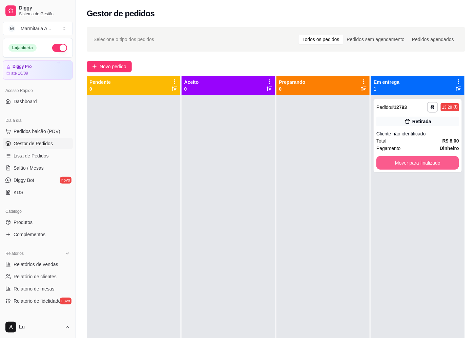
click at [420, 163] on button "Mover para finalizado" at bounding box center [418, 163] width 83 height 14
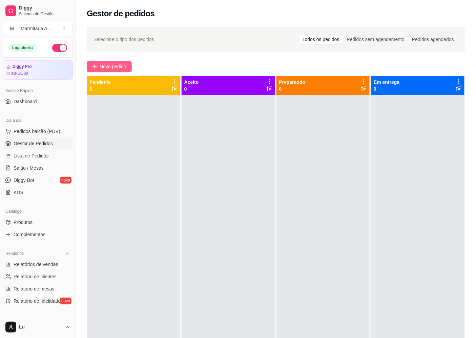
click at [126, 63] on span "Novo pedido" at bounding box center [113, 66] width 27 height 7
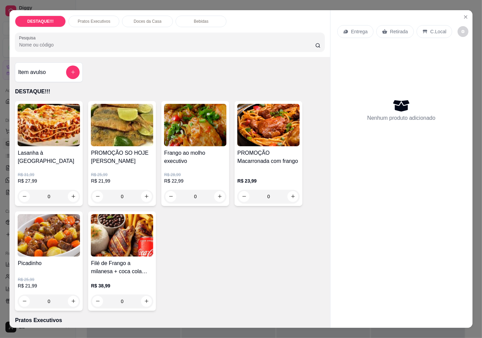
click at [363, 29] on p "Entrega" at bounding box center [359, 31] width 17 height 7
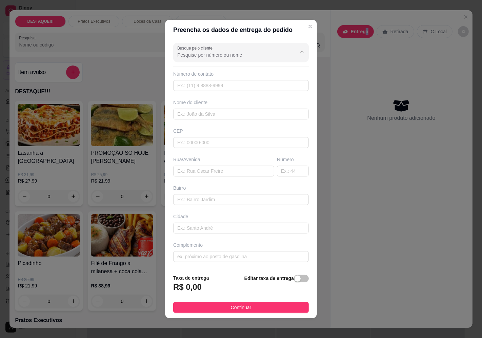
click at [240, 57] on input "Busque pelo cliente" at bounding box center [231, 55] width 108 height 7
type input "alef"
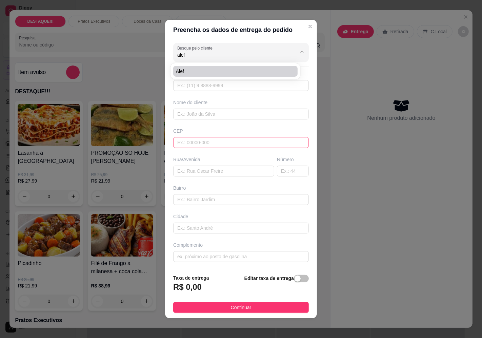
click at [205, 143] on input "text" at bounding box center [241, 142] width 136 height 11
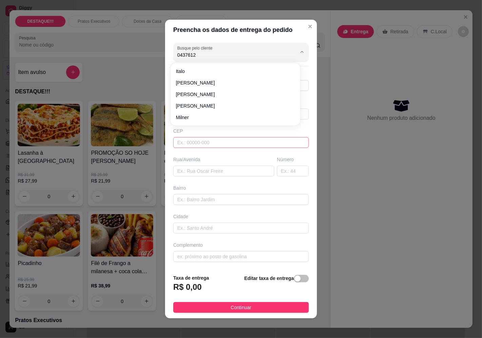
type input "04376120"
click at [205, 143] on input "text" at bounding box center [241, 142] width 136 height 11
type input "04376120"
type input "Travessa [PERSON_NAME]"
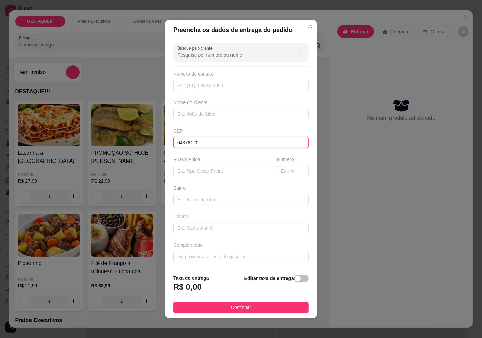
type input "[GEOGRAPHIC_DATA]"
type input "04376120"
click at [277, 172] on input "text" at bounding box center [293, 170] width 32 height 11
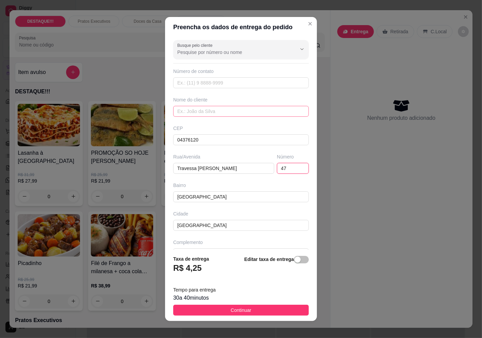
type input "47"
click at [233, 110] on input "text" at bounding box center [241, 111] width 136 height 11
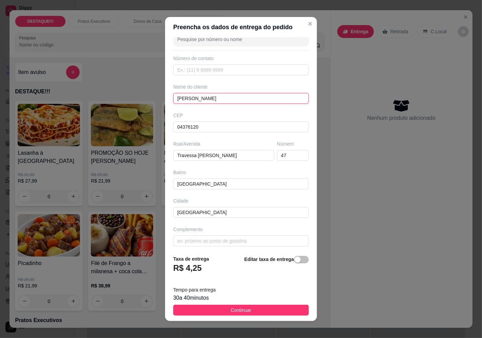
scroll to position [16, 0]
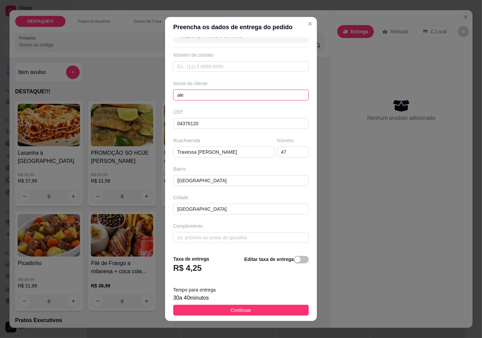
type input "ale"
click at [234, 314] on button "Continuar" at bounding box center [241, 309] width 136 height 11
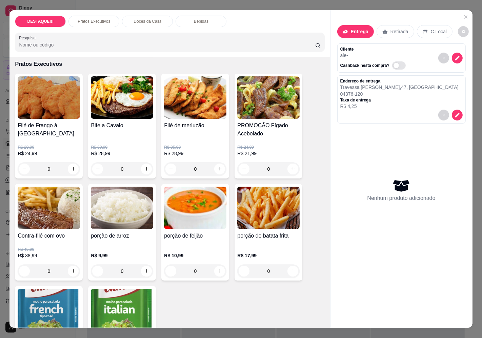
scroll to position [263, 0]
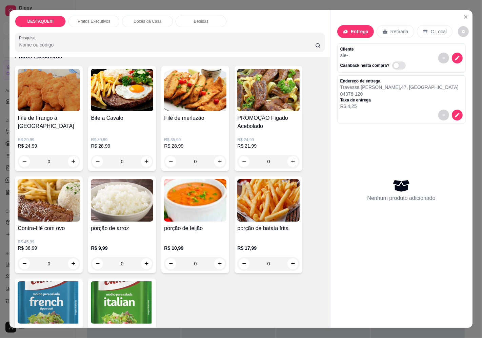
click at [136, 137] on p "R$ 30,99" at bounding box center [122, 139] width 62 height 5
click at [58, 202] on img at bounding box center [49, 200] width 62 height 42
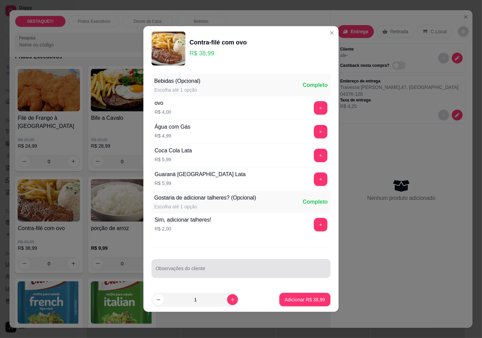
click at [256, 273] on input "Observações do cliente" at bounding box center [241, 270] width 171 height 7
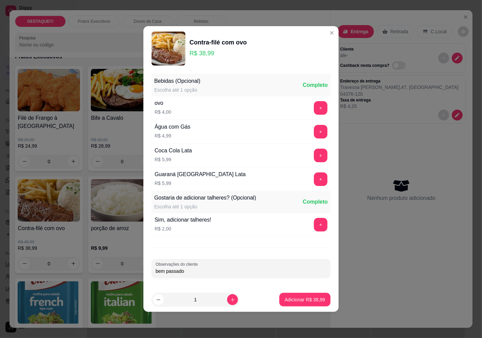
type input "bem passado"
click at [296, 294] on button "Adicionar R$ 38,99" at bounding box center [305, 299] width 50 height 13
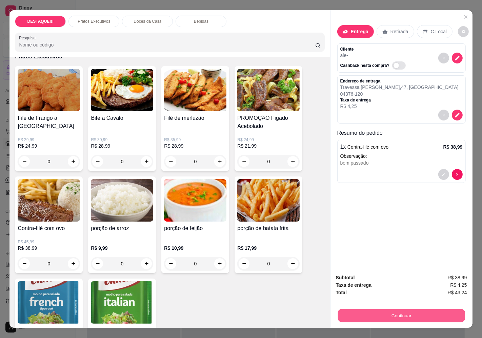
click at [421, 319] on button "Continuar" at bounding box center [401, 315] width 127 height 13
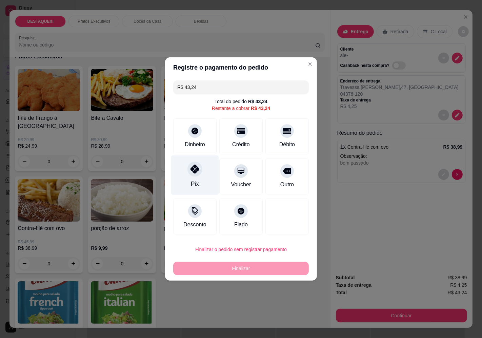
click at [202, 171] on div "Pix" at bounding box center [195, 175] width 48 height 40
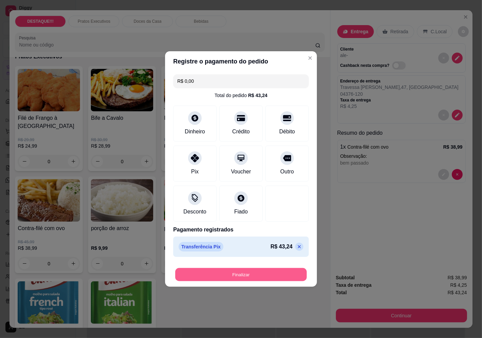
click at [251, 273] on button "Finalizar" at bounding box center [241, 274] width 132 height 13
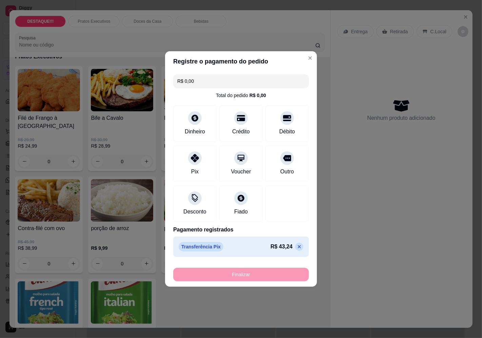
type input "-R$ 43,24"
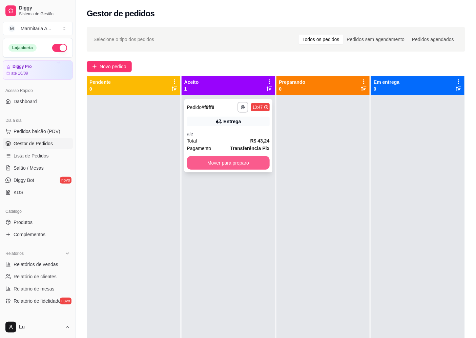
click at [207, 165] on button "Mover para preparo" at bounding box center [228, 163] width 83 height 14
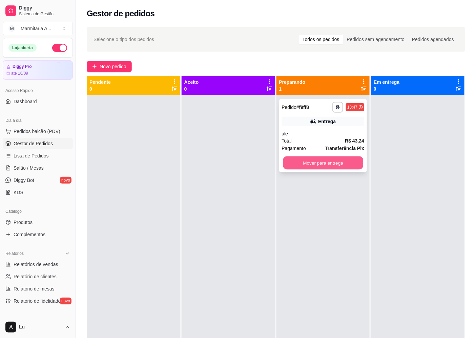
click at [318, 168] on button "Mover para entrega" at bounding box center [323, 162] width 80 height 13
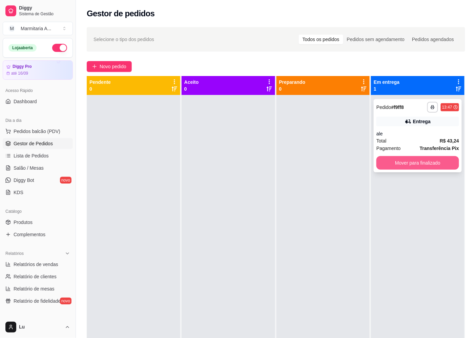
click at [386, 164] on button "Mover para finalizado" at bounding box center [418, 163] width 83 height 14
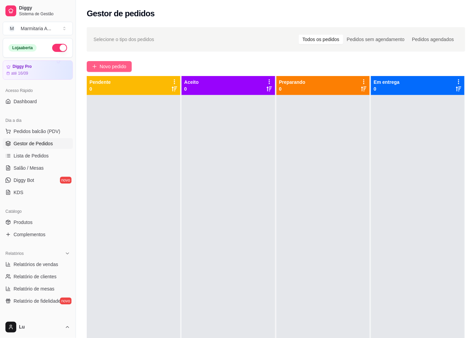
click at [120, 66] on span "Novo pedido" at bounding box center [113, 66] width 27 height 7
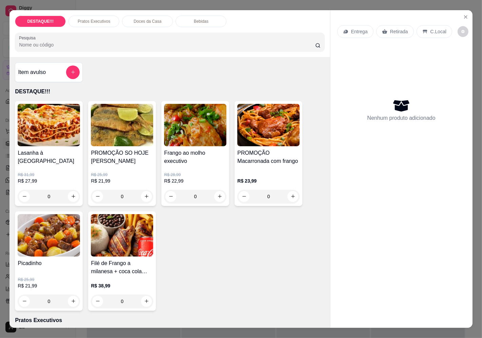
click at [353, 31] on p "Entrega" at bounding box center [359, 31] width 17 height 7
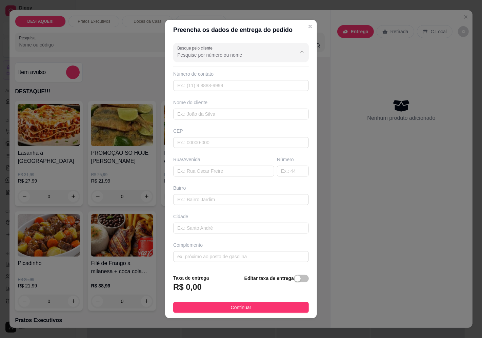
click at [236, 53] on input "Busque pelo cliente" at bounding box center [231, 55] width 108 height 7
type input "[PERSON_NAME]"
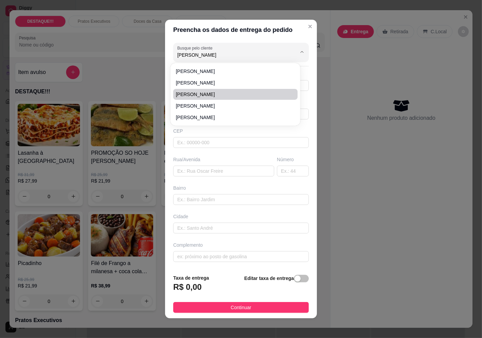
click at [212, 95] on span "[PERSON_NAME]" at bounding box center [232, 94] width 112 height 7
type input "11977226242"
type input "[PERSON_NAME]"
type input "04378100"
type input "[GEOGRAPHIC_DATA]"
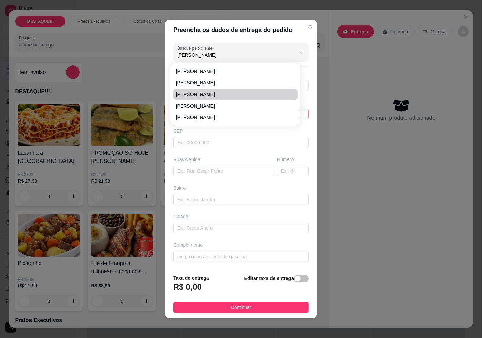
type input "1988"
type input "Vila Mascote"
type input "[GEOGRAPHIC_DATA]"
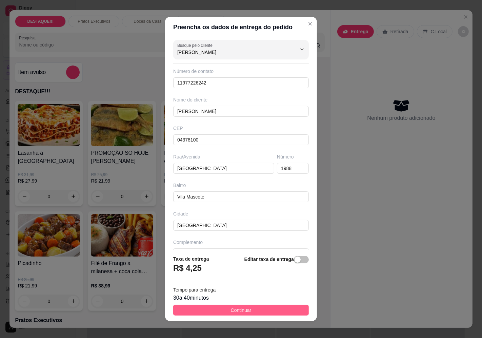
type input "[PERSON_NAME]"
click at [250, 313] on button "Continuar" at bounding box center [241, 309] width 136 height 11
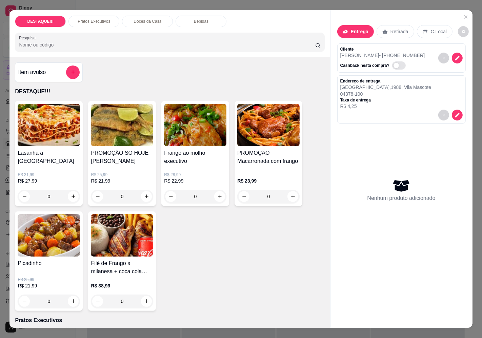
click at [180, 177] on p "R$ 22,99" at bounding box center [195, 180] width 62 height 7
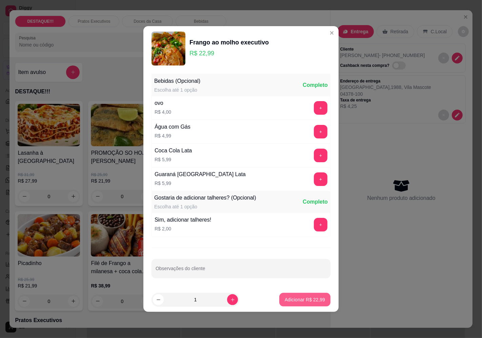
click at [300, 303] on button "Adicionar R$ 22,99" at bounding box center [304, 300] width 51 height 14
type input "1"
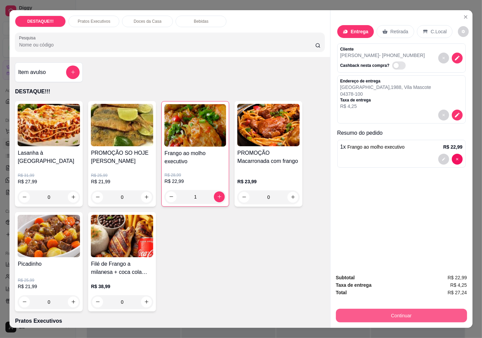
click at [410, 317] on button "Continuar" at bounding box center [401, 315] width 131 height 14
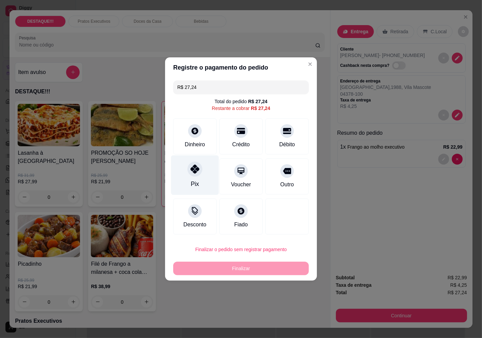
click at [191, 182] on div "Pix" at bounding box center [195, 183] width 8 height 9
type input "R$ 0,00"
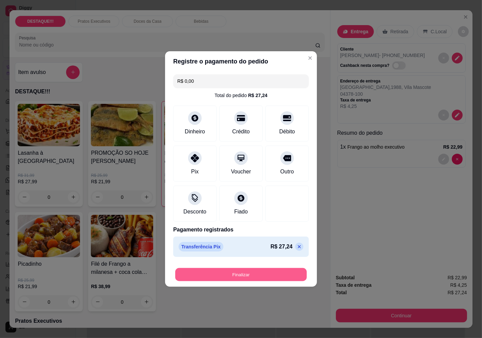
click at [238, 276] on button "Finalizar" at bounding box center [241, 274] width 132 height 13
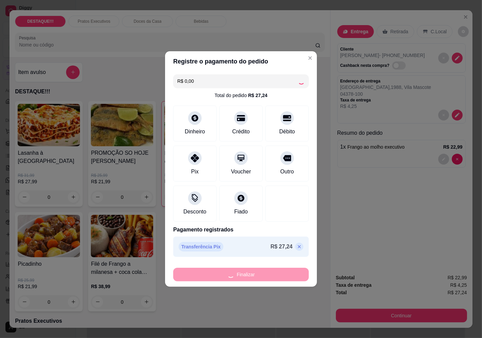
type input "0"
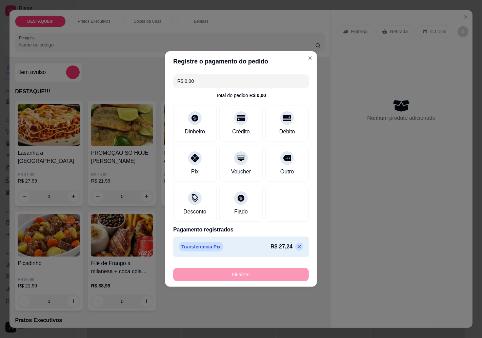
type input "-R$ 27,24"
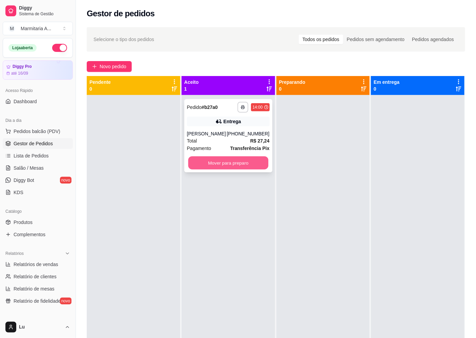
click at [243, 161] on button "Mover para preparo" at bounding box center [228, 162] width 80 height 13
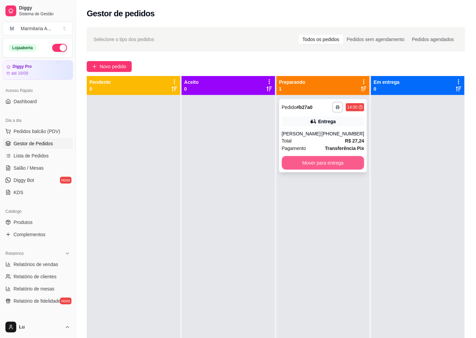
click at [331, 166] on button "Mover para entrega" at bounding box center [323, 163] width 83 height 14
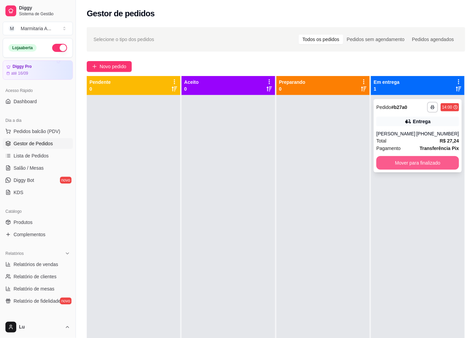
click at [415, 168] on button "Mover para finalizado" at bounding box center [418, 163] width 83 height 14
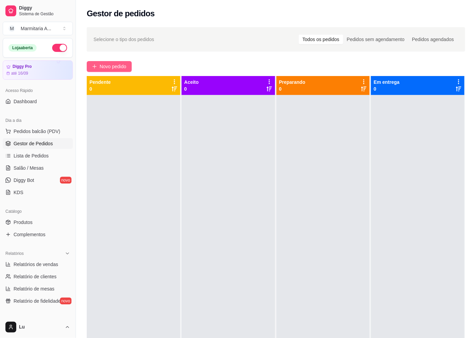
click at [121, 64] on span "Novo pedido" at bounding box center [113, 66] width 27 height 7
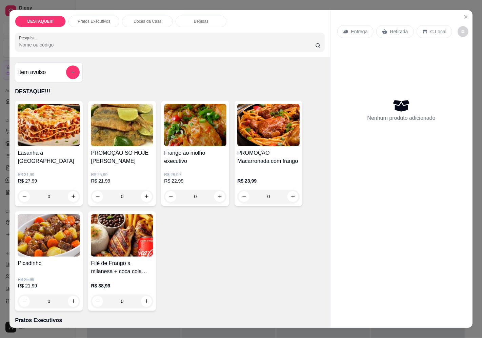
click at [394, 31] on p "Retirada" at bounding box center [399, 31] width 18 height 7
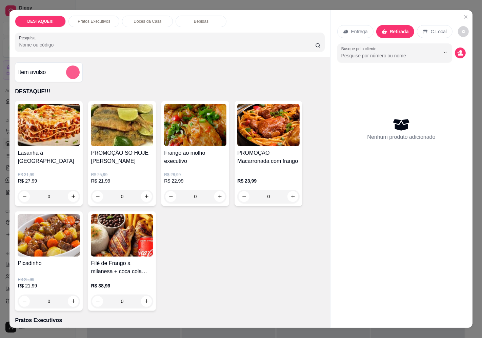
click at [76, 73] on div at bounding box center [73, 72] width 14 height 14
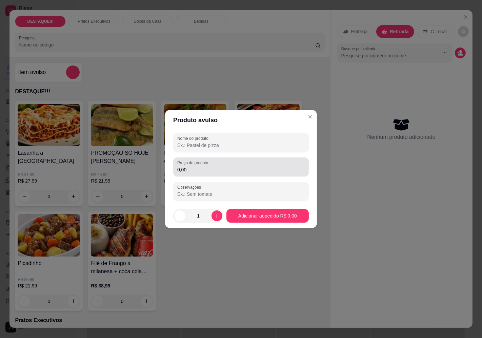
click at [238, 164] on div "0,00" at bounding box center [240, 167] width 127 height 14
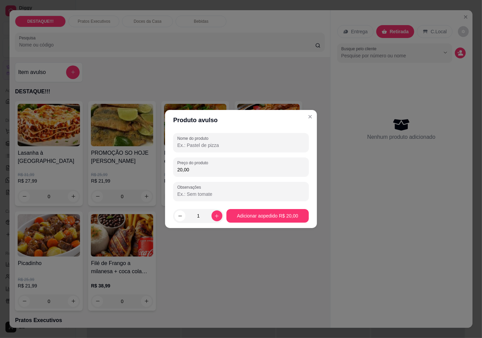
type input "20,00"
click at [226, 144] on input "Nome do produto" at bounding box center [240, 145] width 127 height 7
type input "macarronada com [PERSON_NAME]"
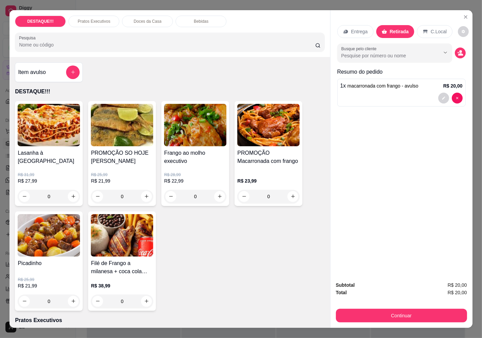
click at [391, 308] on button "Continuar" at bounding box center [401, 315] width 131 height 14
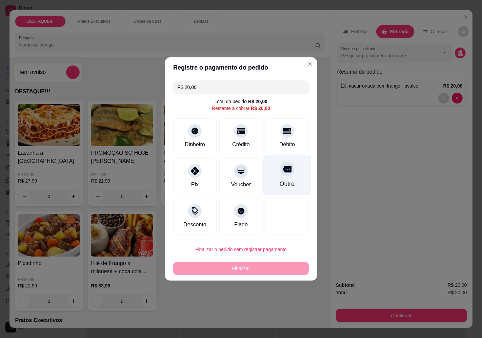
click at [294, 187] on div "Outro" at bounding box center [287, 175] width 48 height 40
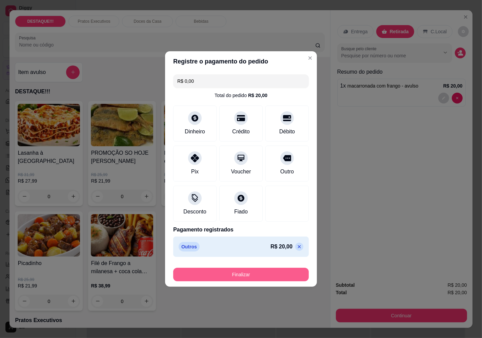
click at [296, 275] on button "Finalizar" at bounding box center [241, 274] width 136 height 14
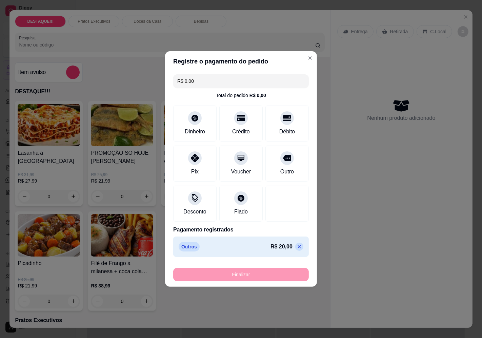
type input "-R$ 20,00"
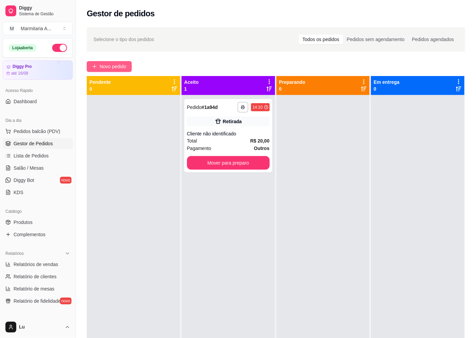
click at [124, 65] on span "Novo pedido" at bounding box center [113, 66] width 27 height 7
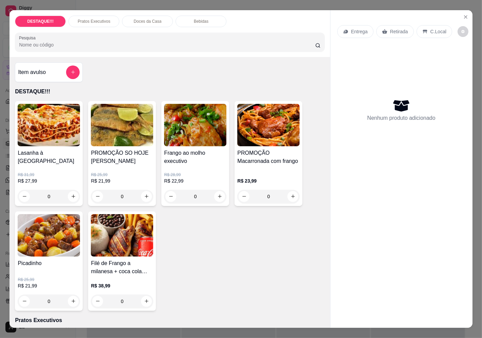
drag, startPoint x: 392, startPoint y: 21, endPoint x: 392, endPoint y: 29, distance: 7.5
click at [393, 24] on div "Entrega Retirada C.Local" at bounding box center [401, 32] width 128 height 24
click at [392, 29] on p "Retirada" at bounding box center [399, 31] width 18 height 7
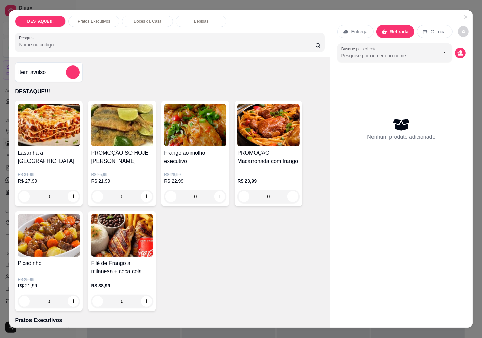
click at [56, 154] on h4 "Lasanha à [GEOGRAPHIC_DATA]" at bounding box center [49, 157] width 62 height 16
click at [72, 70] on icon "add-separate-item" at bounding box center [73, 72] width 5 height 5
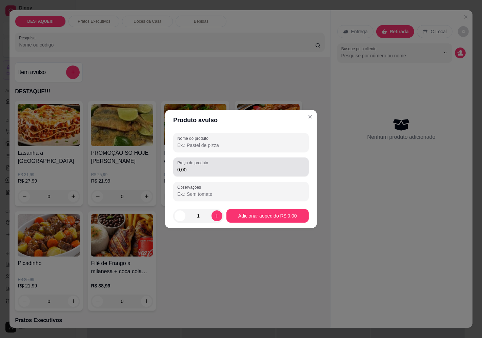
drag, startPoint x: 202, startPoint y: 166, endPoint x: 207, endPoint y: 169, distance: 6.2
click at [207, 169] on input "0,00" at bounding box center [240, 169] width 127 height 7
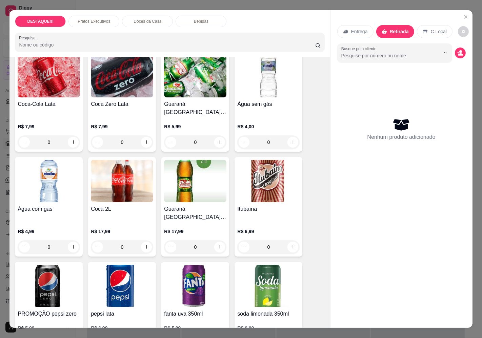
scroll to position [842, 0]
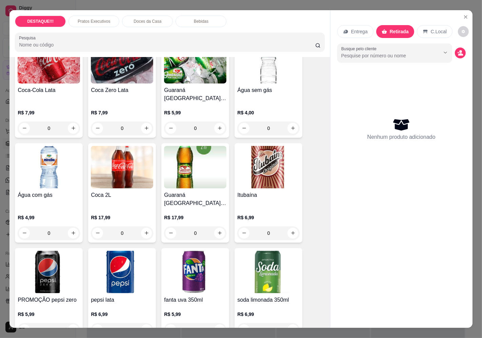
click at [196, 270] on img at bounding box center [195, 271] width 62 height 42
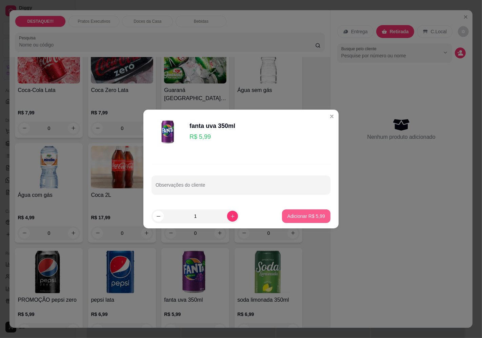
click at [308, 215] on p "Adicionar R$ 5,99" at bounding box center [306, 216] width 38 height 7
type input "1"
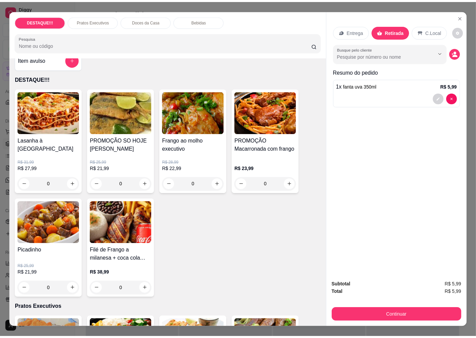
scroll to position [0, 0]
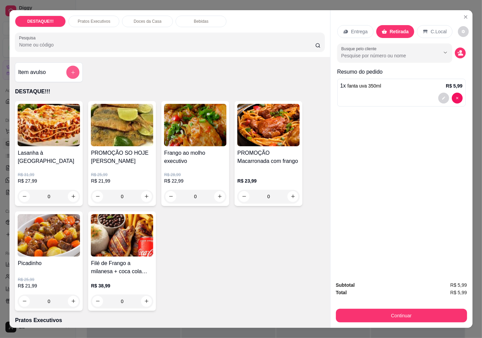
click at [66, 75] on button "add-separate-item" at bounding box center [72, 71] width 13 height 13
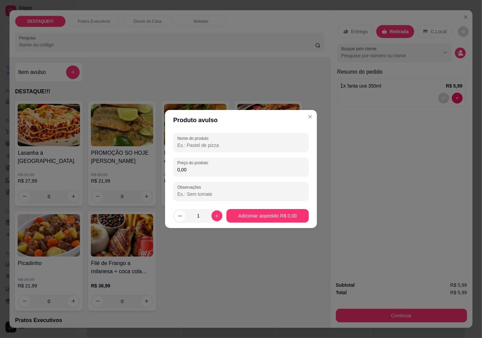
click at [220, 169] on input "0,00" at bounding box center [240, 169] width 127 height 7
type input "20,00"
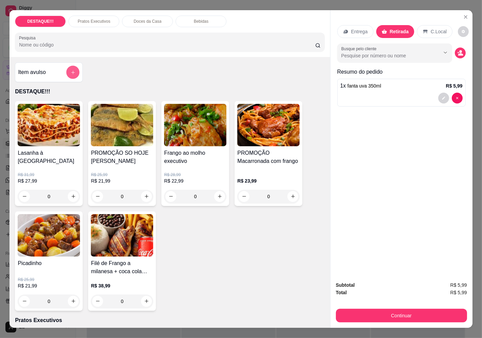
click at [71, 70] on icon "add-separate-item" at bounding box center [73, 72] width 5 height 5
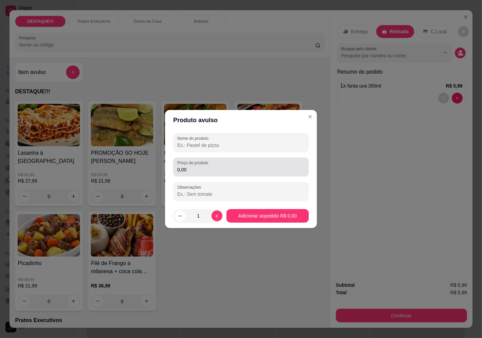
click at [258, 166] on input "0,00" at bounding box center [240, 169] width 127 height 7
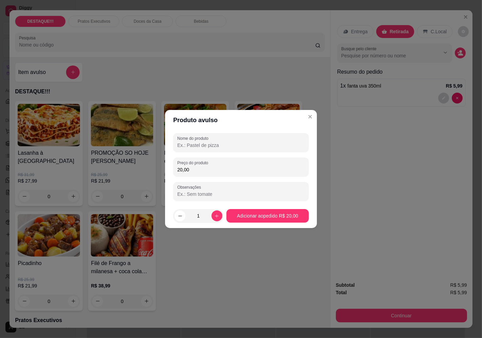
type input "20,00"
click at [258, 145] on input "Nome do produto" at bounding box center [240, 145] width 127 height 7
click at [242, 140] on div "lasanhga" at bounding box center [240, 143] width 127 height 14
type input "lasanha"
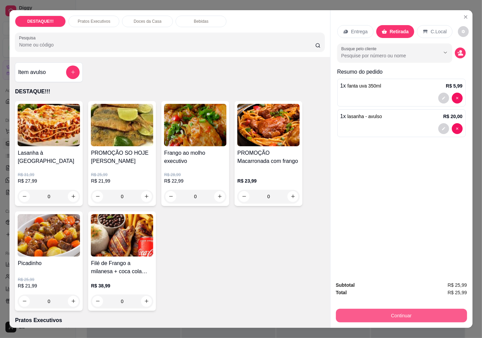
click at [408, 308] on button "Continuar" at bounding box center [401, 315] width 131 height 14
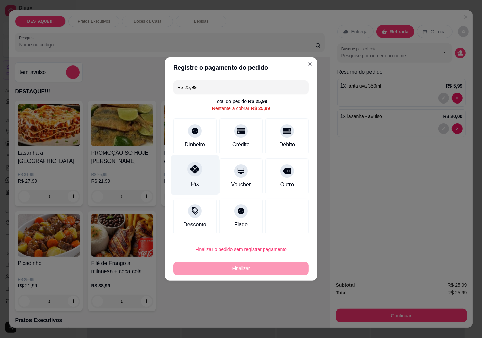
click at [196, 166] on icon at bounding box center [194, 168] width 9 height 9
type input "R$ 0,00"
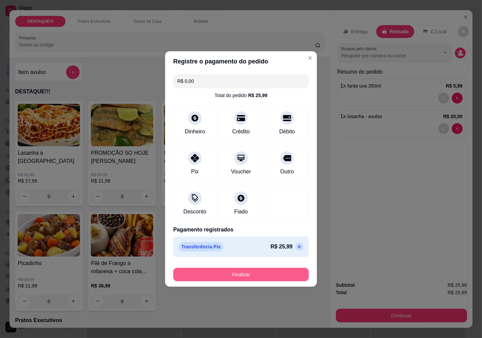
click at [283, 278] on button "Finalizar" at bounding box center [241, 274] width 136 height 14
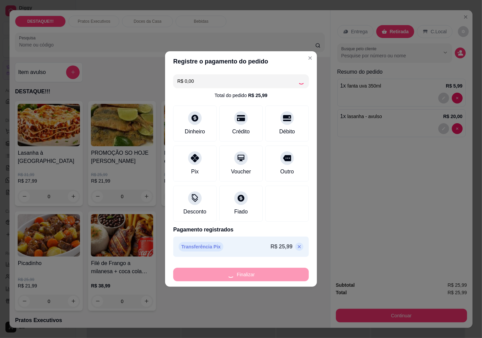
type input "0"
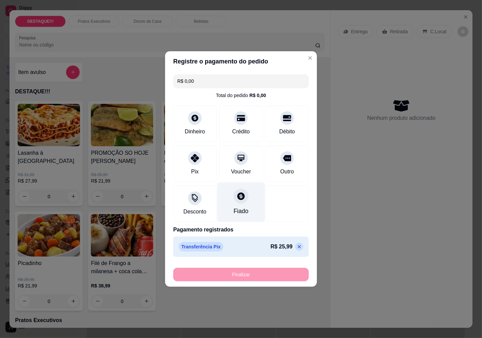
type input "-R$ 25,99"
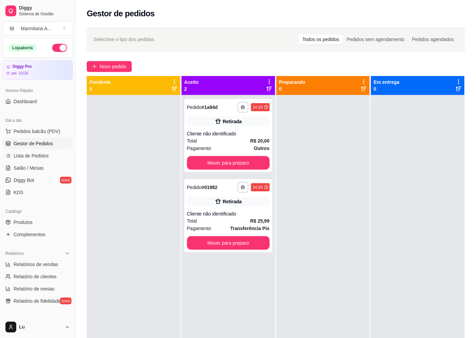
click at [387, 182] on div at bounding box center [418, 264] width 94 height 338
click at [262, 163] on button "Mover para preparo" at bounding box center [228, 163] width 83 height 14
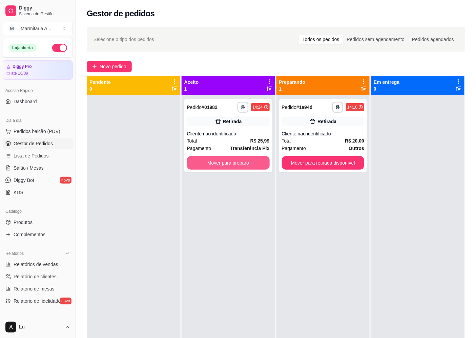
click at [262, 163] on button "Mover para preparo" at bounding box center [228, 163] width 83 height 14
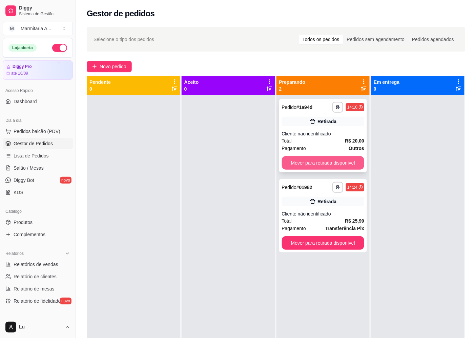
click at [327, 161] on button "Mover para retirada disponível" at bounding box center [323, 163] width 83 height 14
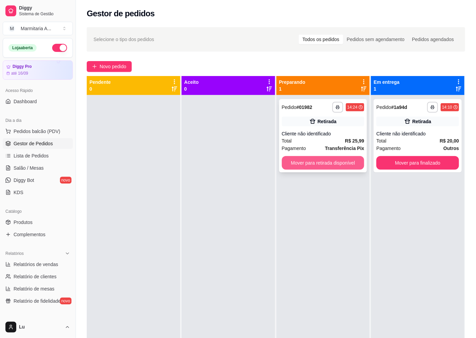
click at [329, 161] on button "Mover para retirada disponível" at bounding box center [323, 163] width 83 height 14
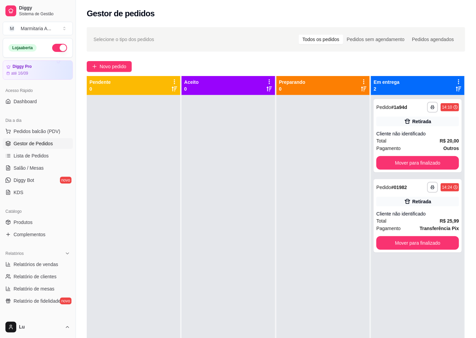
click at [318, 159] on div at bounding box center [324, 264] width 94 height 338
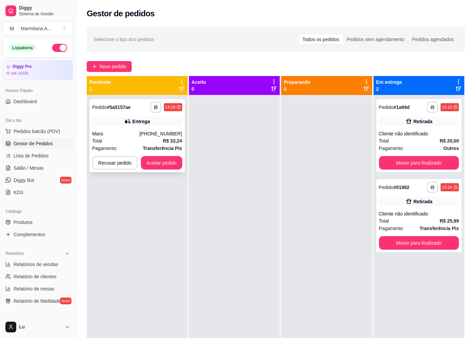
click at [181, 159] on div "**********" at bounding box center [137, 135] width 96 height 73
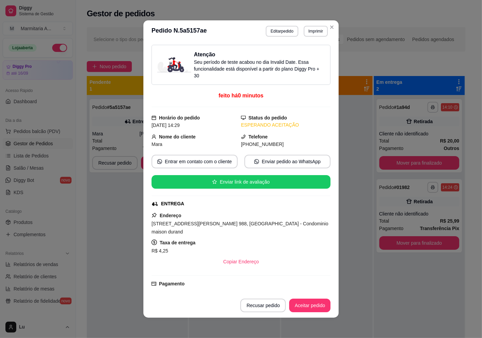
click at [169, 164] on div "Atenção Seu período de teste acabou no dia Invalid Date . Essa funcionalidade e…" at bounding box center [241, 167] width 179 height 245
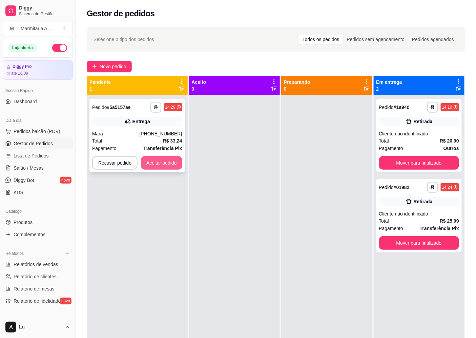
click at [150, 161] on button "Aceitar pedido" at bounding box center [161, 163] width 41 height 14
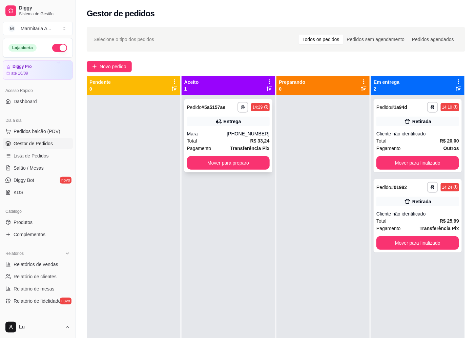
click at [239, 166] on button "Mover para preparo" at bounding box center [228, 163] width 83 height 14
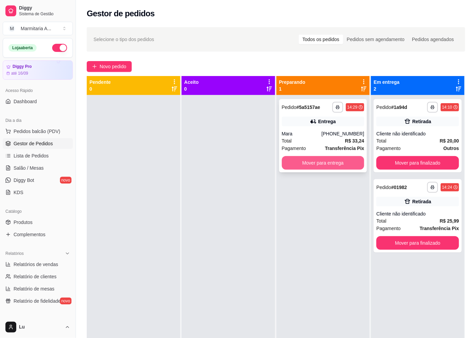
click at [344, 168] on button "Mover para entrega" at bounding box center [323, 163] width 83 height 14
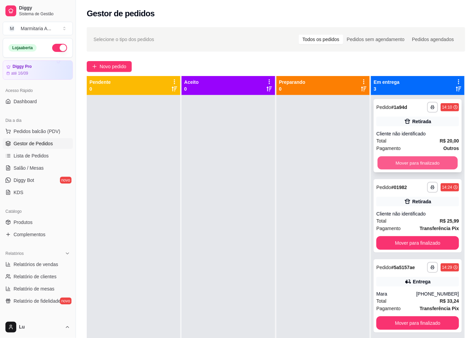
click at [407, 161] on button "Mover para finalizado" at bounding box center [418, 162] width 80 height 13
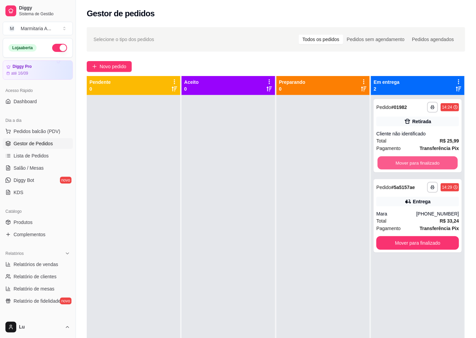
click at [407, 163] on button "Mover para finalizado" at bounding box center [418, 162] width 80 height 13
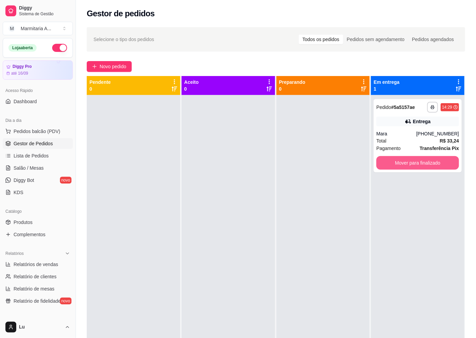
click at [407, 163] on button "Mover para finalizado" at bounding box center [418, 163] width 83 height 14
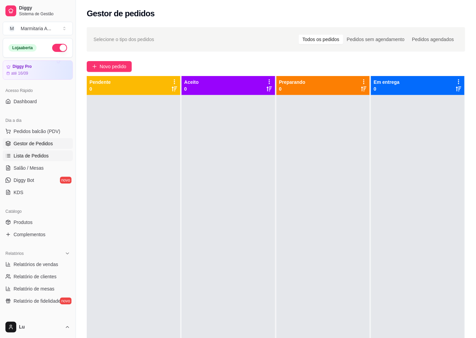
click at [51, 153] on link "Lista de Pedidos" at bounding box center [38, 155] width 70 height 11
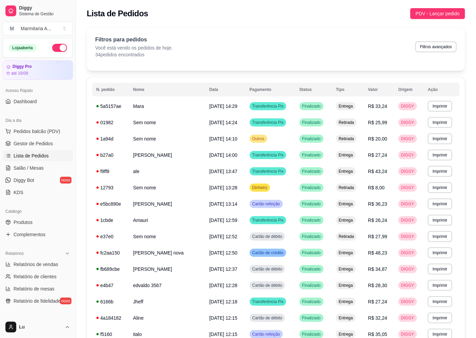
click at [450, 40] on div "Filtros para pedidos Você está vendo os pedidos de hoje. 34 pedidos encontrados…" at bounding box center [276, 47] width 362 height 22
click at [446, 44] on button "Filtros avançados" at bounding box center [436, 46] width 41 height 11
select select "0"
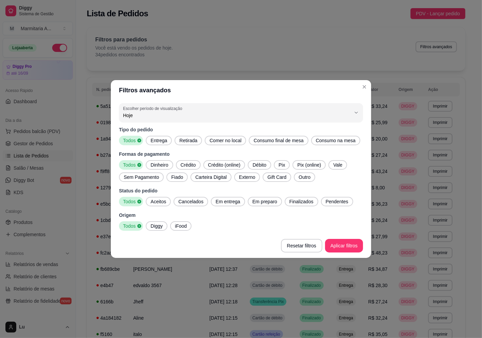
click at [164, 164] on span "Dinheiro" at bounding box center [159, 164] width 23 height 7
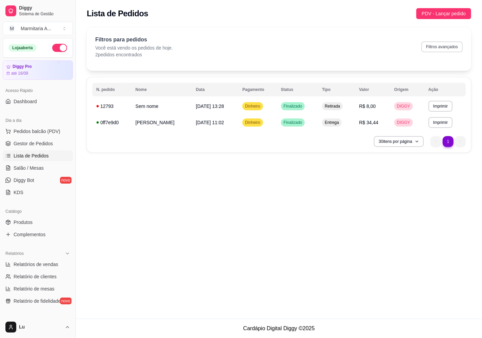
click at [442, 46] on button "Filtros avançados" at bounding box center [441, 46] width 41 height 11
select select "0"
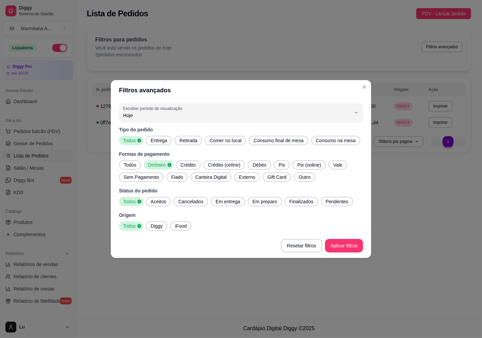
click at [134, 164] on span "Todos" at bounding box center [130, 164] width 18 height 7
click at [282, 164] on span "Pix" at bounding box center [282, 164] width 12 height 7
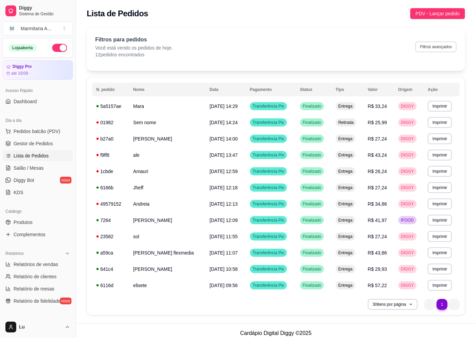
click at [441, 43] on button "Filtros avançados" at bounding box center [436, 46] width 41 height 11
select select "0"
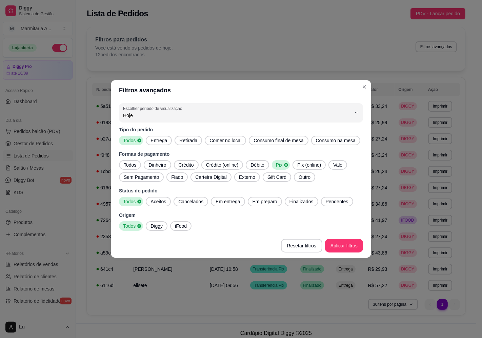
drag, startPoint x: 126, startPoint y: 162, endPoint x: 233, endPoint y: 175, distance: 107.8
click at [126, 163] on span "Todos" at bounding box center [130, 164] width 18 height 7
click at [299, 175] on span "Outro" at bounding box center [304, 177] width 17 height 7
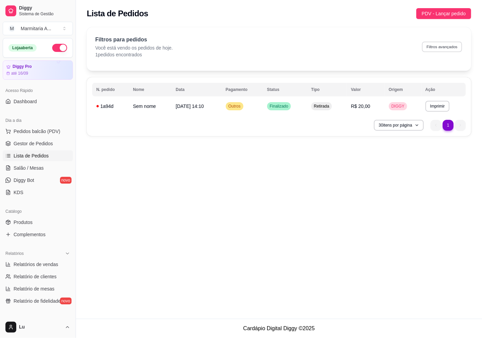
click at [459, 45] on button "Filtros avançados" at bounding box center [442, 46] width 40 height 11
select select "0"
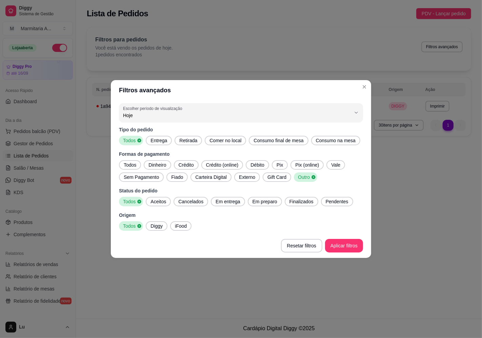
click at [124, 170] on div "Todos Dinheiro Crédito Crédito (online) Débito Pix Pix (online) Vale Sem Pagame…" at bounding box center [241, 171] width 244 height 22
click at [126, 164] on span "Todos" at bounding box center [130, 164] width 18 height 7
click at [182, 229] on div "iFood" at bounding box center [180, 225] width 21 height 9
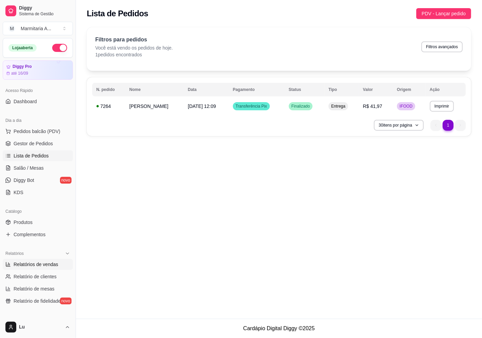
click at [46, 261] on span "Relatórios de vendas" at bounding box center [36, 264] width 45 height 7
select select "ALL"
select select "0"
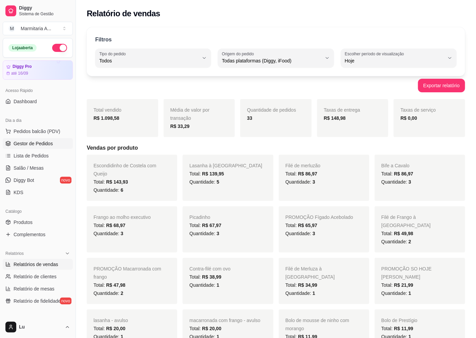
click at [50, 141] on span "Gestor de Pedidos" at bounding box center [33, 143] width 39 height 7
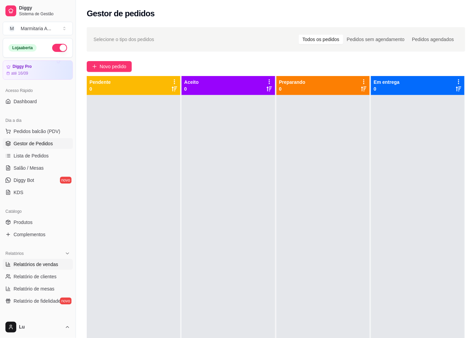
click at [58, 264] on link "Relatórios de vendas" at bounding box center [38, 264] width 70 height 11
select select "ALL"
select select "0"
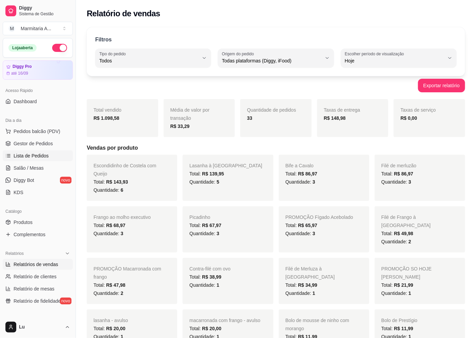
click at [53, 156] on link "Lista de Pedidos" at bounding box center [38, 155] width 70 height 11
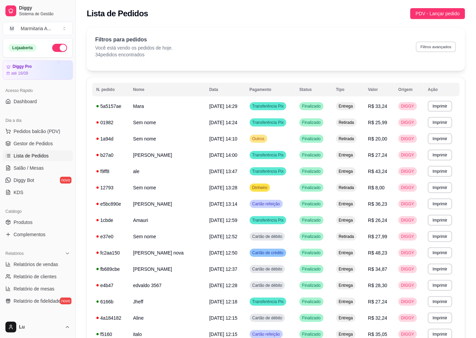
click at [439, 47] on button "Filtros avançados" at bounding box center [436, 46] width 40 height 11
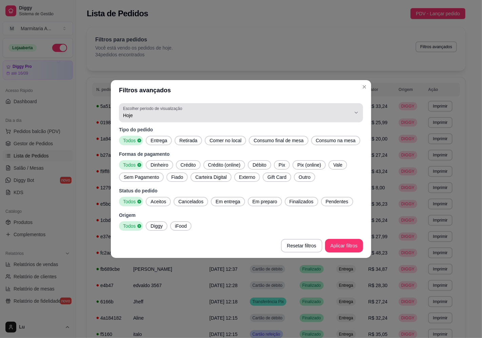
click at [144, 113] on span "Hoje" at bounding box center [237, 115] width 228 height 7
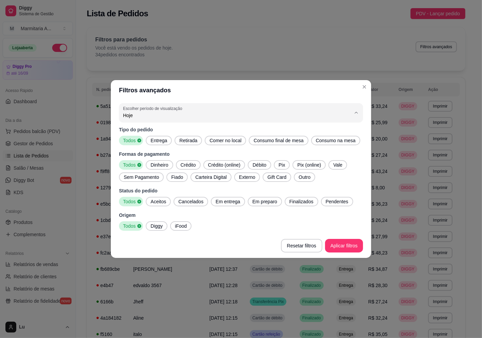
click at [138, 157] on span "7 dias" at bounding box center [237, 153] width 217 height 6
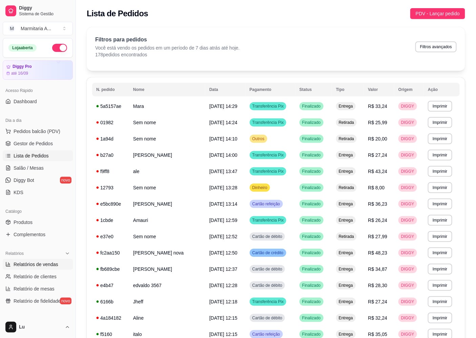
click at [46, 261] on span "Relatórios de vendas" at bounding box center [36, 264] width 45 height 7
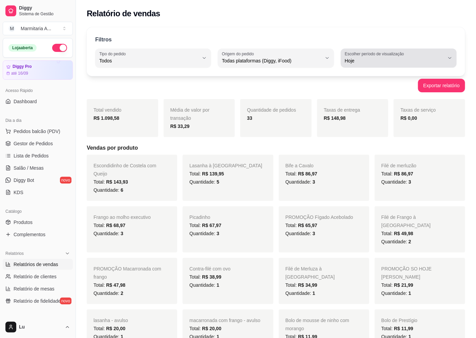
click at [383, 64] on span "Hoje" at bounding box center [395, 60] width 100 height 7
click at [359, 99] on span "7 dias" at bounding box center [395, 99] width 95 height 6
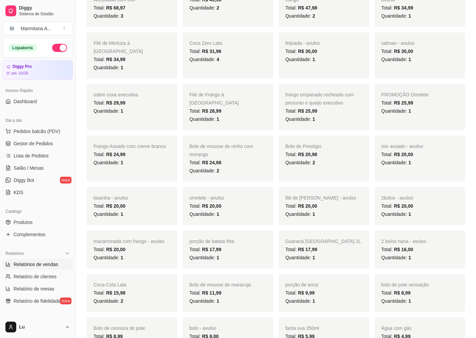
scroll to position [452, 0]
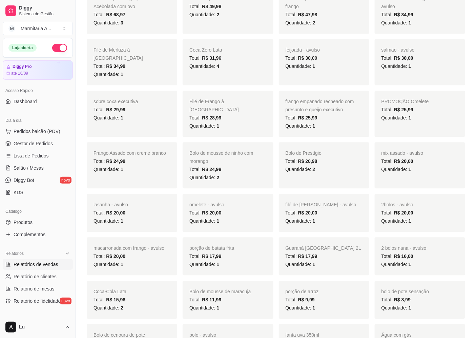
click at [249, 173] on div "Quantidade: 2" at bounding box center [227, 177] width 77 height 8
click at [244, 217] on div "Quantidade: 1" at bounding box center [227, 221] width 77 height 8
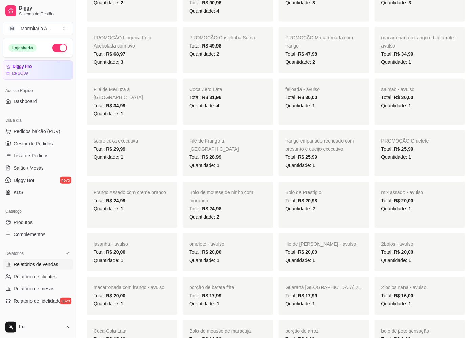
scroll to position [414, 0]
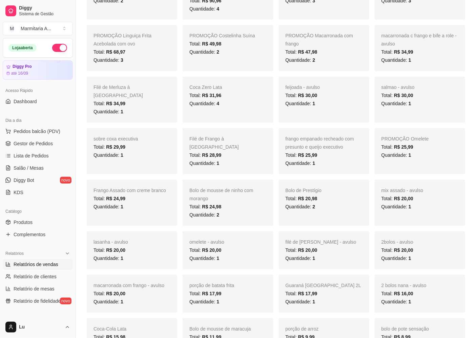
click at [217, 212] on span "2" at bounding box center [218, 214] width 3 height 5
click at [216, 180] on div "Bolo de mousse de ninho com morango Total: R$ 24,98 Quantidade: 2" at bounding box center [228, 203] width 91 height 46
click at [218, 204] on span "R$ 24,98" at bounding box center [211, 206] width 19 height 5
click at [224, 211] on div "Quantidade: 2" at bounding box center [227, 215] width 77 height 8
click at [217, 212] on span "2" at bounding box center [218, 214] width 3 height 5
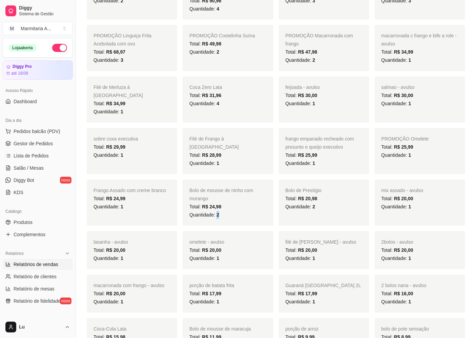
click at [217, 212] on span "2" at bounding box center [218, 214] width 3 height 5
click at [235, 203] on div "Total: R$ 24,98" at bounding box center [227, 207] width 77 height 8
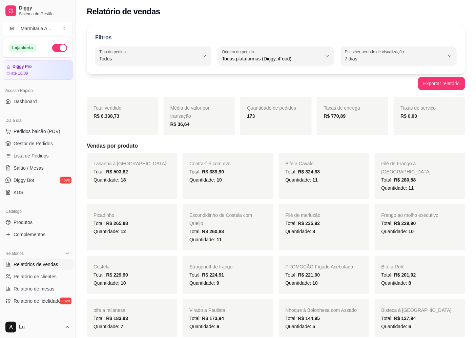
scroll to position [0, 0]
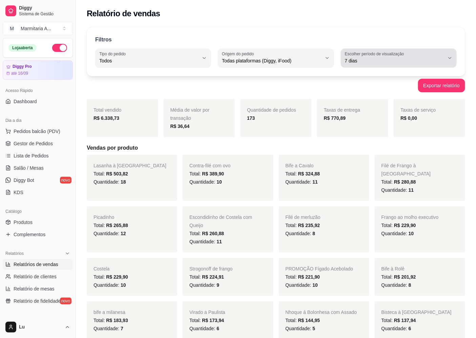
click at [443, 52] on div "7 dias" at bounding box center [395, 58] width 100 height 14
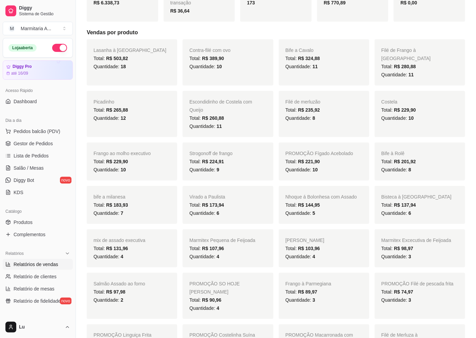
scroll to position [69, 0]
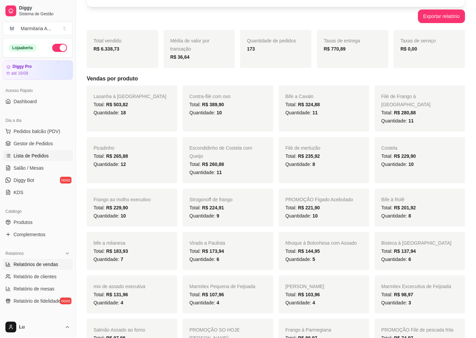
click at [49, 153] on link "Lista de Pedidos" at bounding box center [38, 155] width 70 height 11
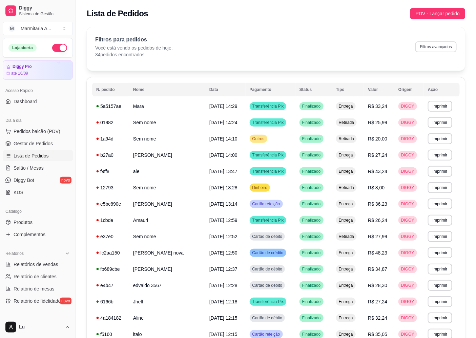
click at [448, 43] on button "Filtros avançados" at bounding box center [436, 46] width 41 height 11
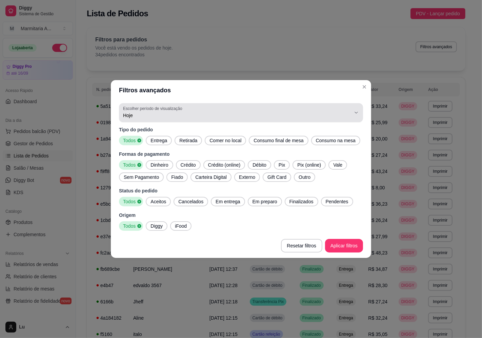
click at [337, 112] on span "Hoje" at bounding box center [237, 115] width 228 height 7
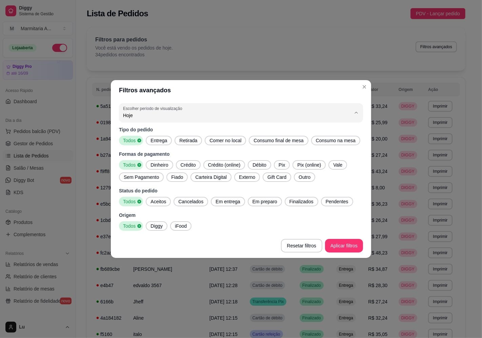
click at [143, 159] on li "7 dias" at bounding box center [240, 153] width 229 height 11
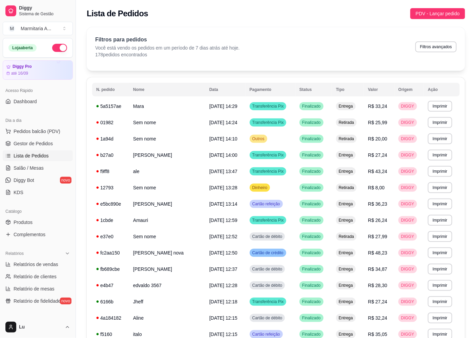
click at [252, 40] on div "Filtros para pedidos Você está vendo os pedidos em um período de 7 dias atrás a…" at bounding box center [276, 47] width 362 height 22
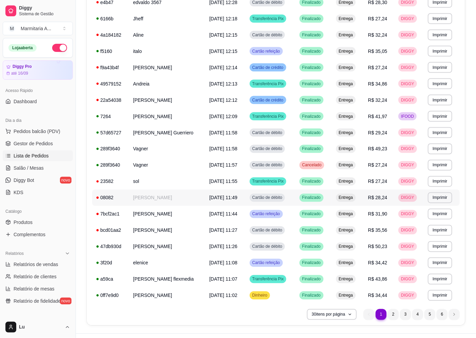
scroll to position [297, 0]
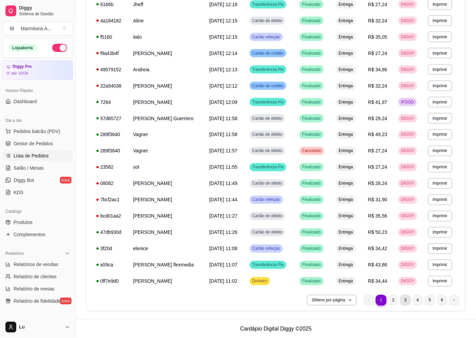
click at [403, 299] on li "3" at bounding box center [405, 300] width 11 height 11
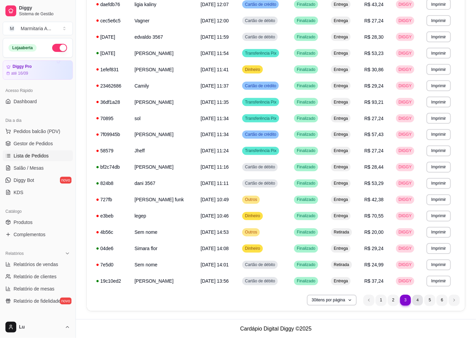
click at [416, 300] on li "4" at bounding box center [418, 300] width 11 height 11
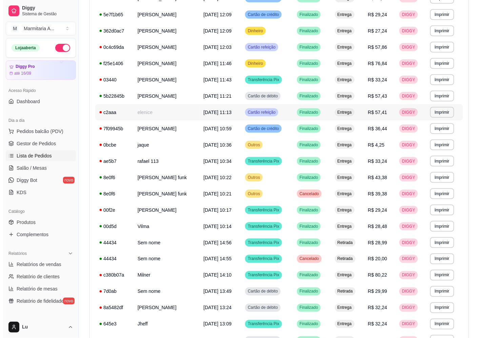
scroll to position [184, 0]
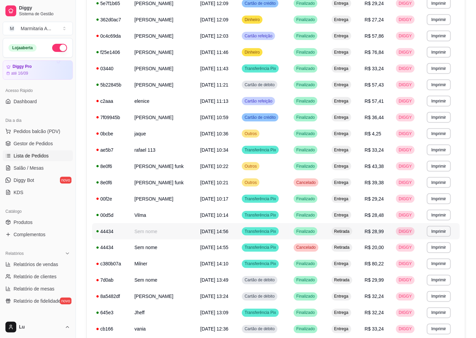
click at [224, 230] on span "[DATE] 14:56" at bounding box center [214, 230] width 28 height 5
click at [207, 214] on span "[DATE] 10:14" at bounding box center [214, 214] width 28 height 5
click at [218, 202] on td "[DATE] 10:17" at bounding box center [217, 198] width 42 height 16
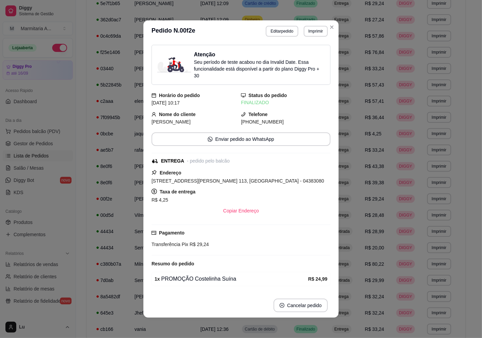
click at [218, 202] on div "R$ 4,25" at bounding box center [241, 200] width 179 height 8
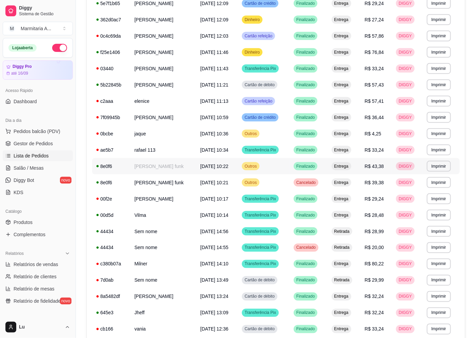
click at [192, 172] on td "[PERSON_NAME] funk" at bounding box center [163, 166] width 66 height 16
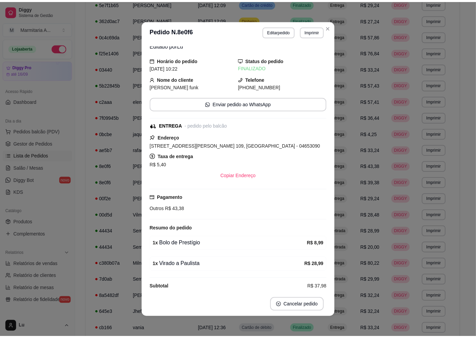
scroll to position [59, 0]
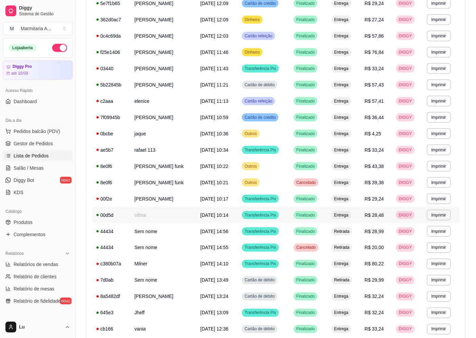
click at [171, 217] on td "Vilma" at bounding box center [163, 215] width 66 height 16
click at [150, 229] on td "Sem nome" at bounding box center [163, 231] width 66 height 16
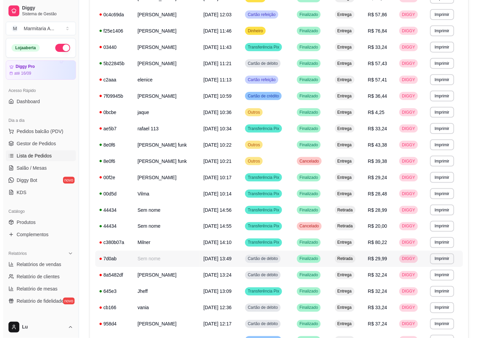
scroll to position [222, 0]
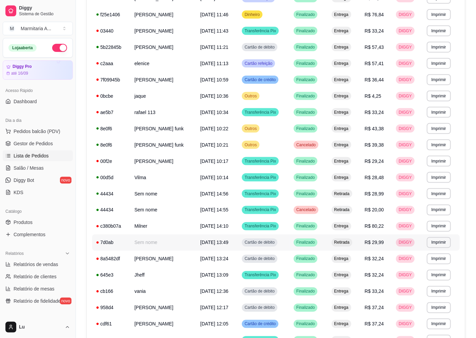
click at [151, 243] on td "Sem nome" at bounding box center [163, 242] width 66 height 16
click at [167, 180] on td "Vilma" at bounding box center [163, 177] width 66 height 16
click at [182, 163] on td "[PERSON_NAME]" at bounding box center [163, 161] width 66 height 16
click at [155, 145] on td "[PERSON_NAME] funk" at bounding box center [163, 145] width 66 height 16
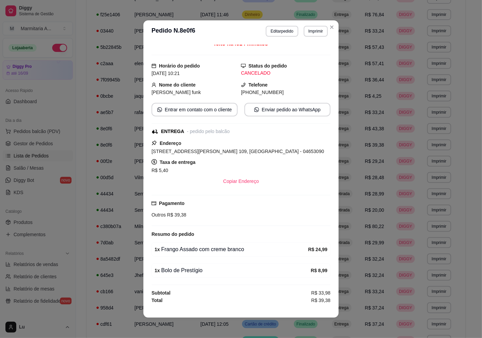
scroll to position [53, 0]
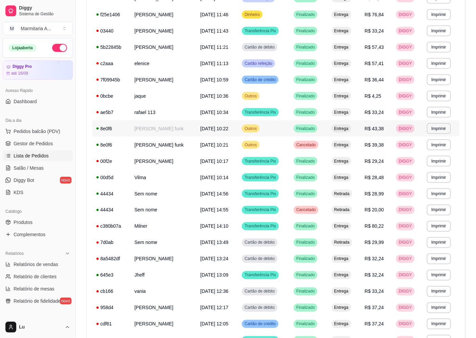
click at [151, 130] on td "[PERSON_NAME] funk" at bounding box center [163, 128] width 66 height 16
click at [139, 110] on td "rafael 113" at bounding box center [163, 112] width 66 height 16
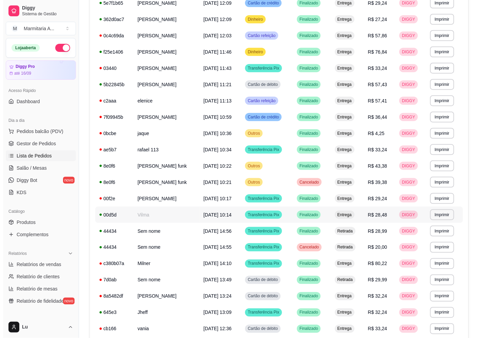
scroll to position [184, 0]
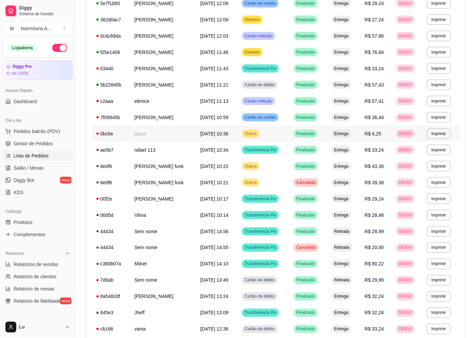
click at [161, 135] on td "jaque" at bounding box center [163, 133] width 66 height 16
click at [138, 138] on td "jaque" at bounding box center [163, 133] width 66 height 16
click at [139, 108] on td "elenice" at bounding box center [163, 101] width 66 height 16
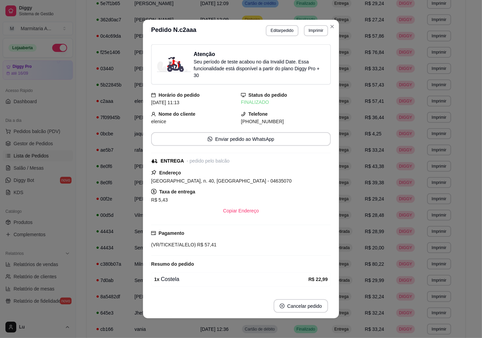
click at [139, 116] on div "**********" at bounding box center [241, 168] width 484 height 339
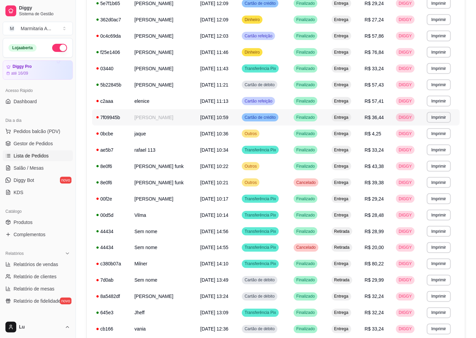
click at [131, 119] on td "[PERSON_NAME]" at bounding box center [163, 117] width 66 height 16
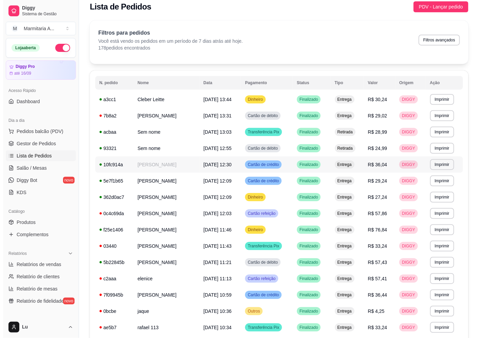
scroll to position [0, 0]
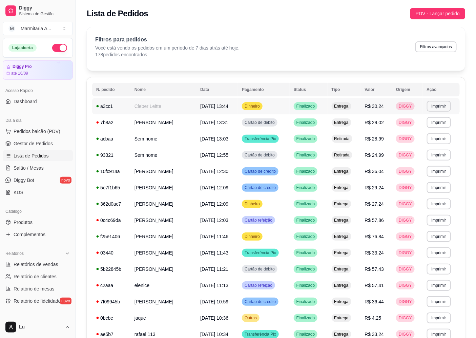
click at [154, 111] on td "Cleber Leitte" at bounding box center [163, 106] width 66 height 16
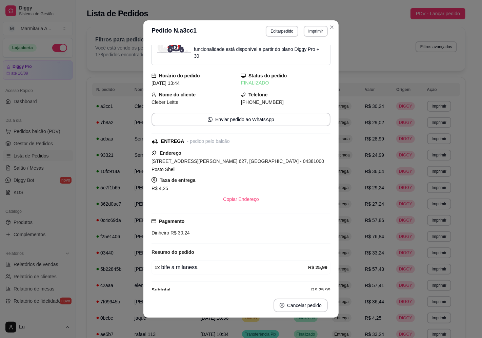
scroll to position [22, 0]
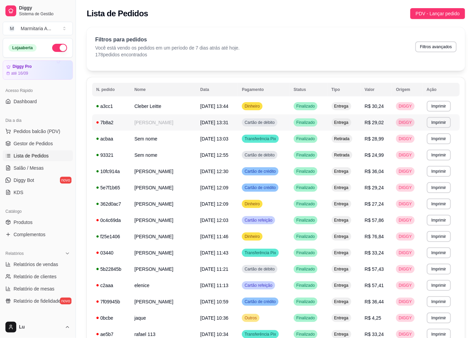
click at [127, 125] on td "7b8a2" at bounding box center [111, 122] width 38 height 16
click at [138, 138] on td "Sem nome" at bounding box center [163, 138] width 66 height 16
click at [131, 184] on td "[PERSON_NAME]" at bounding box center [163, 187] width 66 height 16
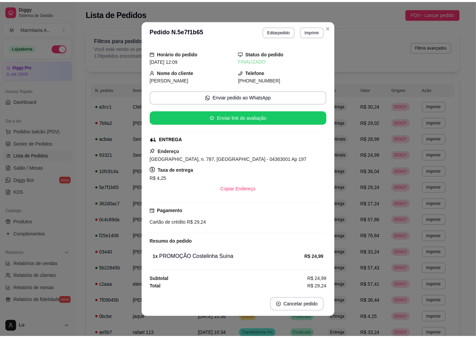
scroll to position [43, 0]
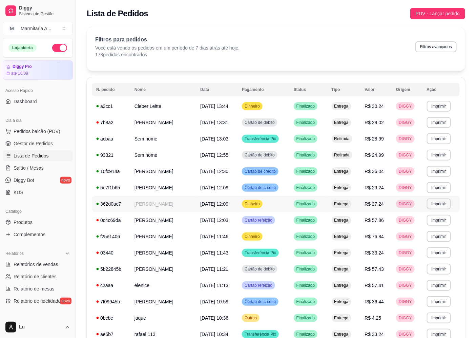
click at [141, 196] on td "[PERSON_NAME]" at bounding box center [163, 204] width 66 height 16
click at [447, 48] on button "Filtros avançados" at bounding box center [436, 46] width 41 height 11
click at [55, 269] on link "Relatórios de vendas" at bounding box center [38, 264] width 70 height 11
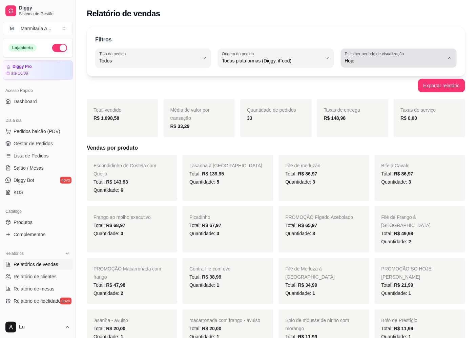
click at [424, 59] on span "Hoje" at bounding box center [395, 60] width 100 height 7
click at [349, 98] on span "7 dias" at bounding box center [395, 99] width 95 height 6
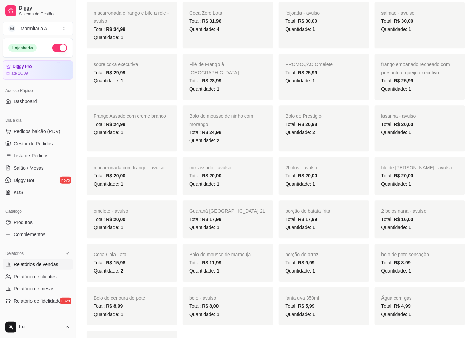
scroll to position [489, 0]
click at [324, 171] on div "Total: R$ 20,00" at bounding box center [324, 175] width 77 height 8
click at [313, 172] on span "R$ 20,00" at bounding box center [307, 174] width 19 height 5
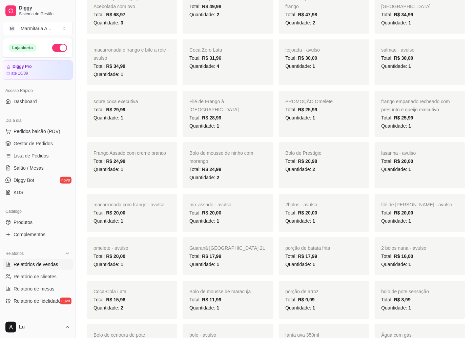
click at [331, 217] on div "Quantidade: 1" at bounding box center [324, 221] width 77 height 8
drag, startPoint x: 318, startPoint y: 144, endPoint x: 235, endPoint y: 147, distance: 83.1
drag, startPoint x: 235, startPoint y: 147, endPoint x: 264, endPoint y: 127, distance: 35.3
click at [276, 121] on div "Lasanha à Bolonhesa Total: R$ 503,82 Quantidade: 18 Contra-filé com ovo Total: …" at bounding box center [276, 54] width 379 height 702
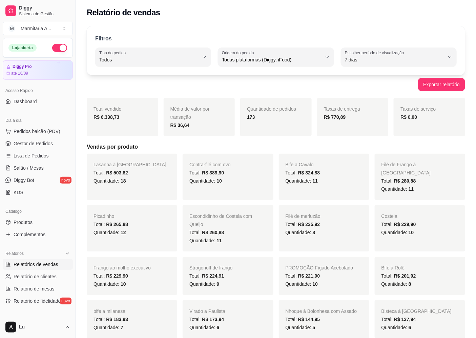
scroll to position [0, 0]
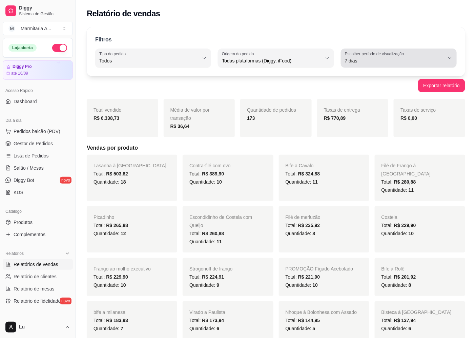
click at [438, 58] on span "7 dias" at bounding box center [395, 60] width 100 height 7
click at [358, 87] on span "Ontem" at bounding box center [395, 88] width 95 height 6
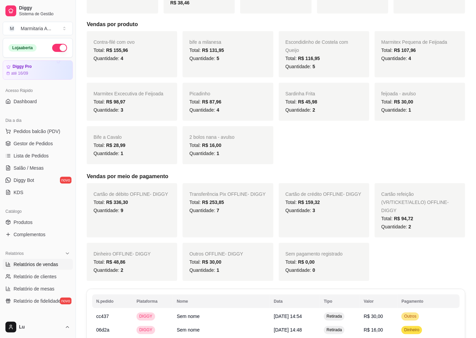
scroll to position [113, 0]
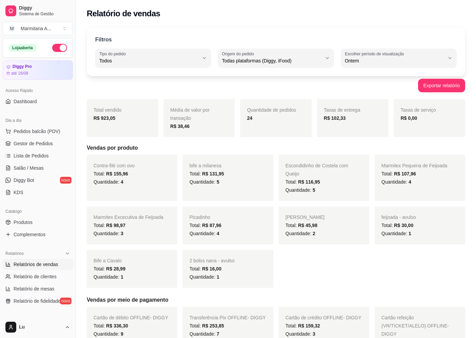
select select "ALL"
select select "1"
click at [441, 60] on span "Ontem" at bounding box center [395, 60] width 100 height 7
click at [366, 76] on span "Hoje" at bounding box center [395, 77] width 95 height 6
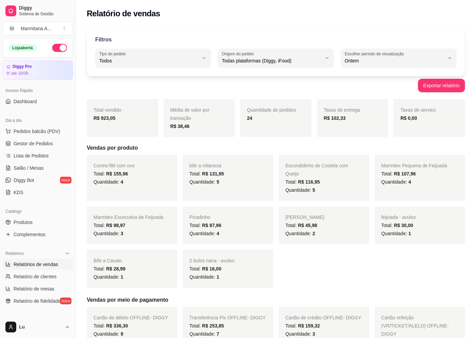
type input "0"
select select "0"
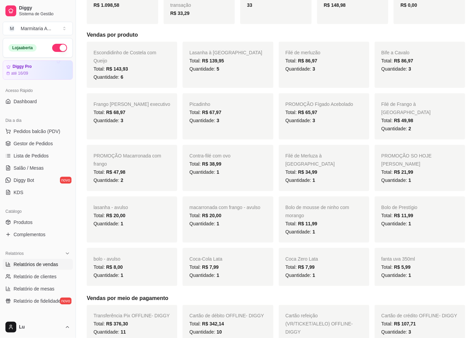
scroll to position [150, 0]
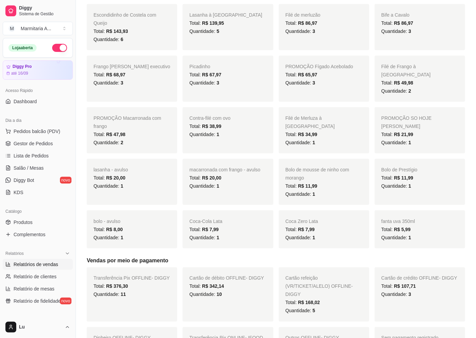
click at [129, 233] on div "Quantidade: 1" at bounding box center [132, 237] width 77 height 8
click at [123, 225] on div "Total: R$ 8,00" at bounding box center [132, 229] width 77 height 8
